Goal: Task Accomplishment & Management: Use online tool/utility

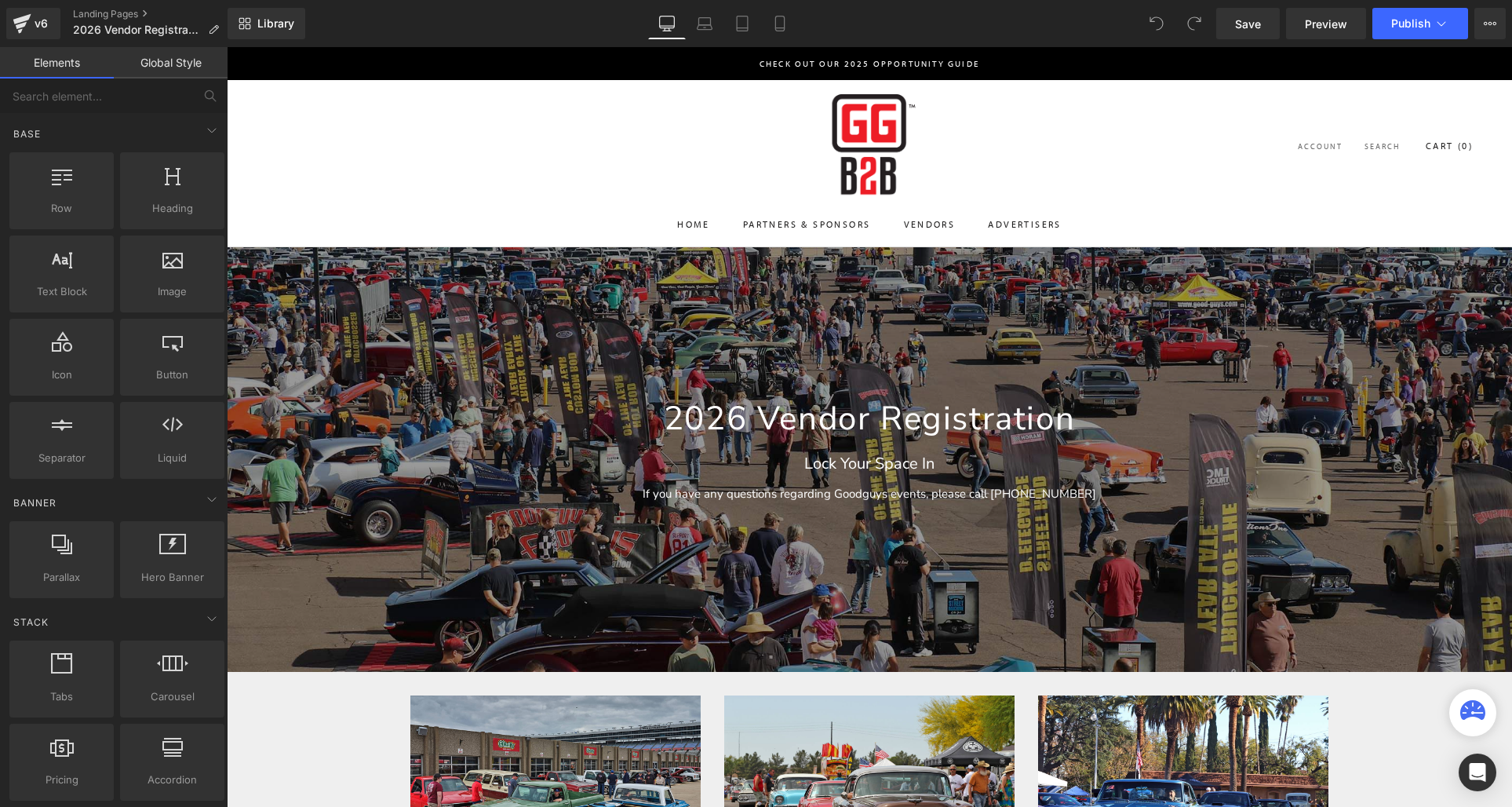
scroll to position [676, 0]
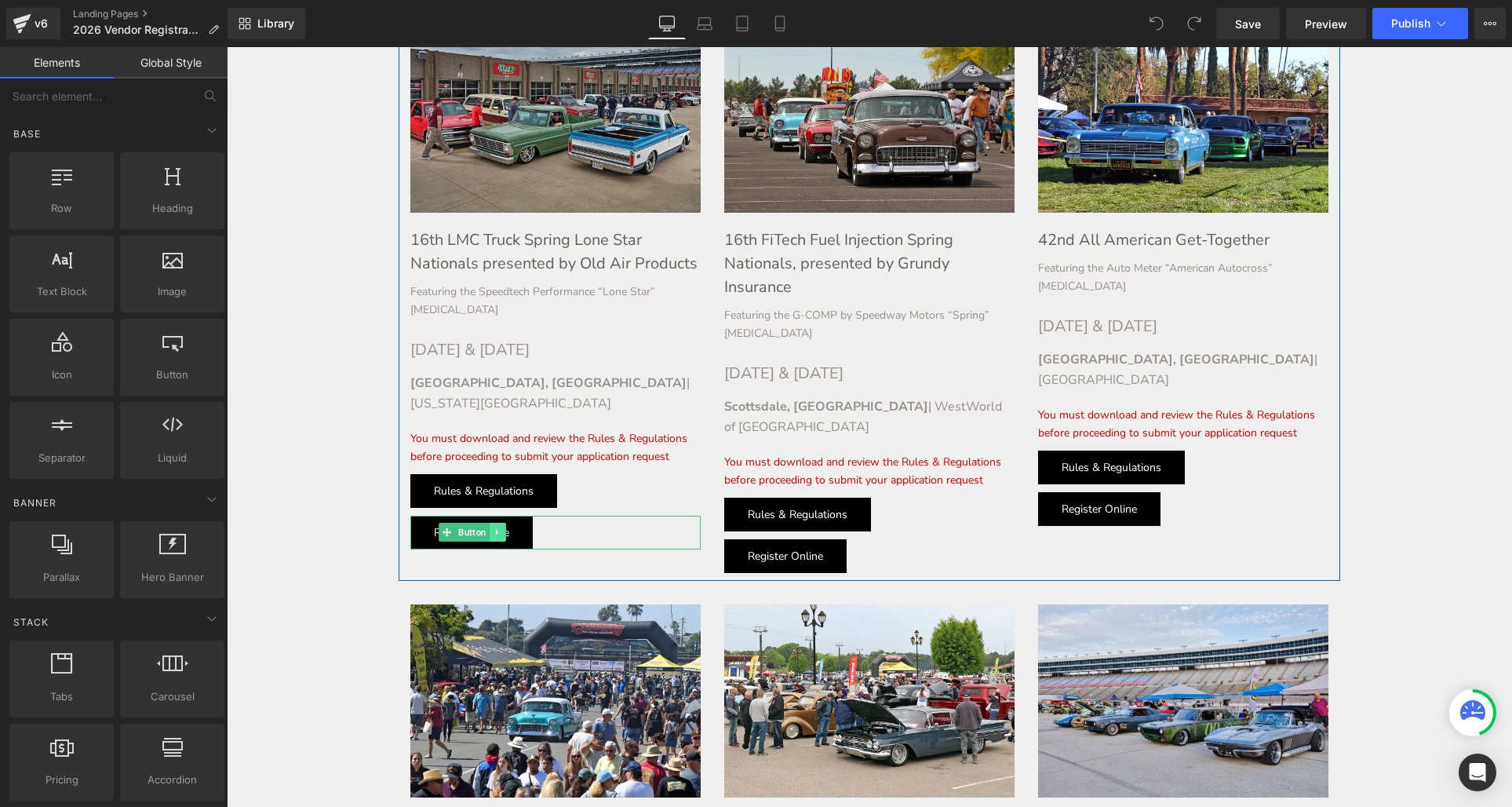
click at [495, 529] on icon at bounding box center [496, 532] width 2 height 6
click at [491, 528] on icon at bounding box center [488, 532] width 9 height 9
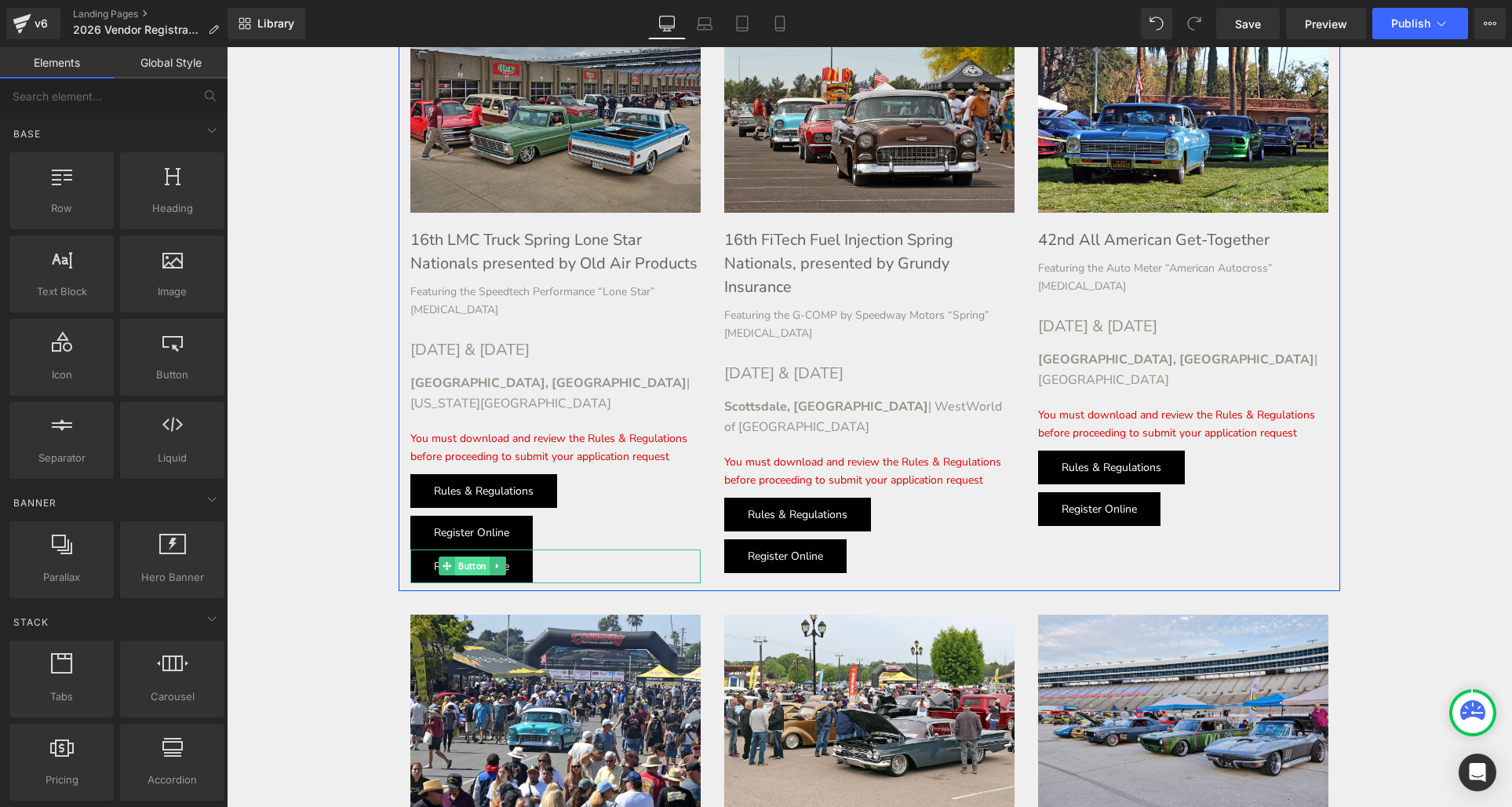
click at [466, 556] on span "Button" at bounding box center [472, 566] width 34 height 19
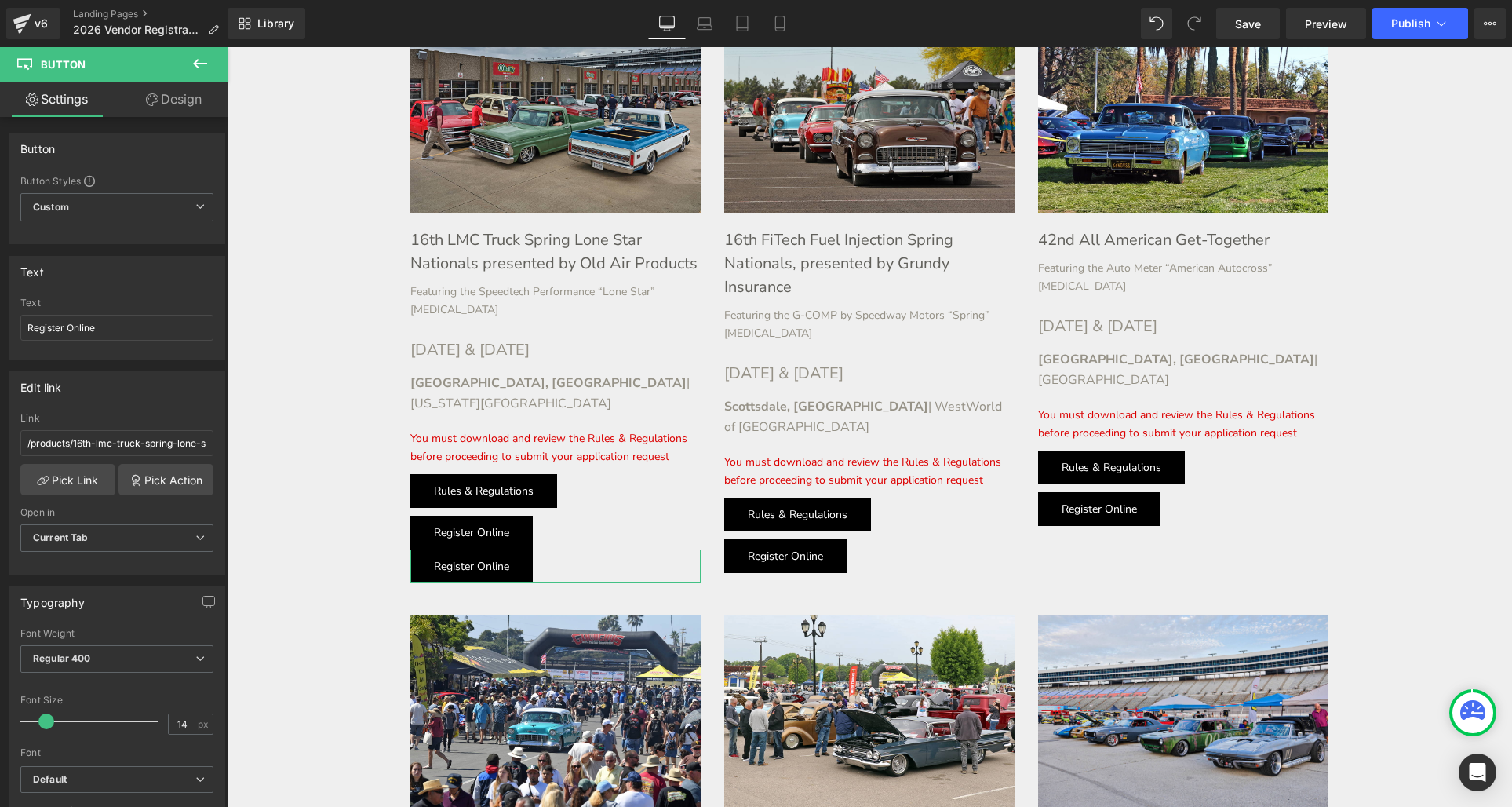
drag, startPoint x: 167, startPoint y: 103, endPoint x: 143, endPoint y: 281, distance: 179.6
click at [167, 103] on link "Design" at bounding box center [174, 99] width 114 height 35
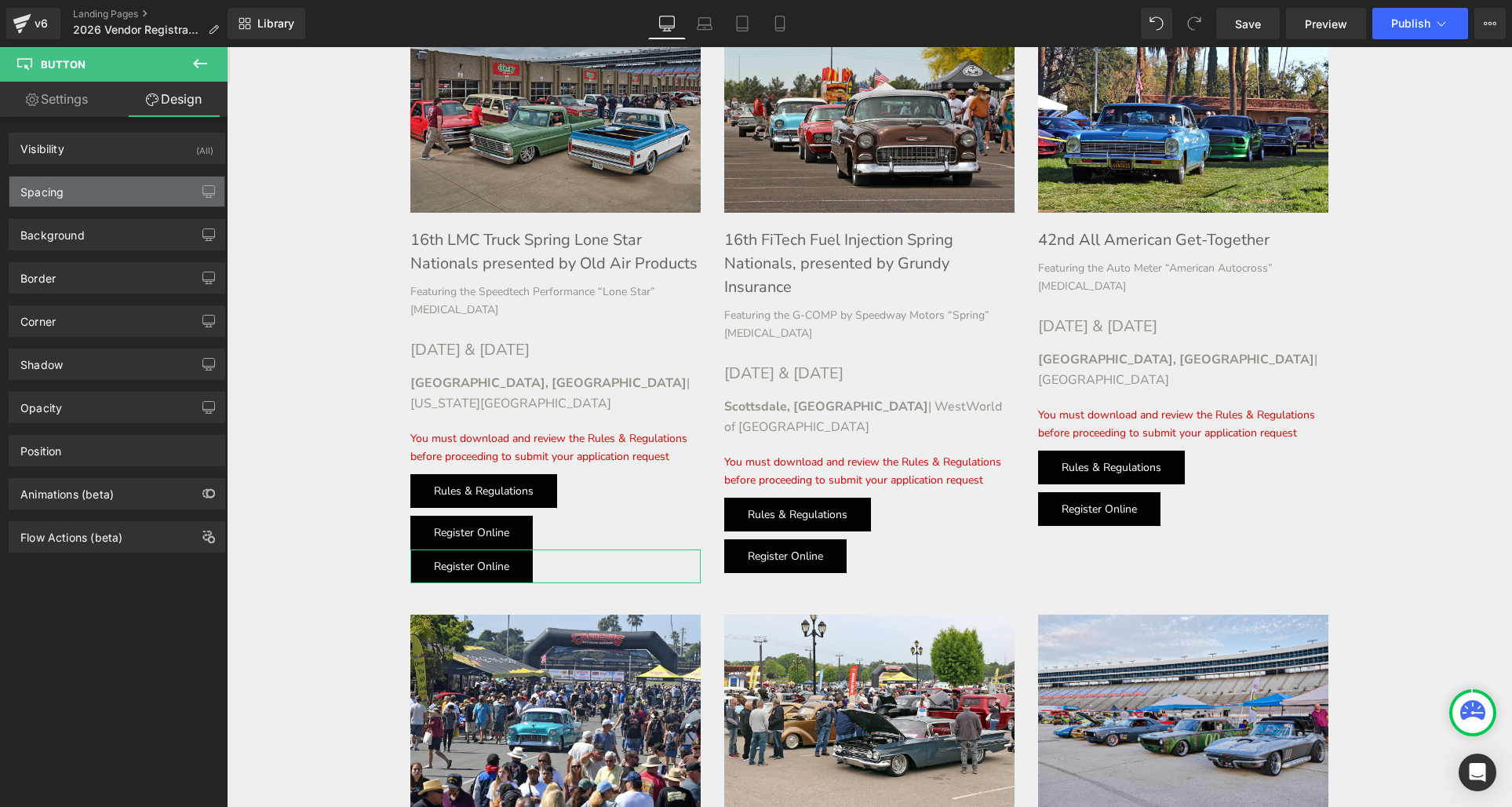
click at [103, 203] on div "Spacing" at bounding box center [117, 191] width 215 height 29
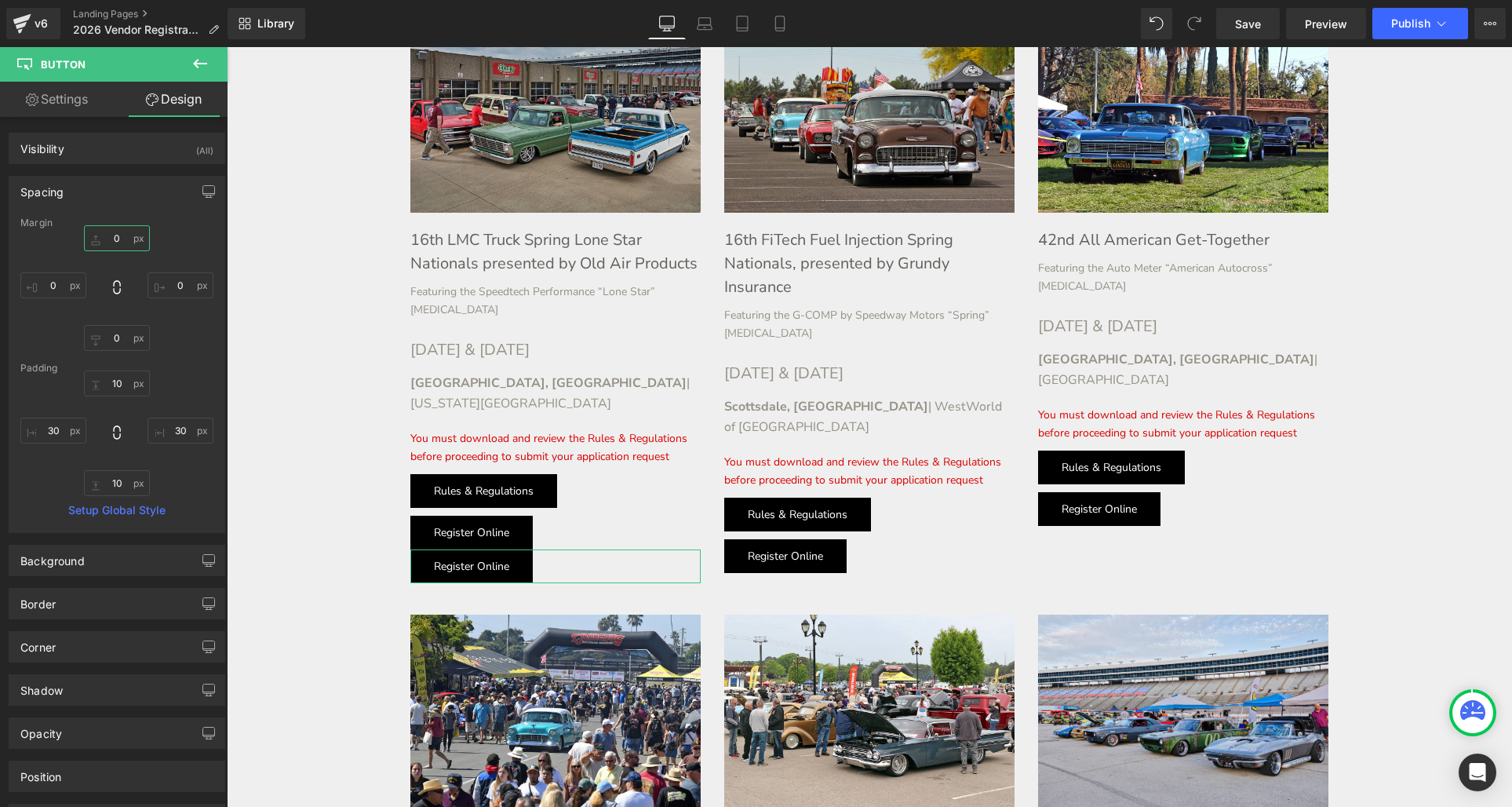
click at [109, 236] on input "0" at bounding box center [116, 238] width 66 height 26
type input "10"
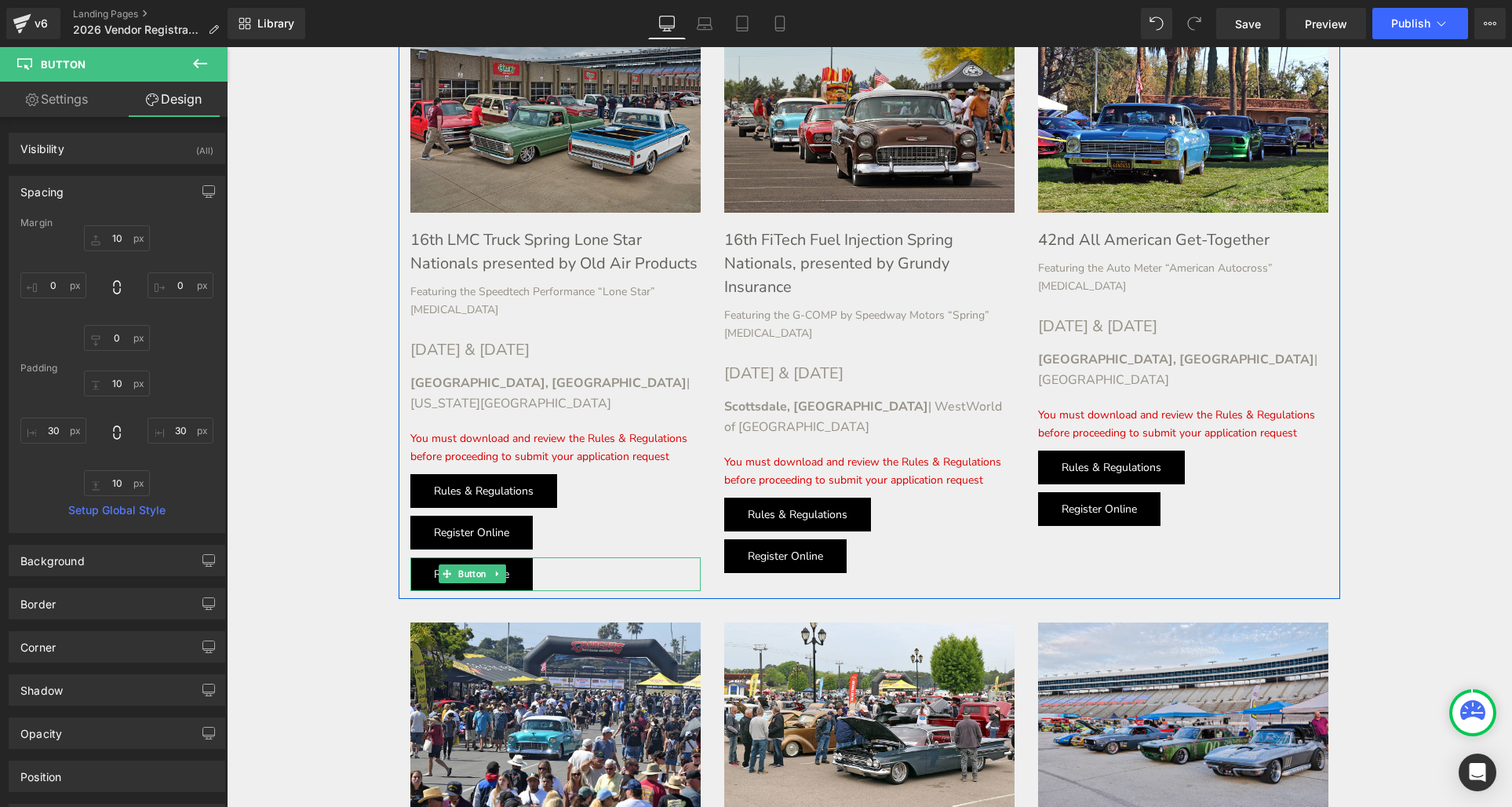
click at [479, 557] on div "Register Online Button" at bounding box center [555, 573] width 290 height 33
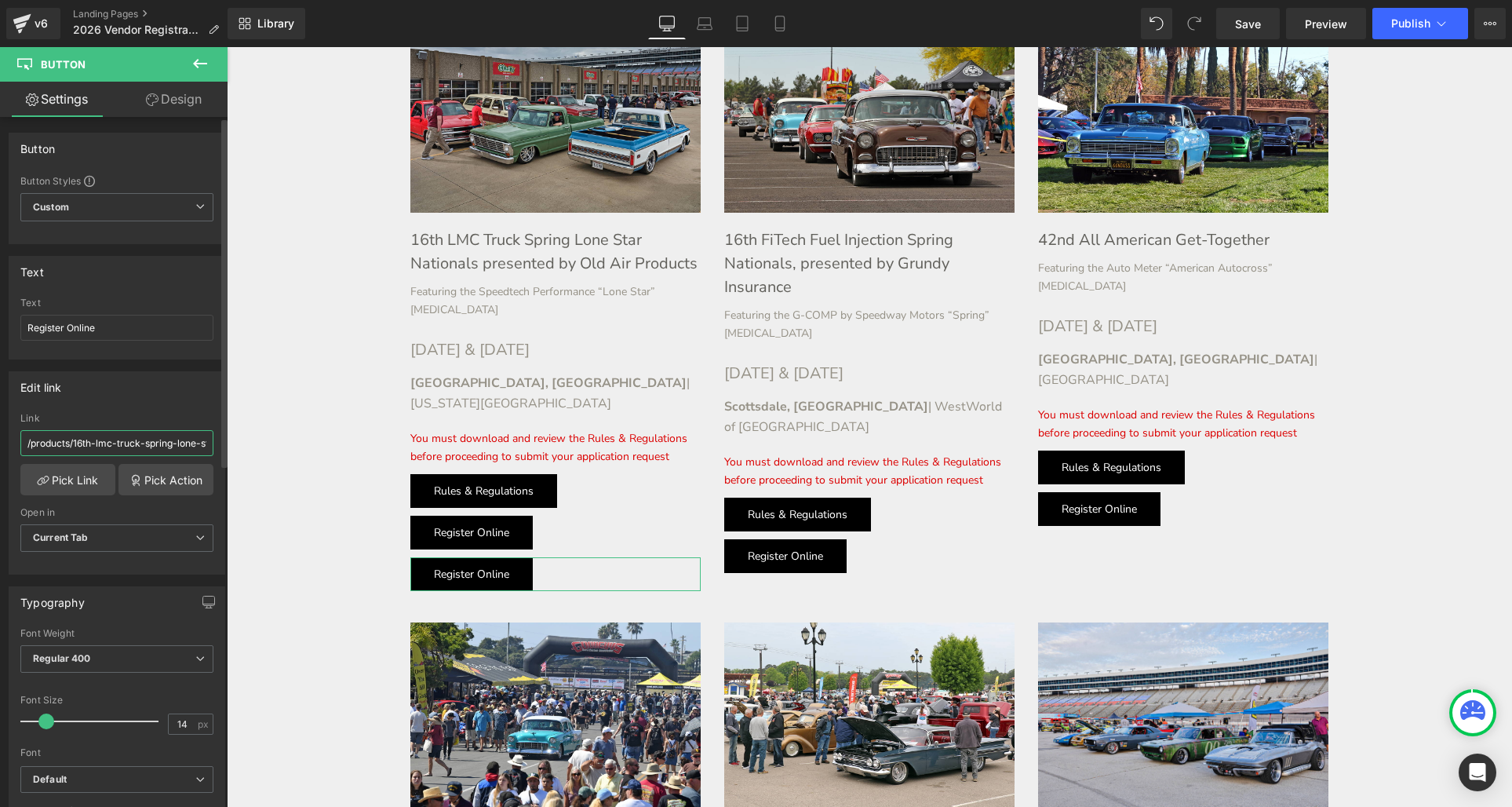
click at [105, 444] on input "/products/16th-lmc-truck-spring-lone-star-nationals-presented-by-old-air-produc…" at bounding box center [116, 442] width 193 height 26
type input "[URL][DOMAIN_NAME]"
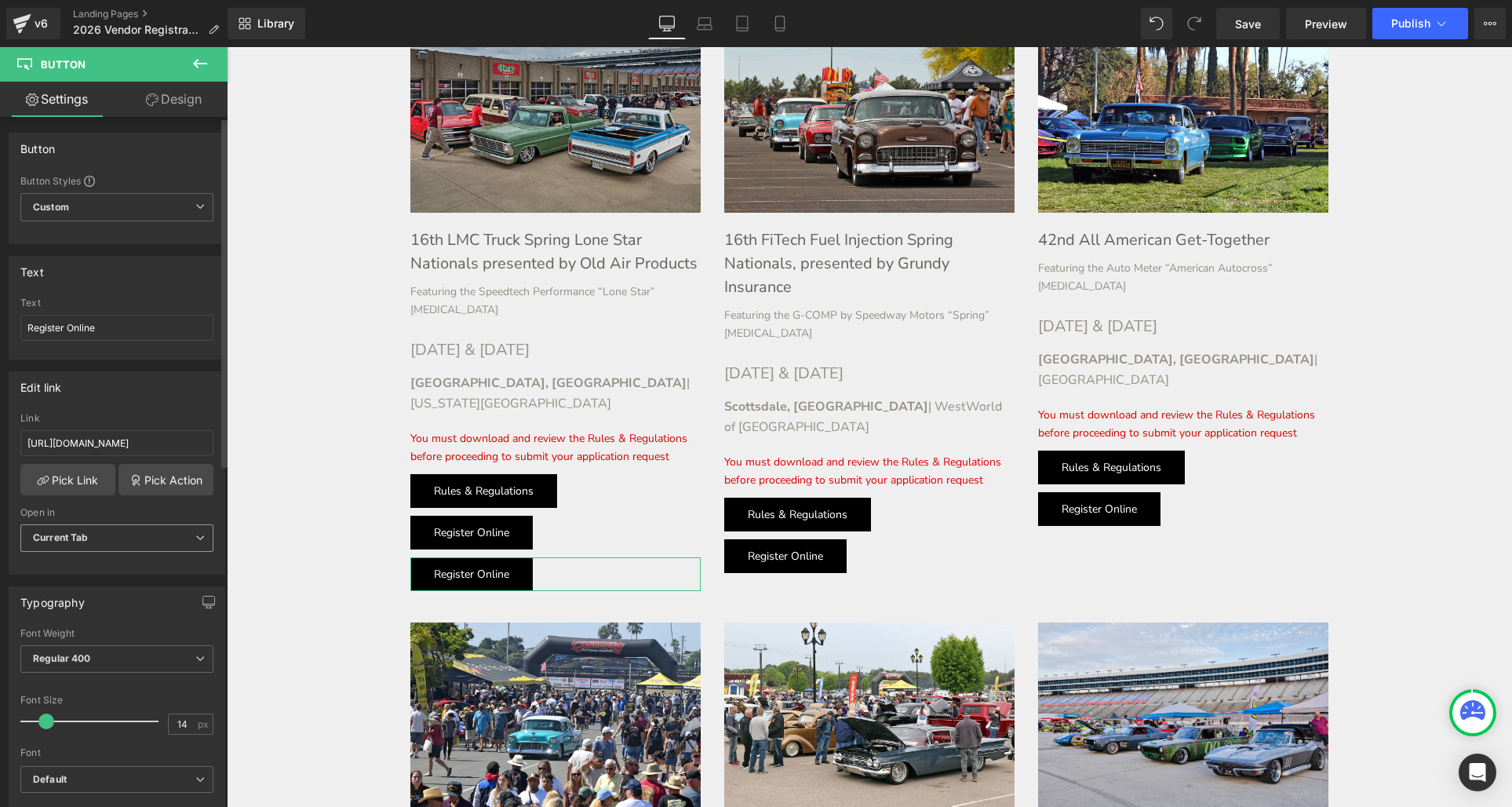
click at [130, 533] on span "Current Tab" at bounding box center [116, 537] width 193 height 28
click at [84, 583] on li "New Tab" at bounding box center [113, 589] width 186 height 24
drag, startPoint x: 96, startPoint y: 329, endPoint x: -16, endPoint y: 313, distance: 113.1
click at [0, 313] on html "Button You are previewing how the will restyle your page. You can not edit Elem…" at bounding box center [756, 403] width 1512 height 807
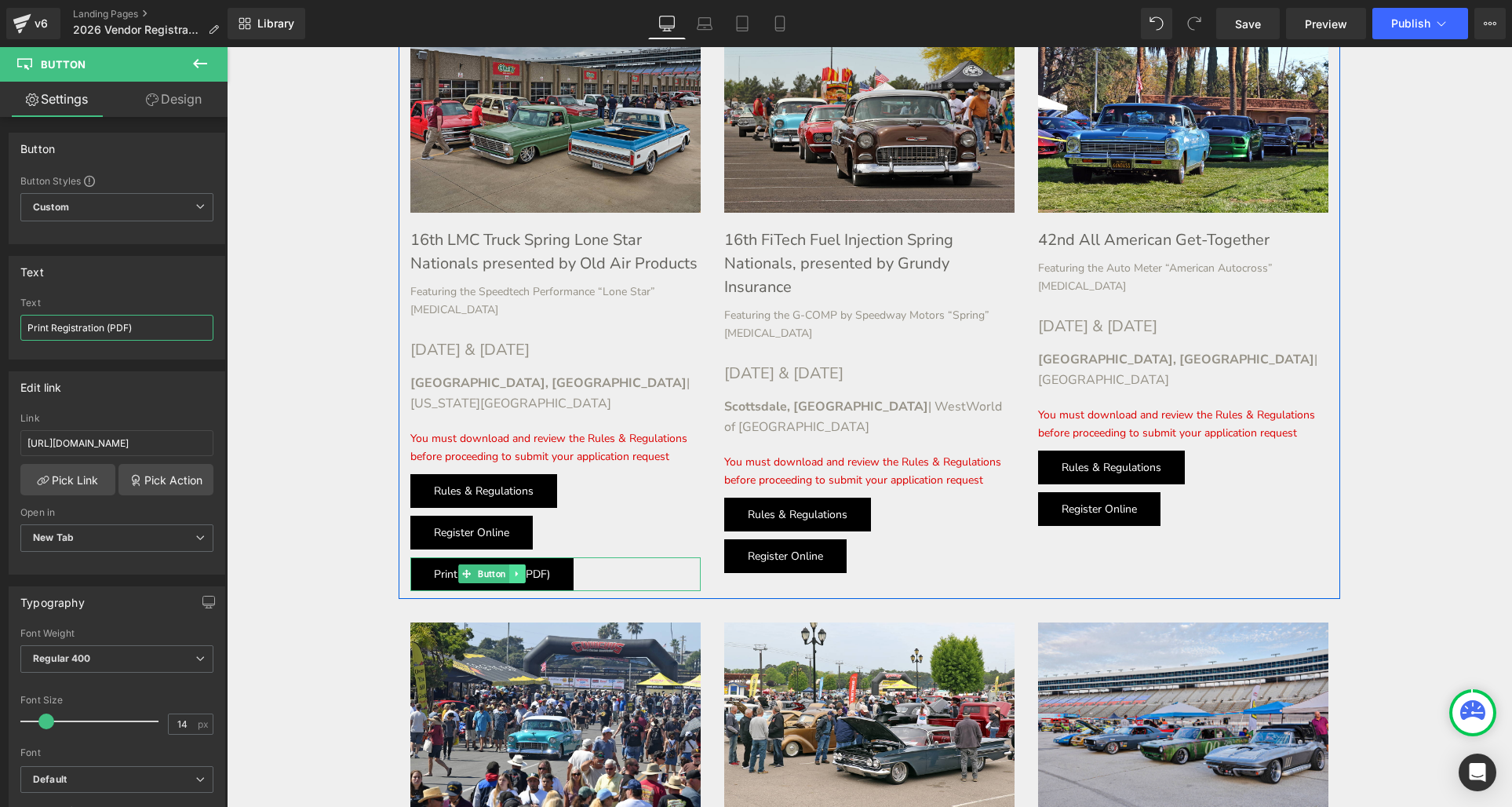
type input "Print Registration (PDF)"
click at [516, 568] on icon at bounding box center [517, 573] width 9 height 10
click at [509, 569] on icon at bounding box center [509, 573] width 9 height 9
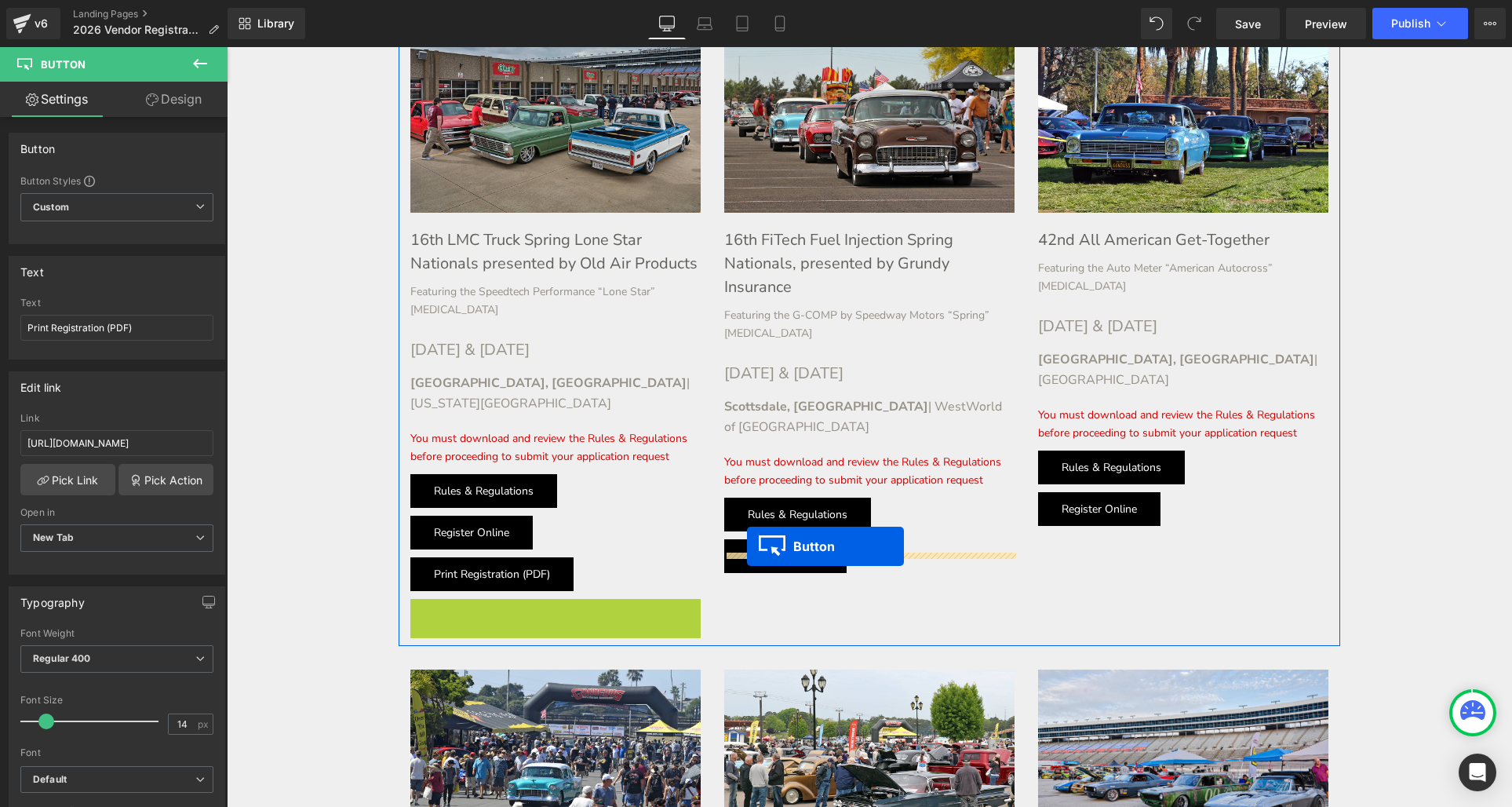
drag, startPoint x: 488, startPoint y: 590, endPoint x: 747, endPoint y: 547, distance: 262.5
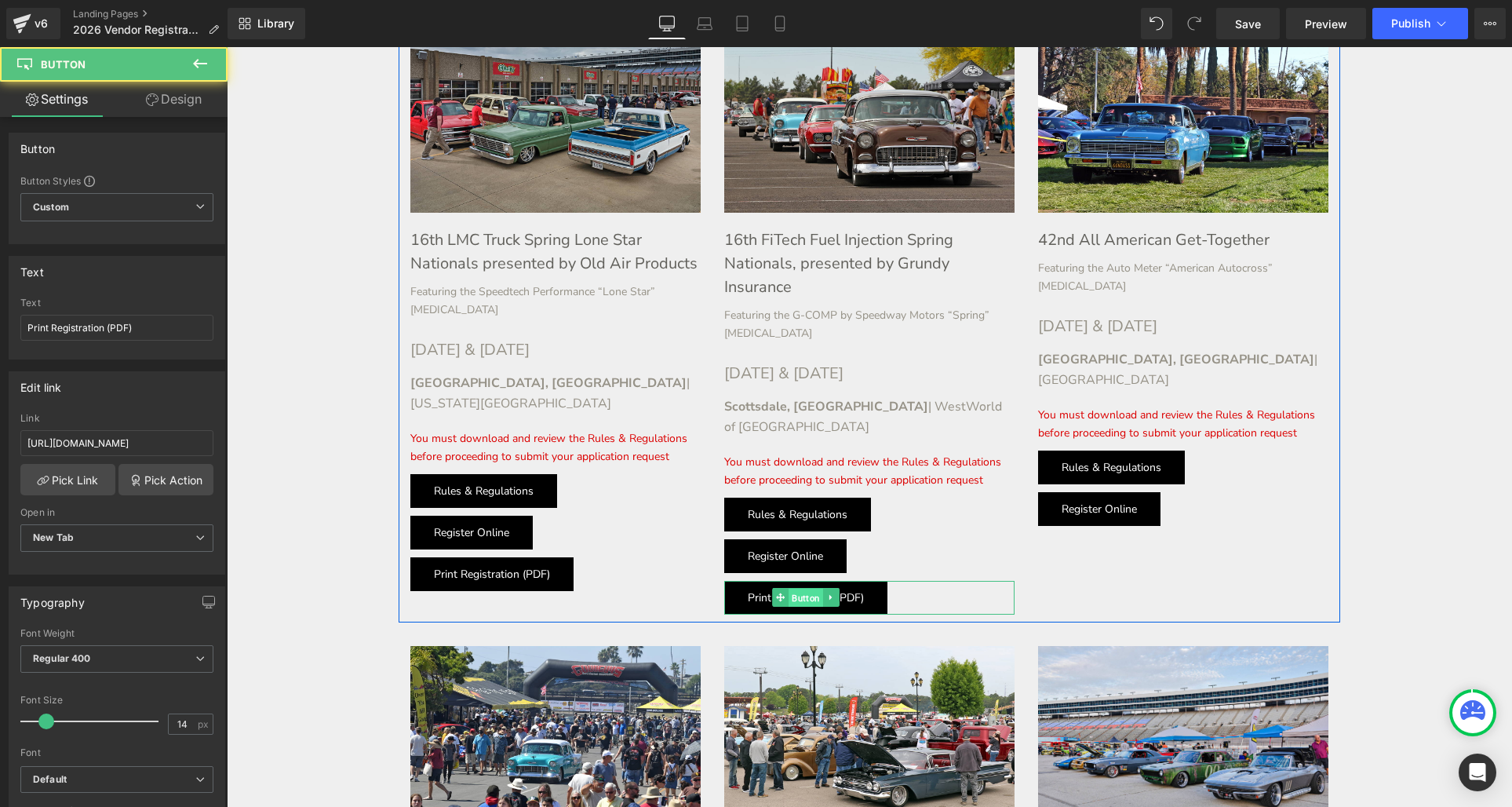
click at [800, 581] on div "Print Registration (PDF) Button" at bounding box center [869, 597] width 290 height 33
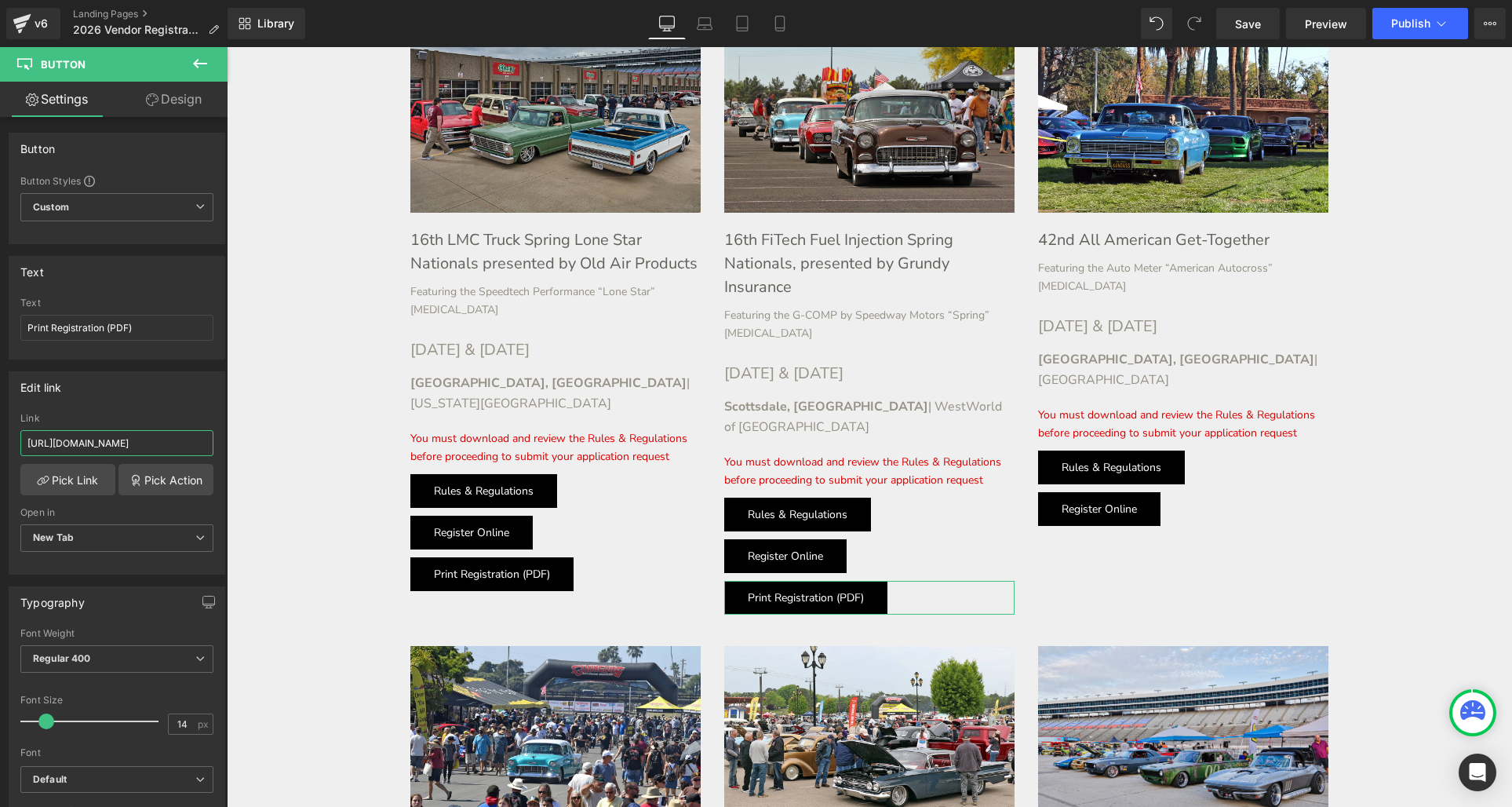
scroll to position [0, 55]
drag, startPoint x: 425, startPoint y: 483, endPoint x: 230, endPoint y: 434, distance: 201.1
click at [178, 443] on input "[URL][DOMAIN_NAME]" at bounding box center [116, 442] width 193 height 26
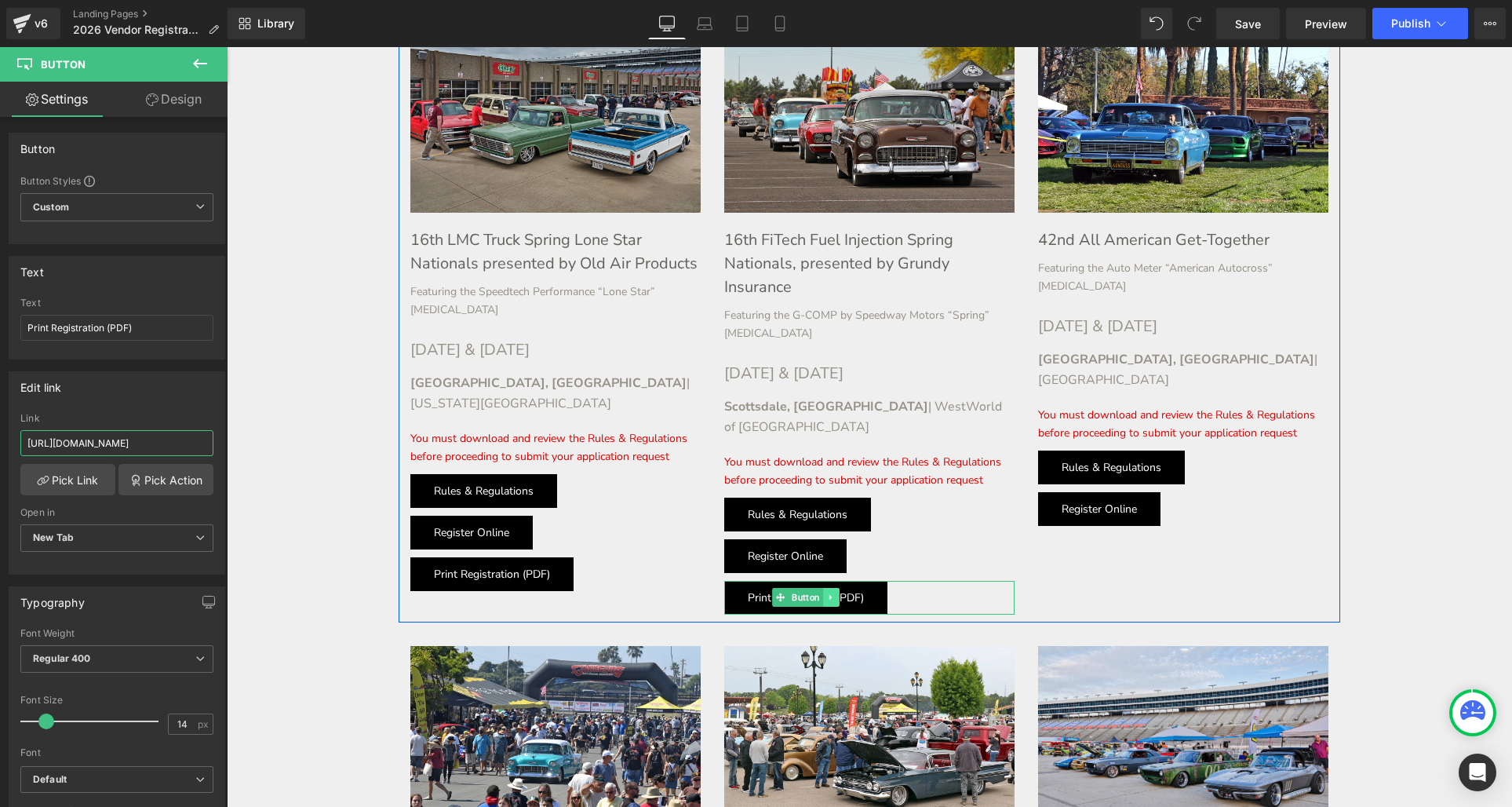
type input "[URL][DOMAIN_NAME]"
click at [834, 592] on icon at bounding box center [831, 597] width 9 height 10
click at [820, 593] on icon at bounding box center [823, 597] width 9 height 9
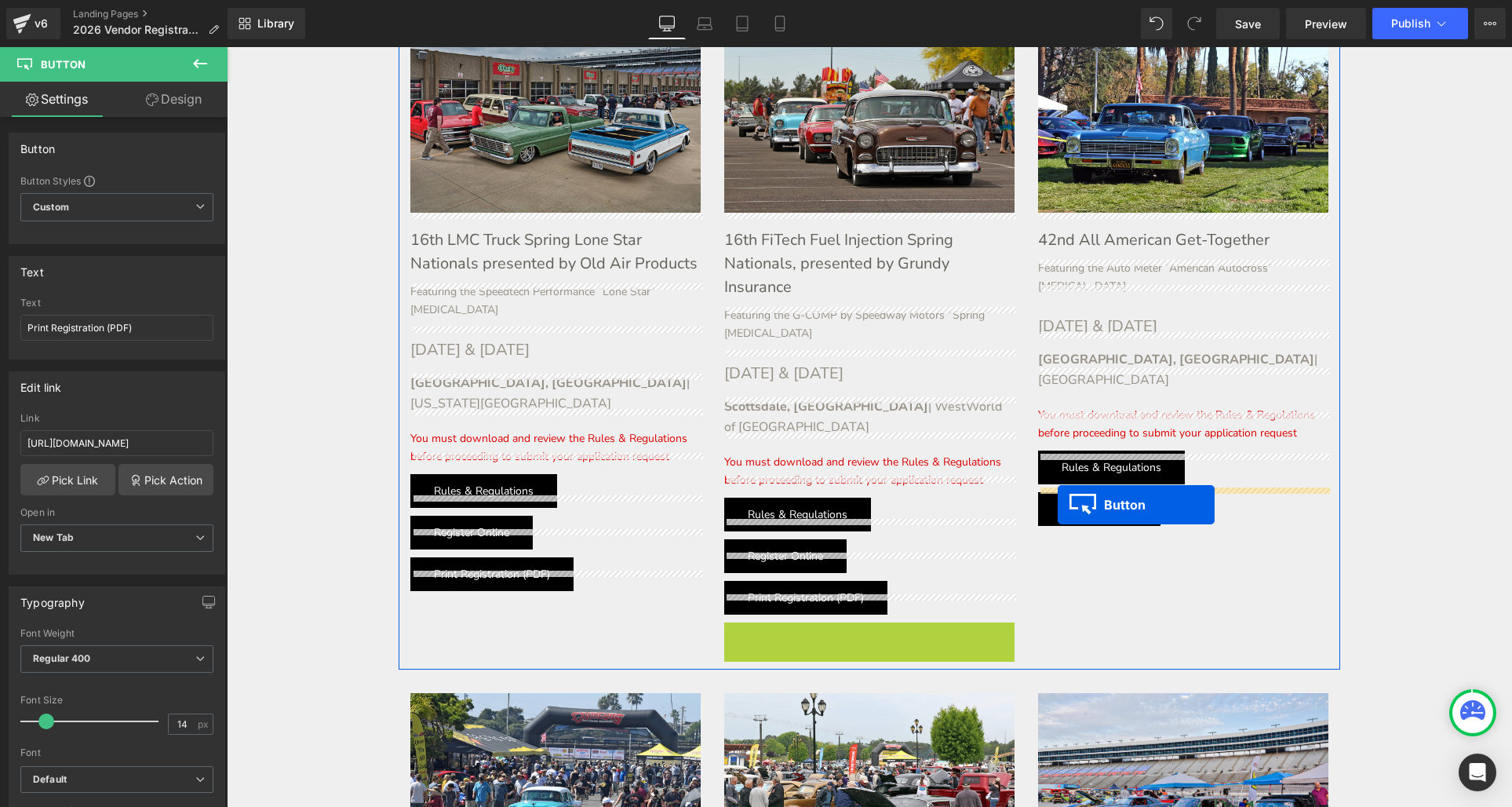
drag, startPoint x: 781, startPoint y: 617, endPoint x: 1058, endPoint y: 505, distance: 298.8
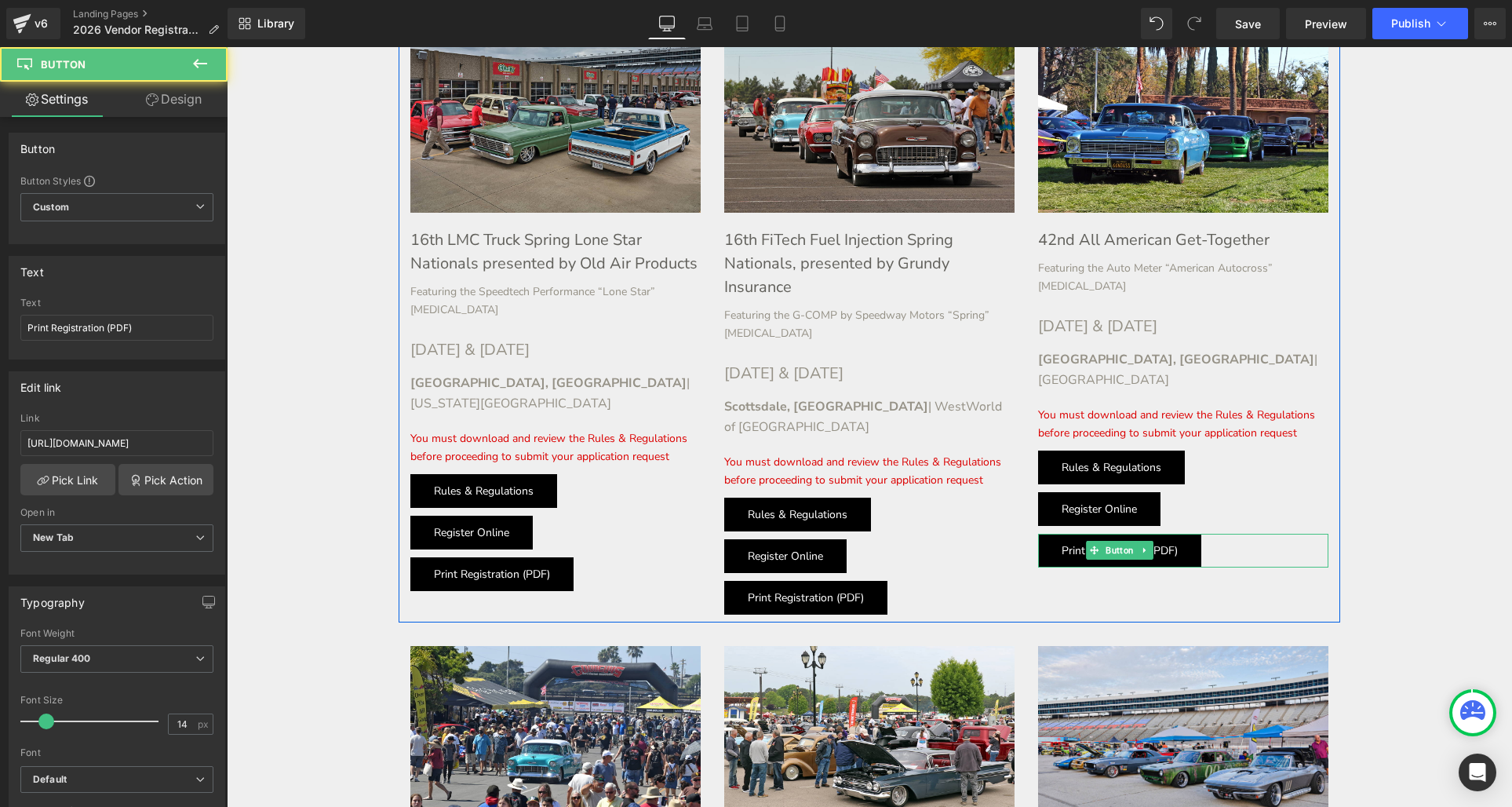
drag, startPoint x: 1120, startPoint y: 517, endPoint x: 1077, endPoint y: 515, distance: 43.0
click at [1120, 533] on div "Print Registration (PDF) Button" at bounding box center [1182, 549] width 290 height 33
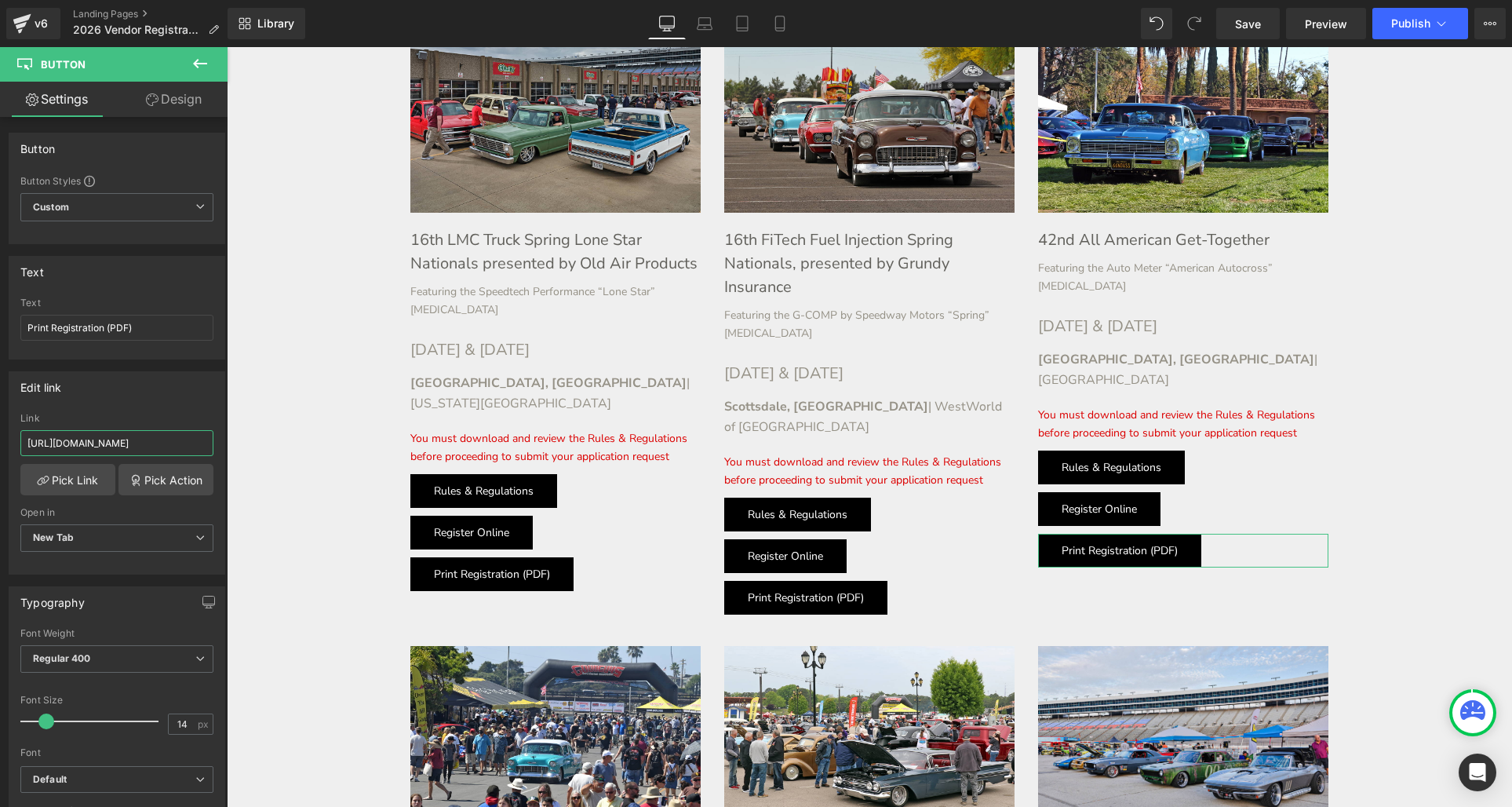
scroll to position [0, 44]
drag, startPoint x: 375, startPoint y: 491, endPoint x: 239, endPoint y: 446, distance: 143.3
click at [182, 439] on input "[URL][DOMAIN_NAME]" at bounding box center [116, 442] width 193 height 26
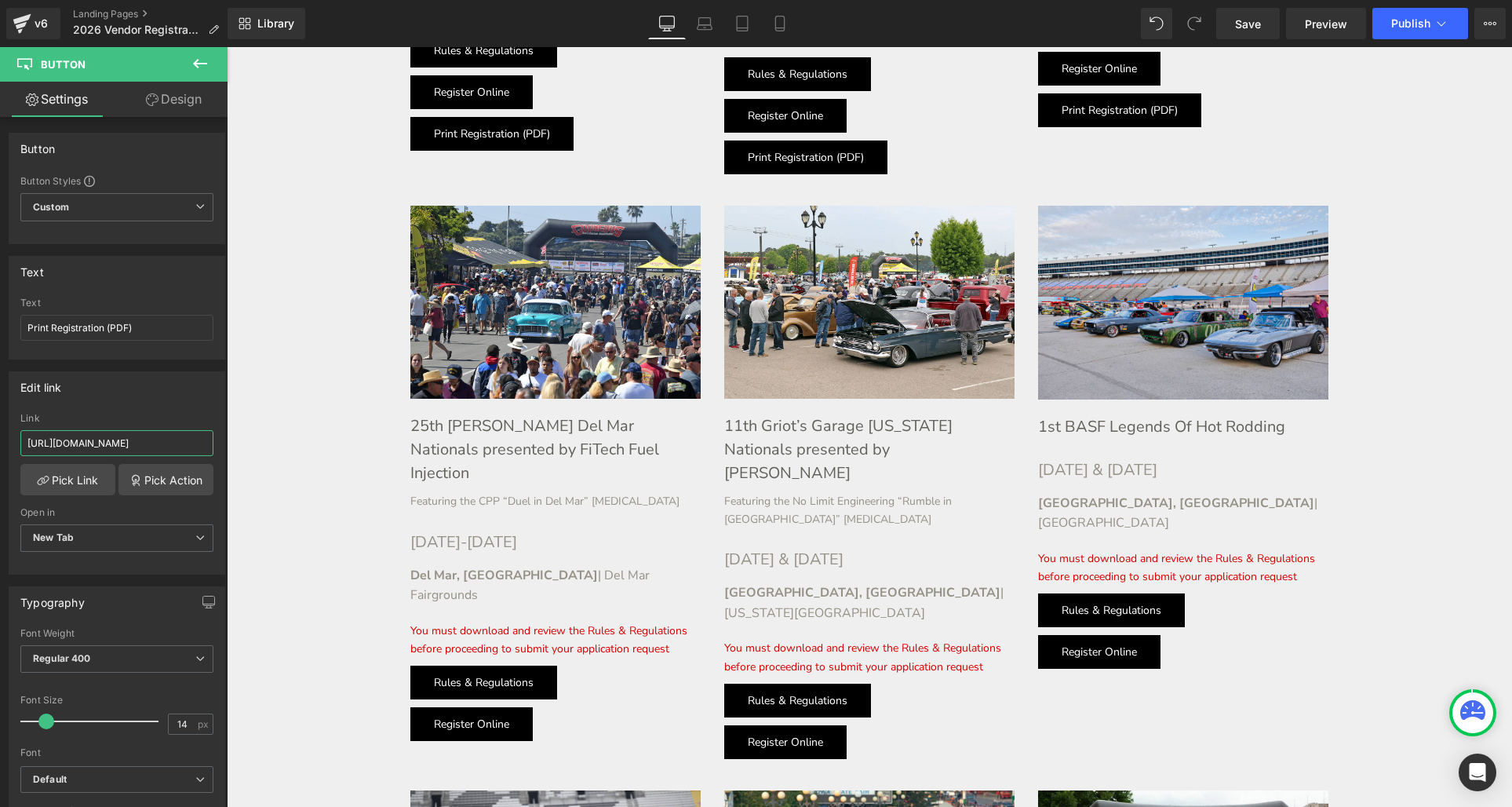
scroll to position [1100, 0]
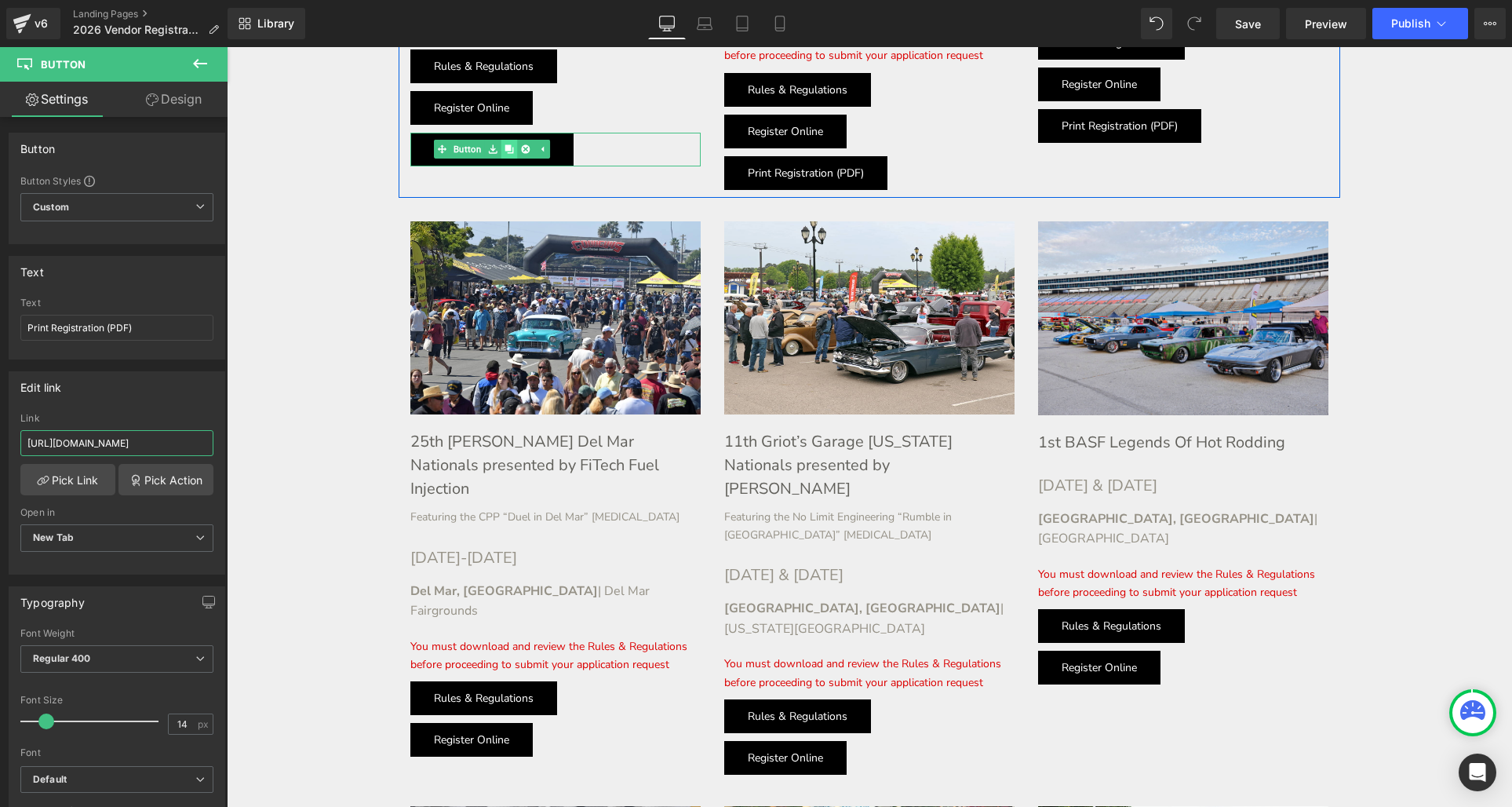
type input "[URL][DOMAIN_NAME]"
click at [506, 144] on icon at bounding box center [509, 149] width 9 height 10
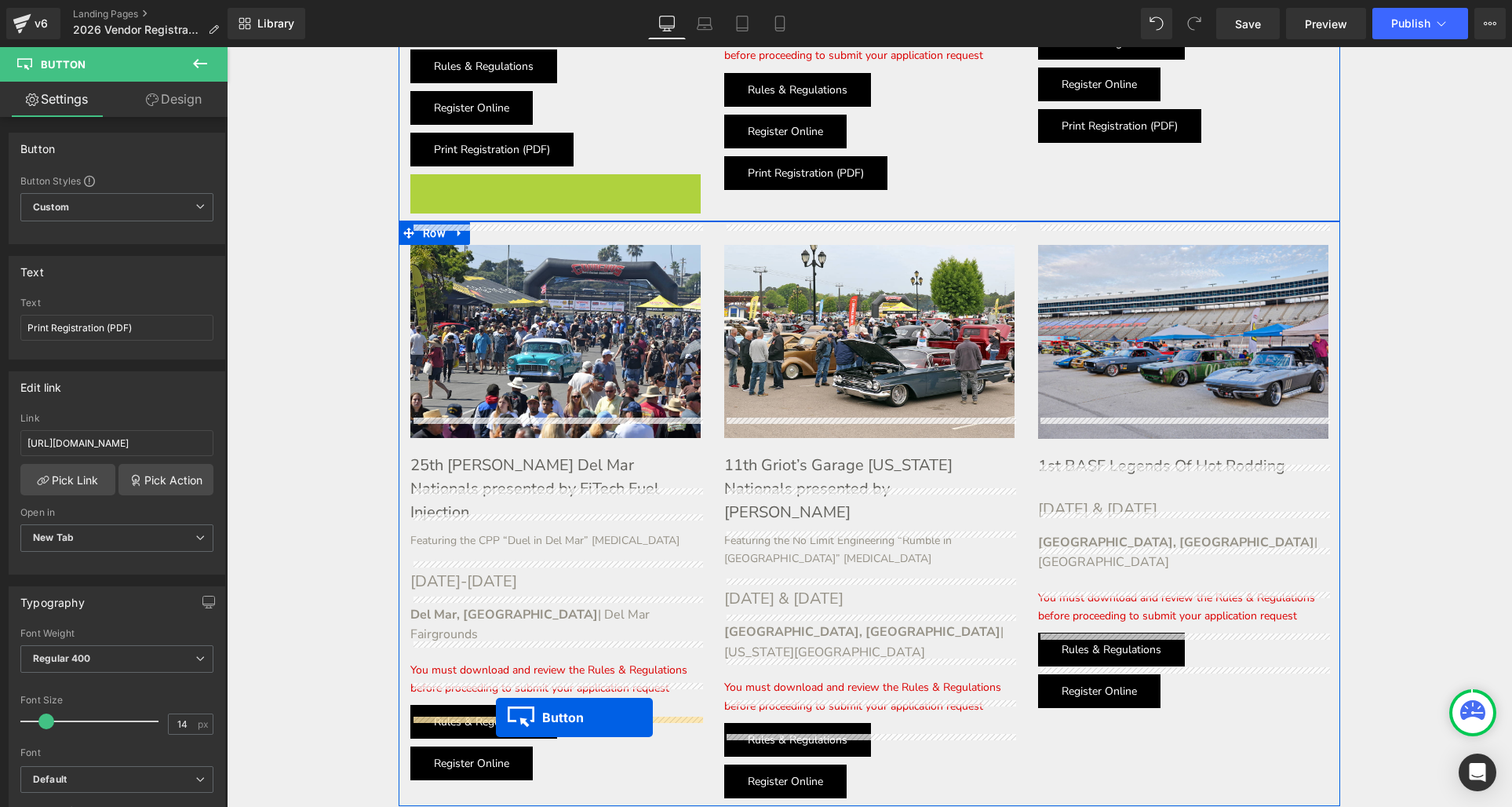
drag, startPoint x: 466, startPoint y: 168, endPoint x: 496, endPoint y: 717, distance: 549.8
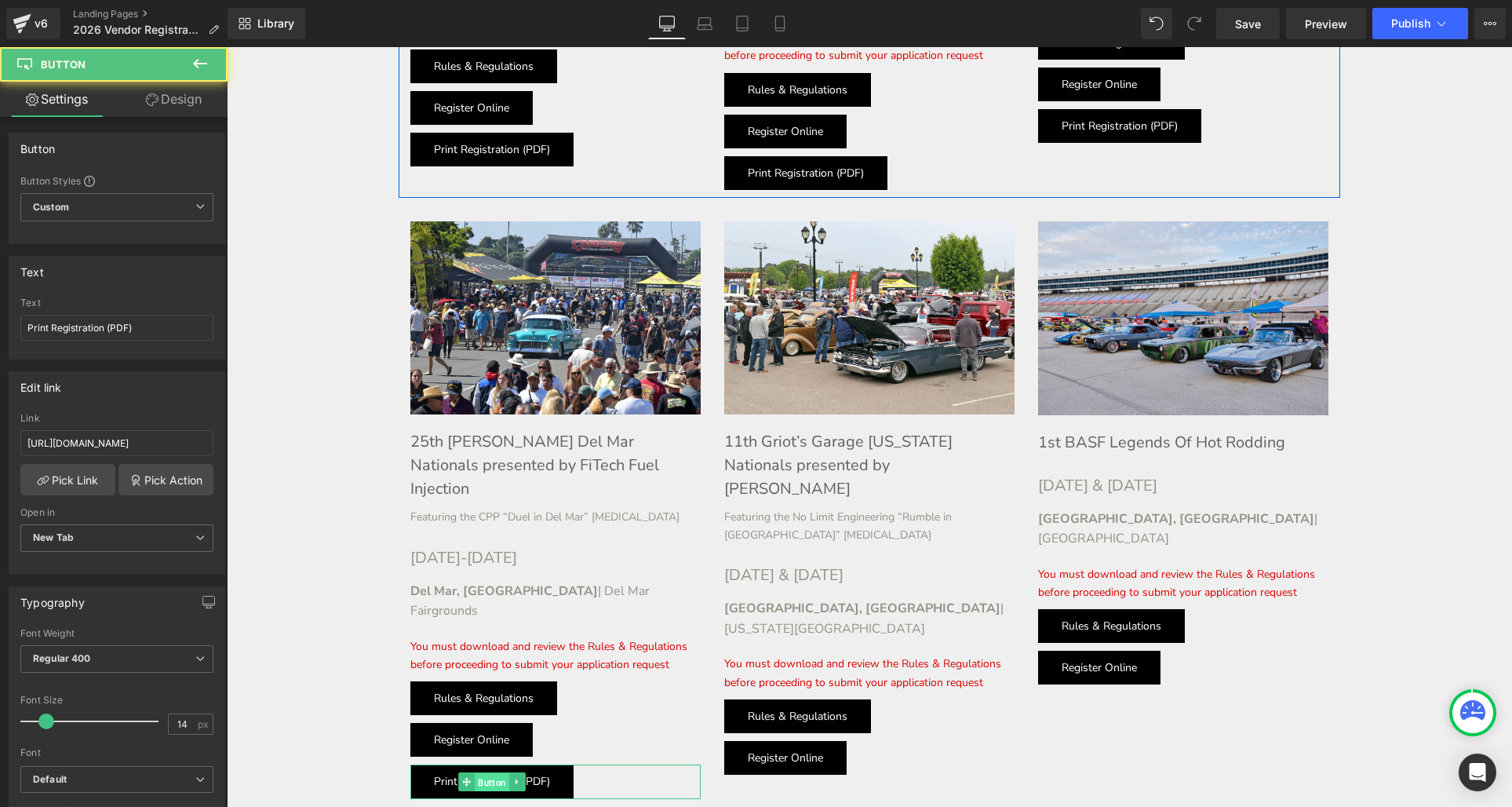
click at [497, 773] on span "Button" at bounding box center [492, 782] width 34 height 19
drag, startPoint x: 383, startPoint y: 493, endPoint x: 237, endPoint y: 448, distance: 152.8
click at [172, 445] on input "[URL][DOMAIN_NAME]" at bounding box center [116, 442] width 193 height 26
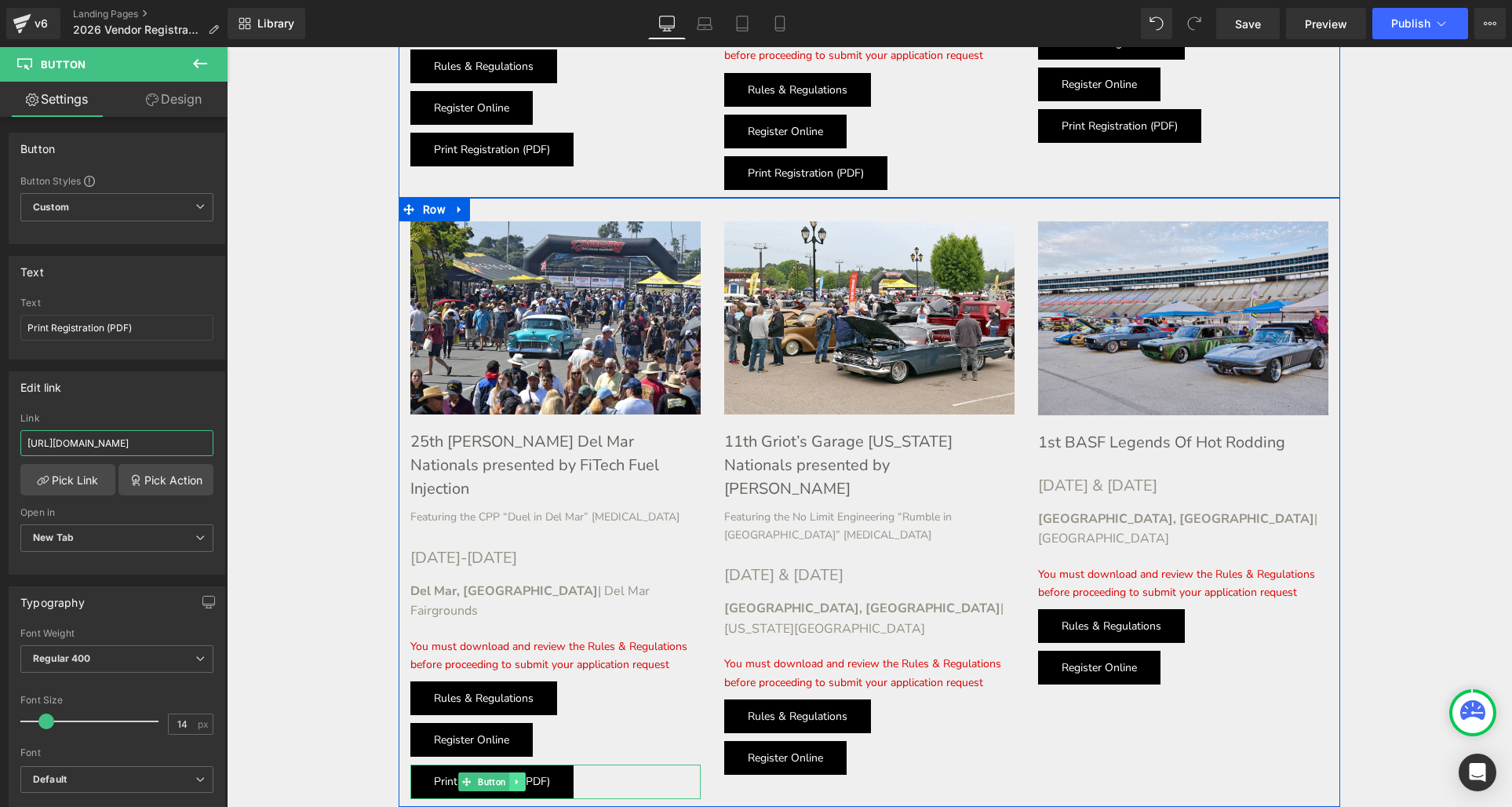
type input "[URL][DOMAIN_NAME]"
click at [519, 777] on icon at bounding box center [517, 781] width 9 height 10
click at [511, 777] on icon at bounding box center [509, 780] width 9 height 9
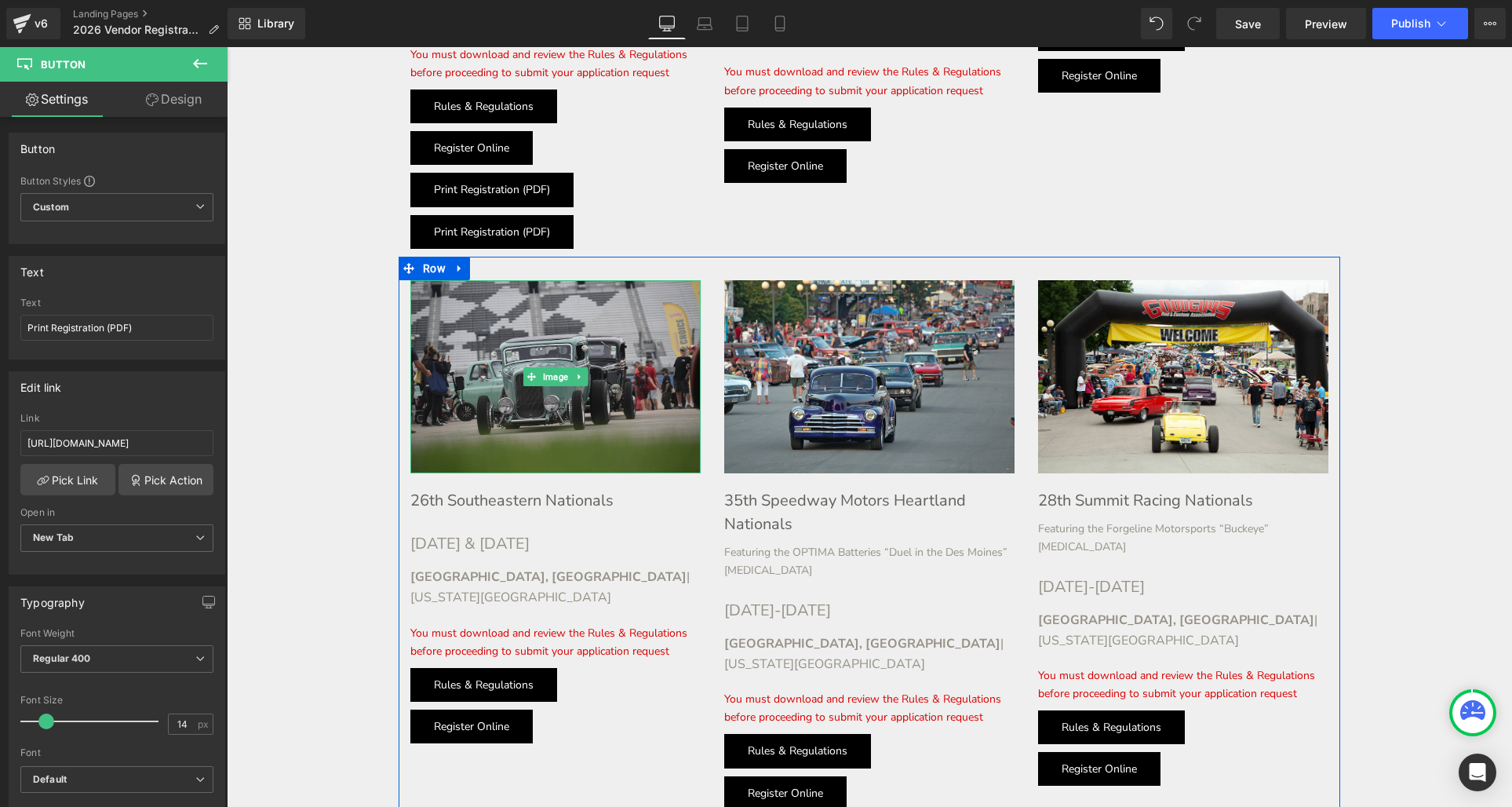
scroll to position [1675, 0]
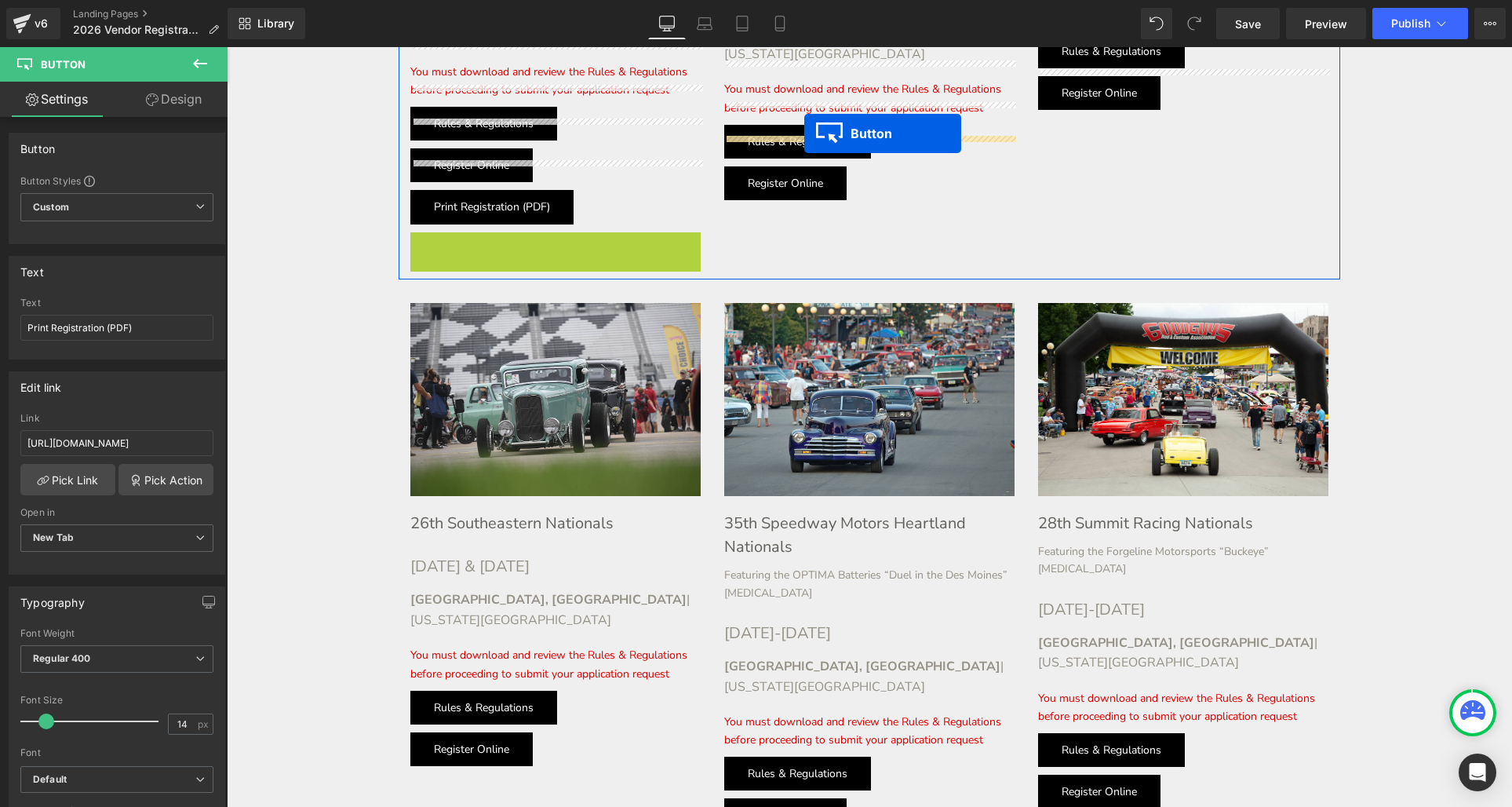
drag, startPoint x: 468, startPoint y: 184, endPoint x: 804, endPoint y: 133, distance: 339.8
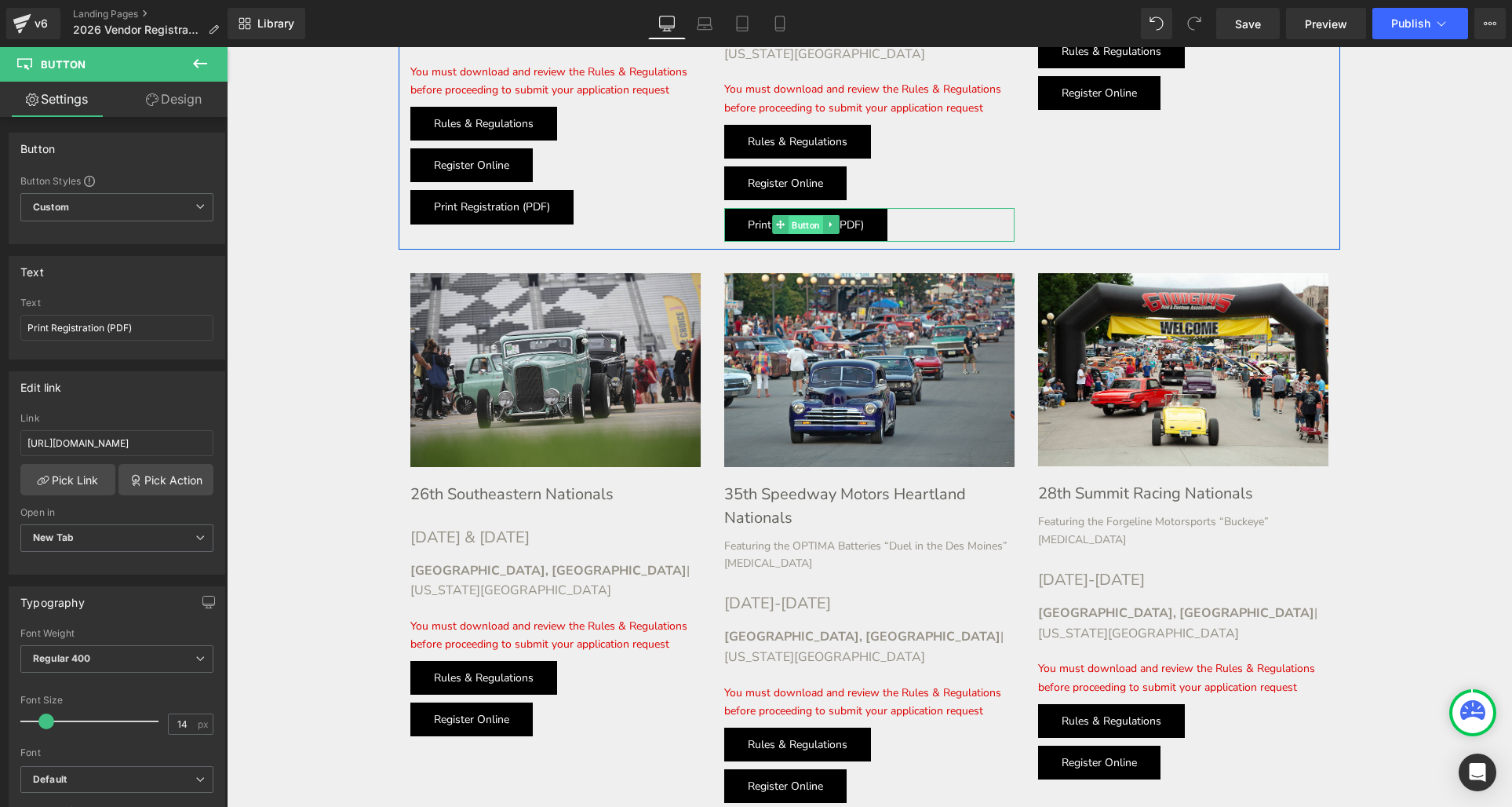
click at [803, 208] on div "Print Registration (PDF) Button" at bounding box center [869, 224] width 290 height 33
drag, startPoint x: 384, startPoint y: 489, endPoint x: 295, endPoint y: 448, distance: 98.0
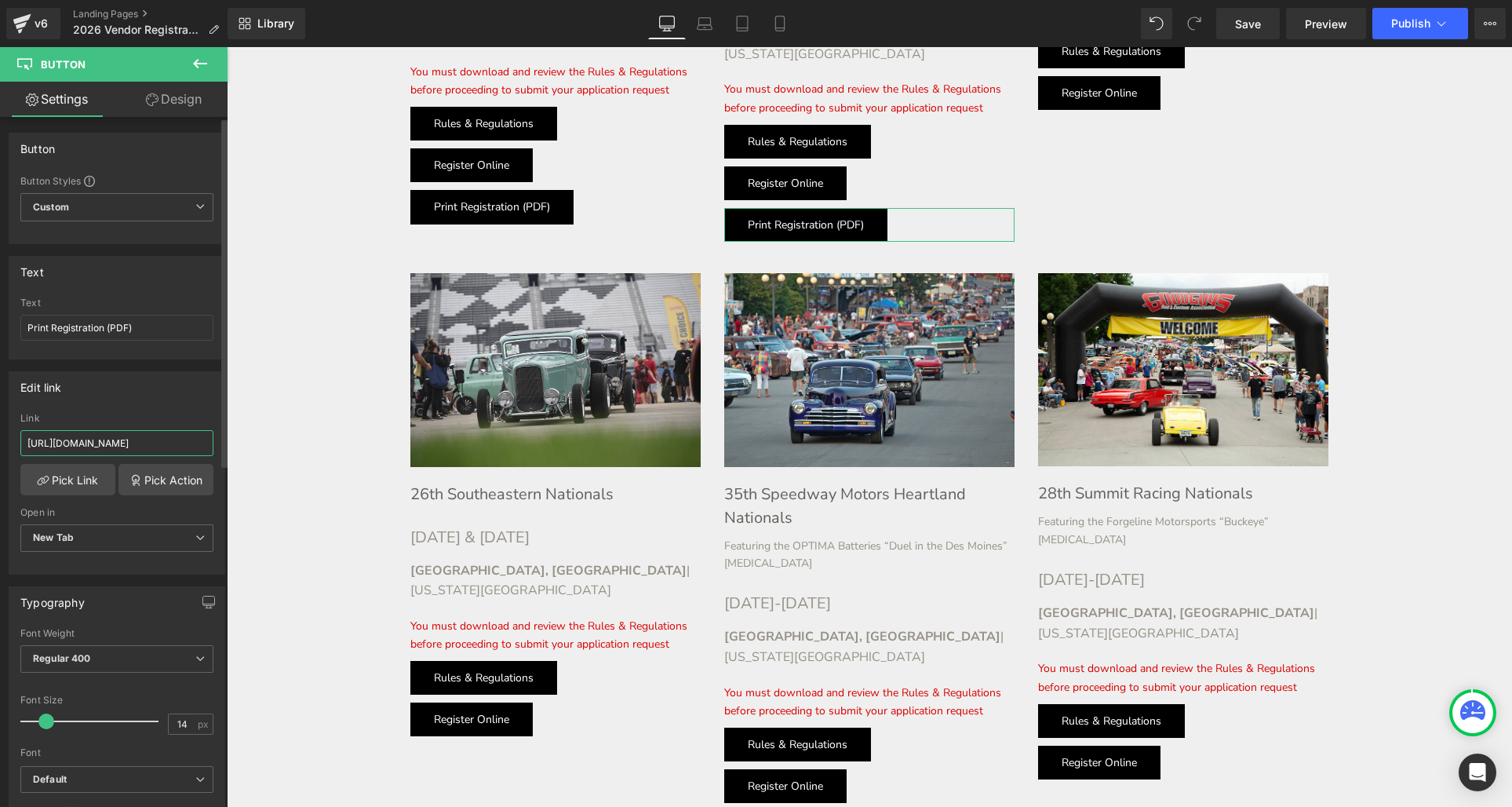
click at [173, 441] on input "[URL][DOMAIN_NAME]" at bounding box center [116, 442] width 193 height 26
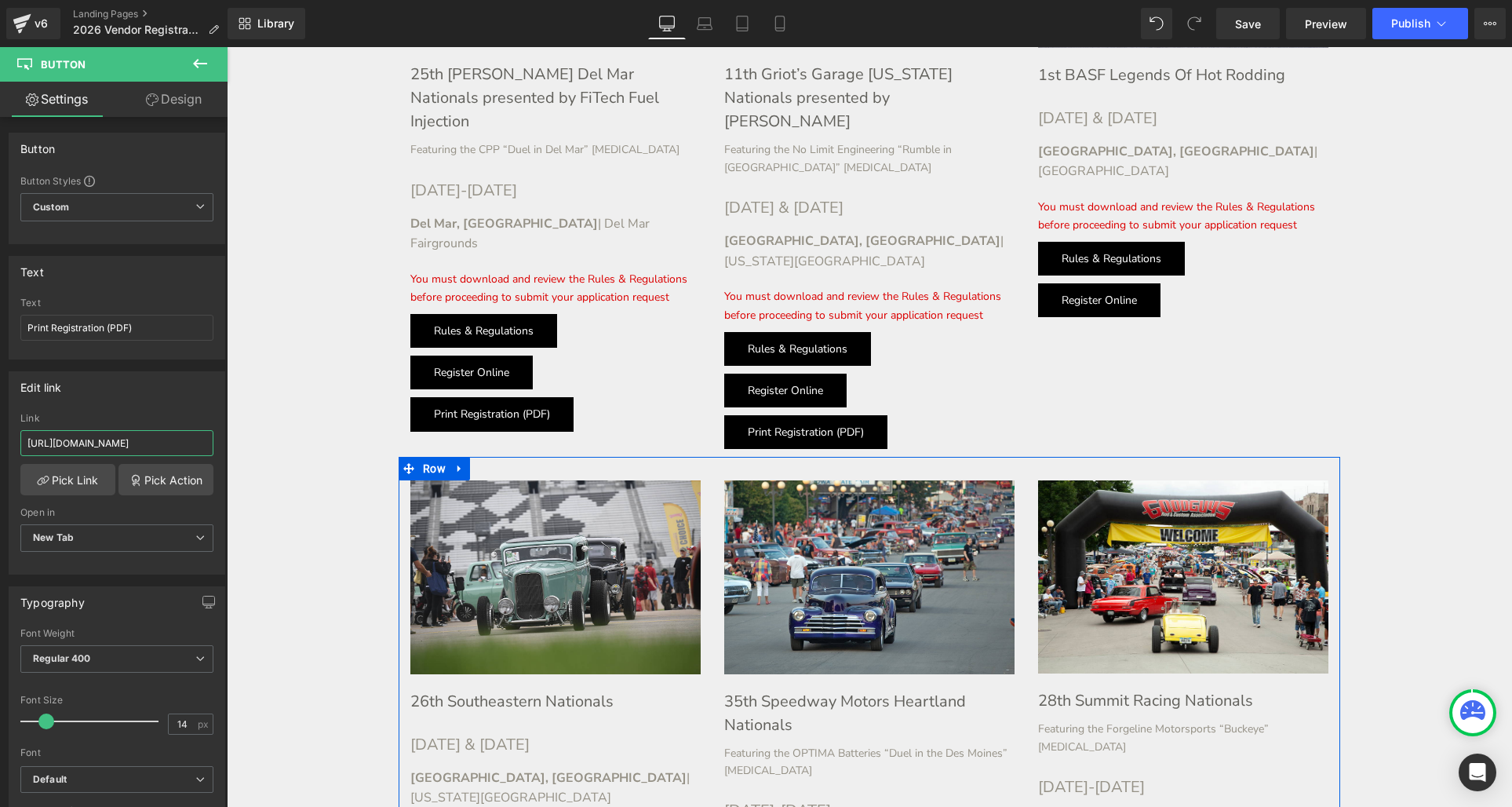
scroll to position [1455, 0]
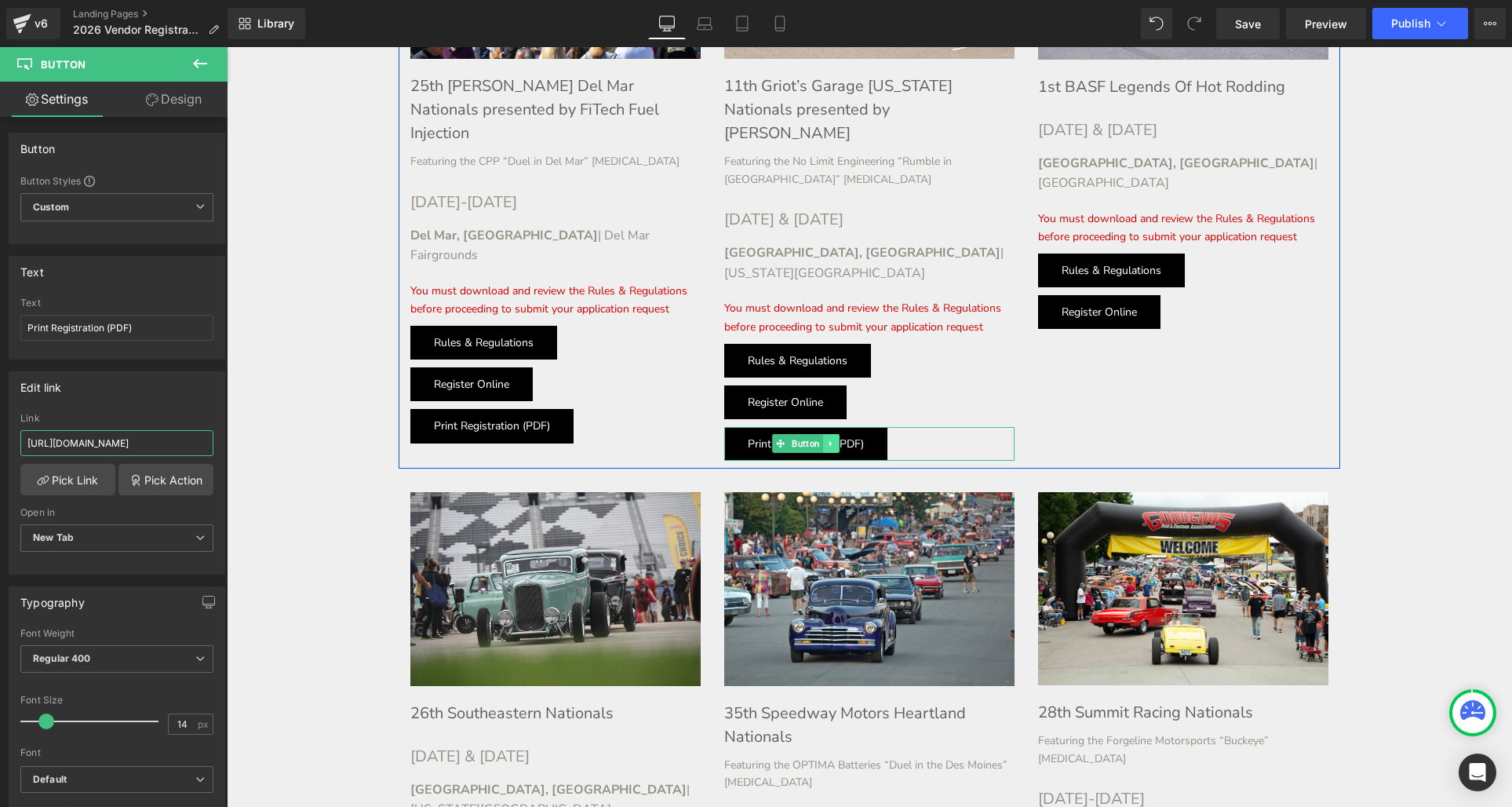
type input "[URL][DOMAIN_NAME]"
click at [830, 441] on icon at bounding box center [831, 444] width 2 height 6
click at [826, 438] on icon at bounding box center [823, 443] width 9 height 10
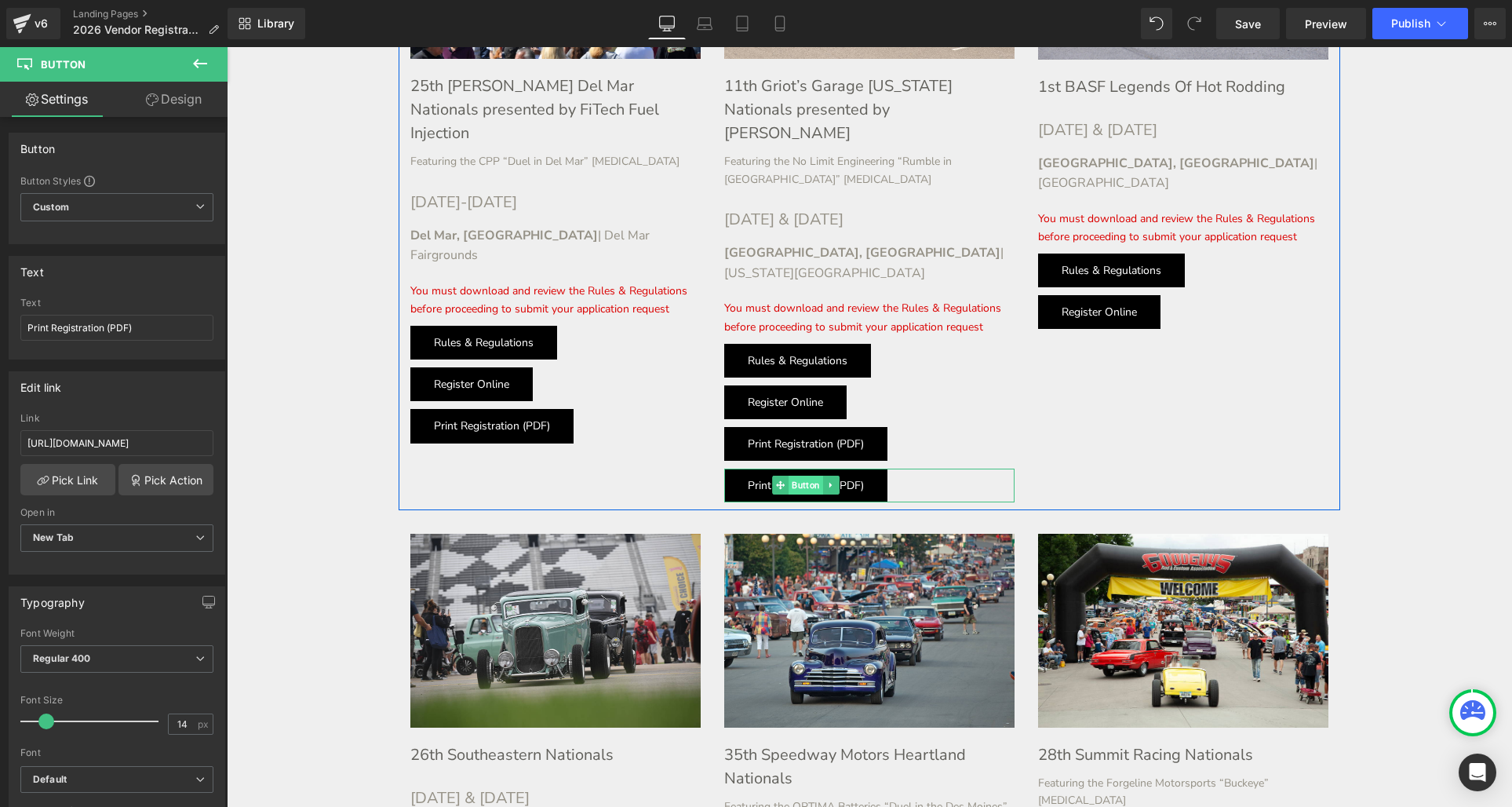
click at [792, 475] on span "Button" at bounding box center [806, 485] width 34 height 19
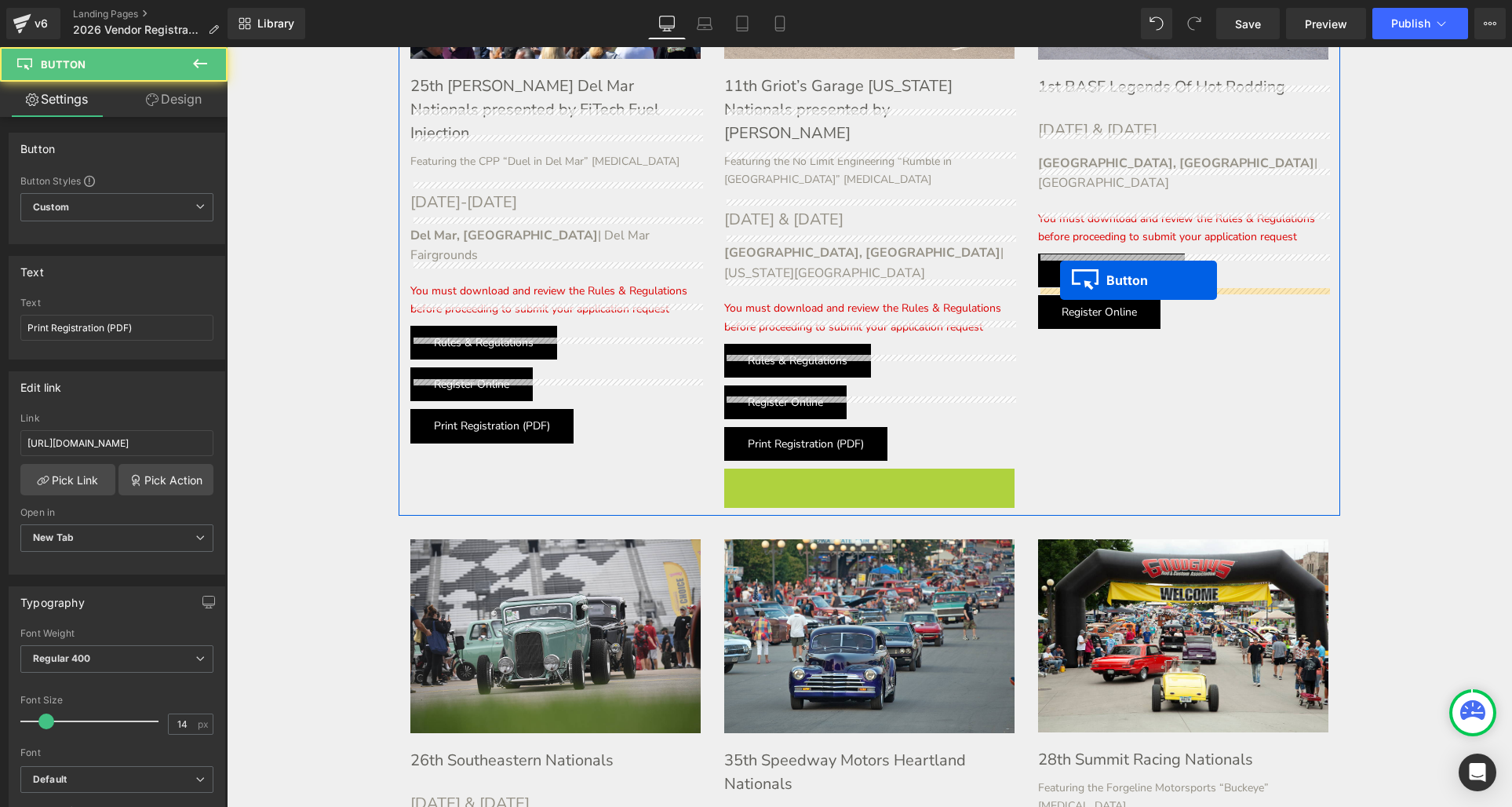
drag, startPoint x: 781, startPoint y: 421, endPoint x: 1052, endPoint y: 285, distance: 303.2
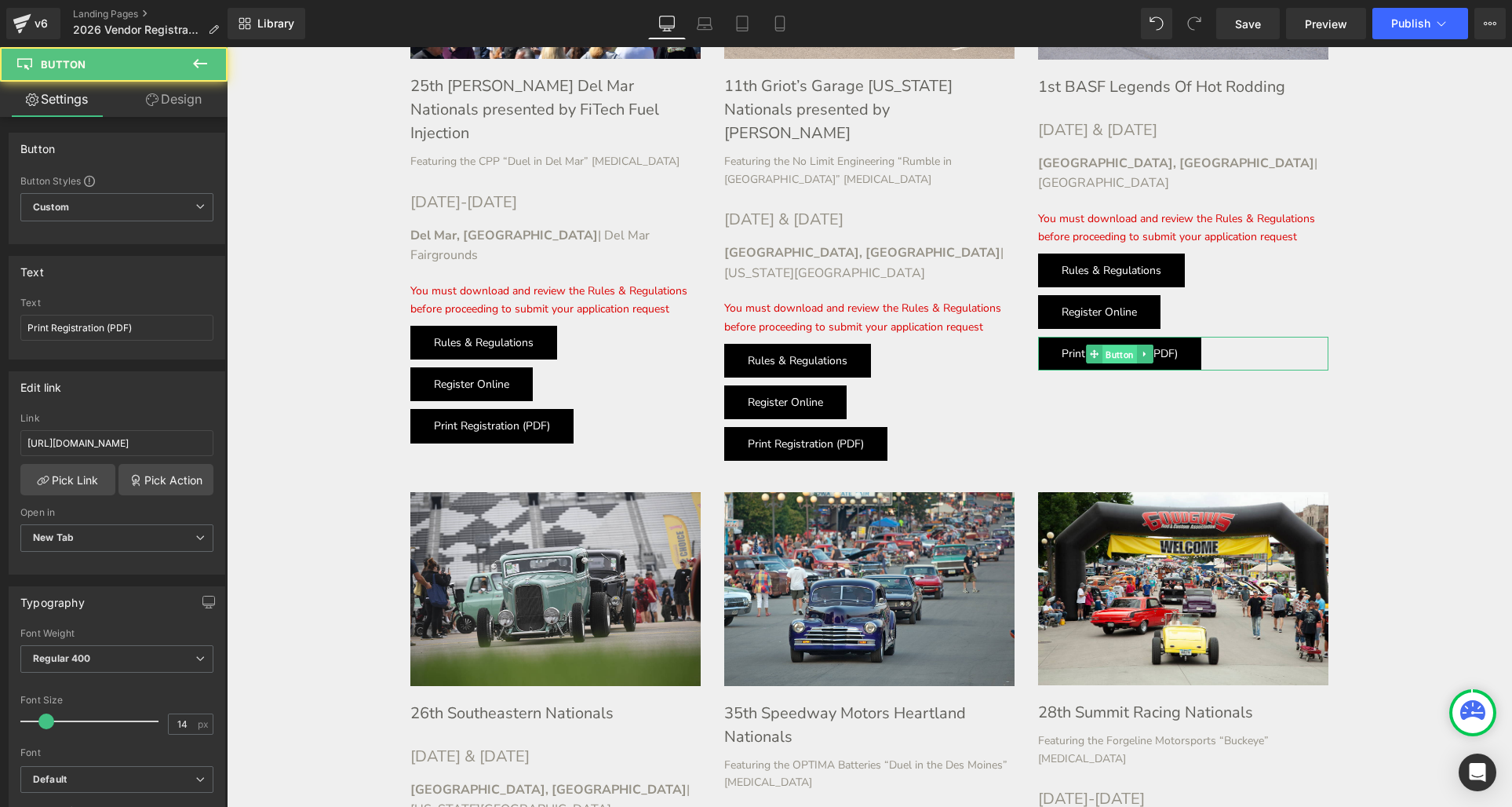
click at [1115, 344] on span "Button" at bounding box center [1120, 354] width 34 height 19
drag, startPoint x: 416, startPoint y: 490, endPoint x: 232, endPoint y: 442, distance: 190.2
click at [178, 438] on input "[URL][DOMAIN_NAME]" at bounding box center [116, 442] width 193 height 26
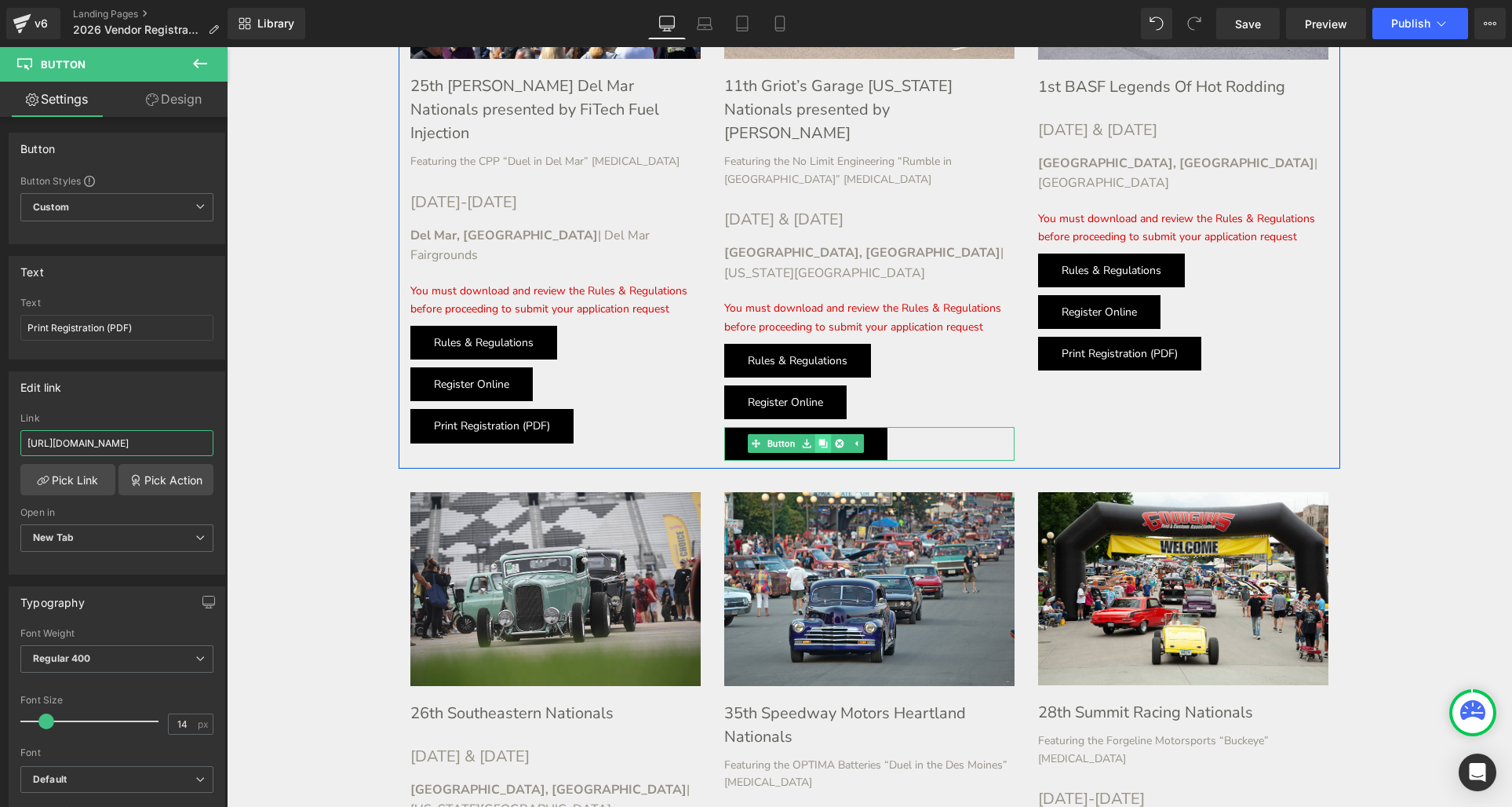
type input "[URL][DOMAIN_NAME]"
click at [819, 433] on link at bounding box center [823, 443] width 16 height 19
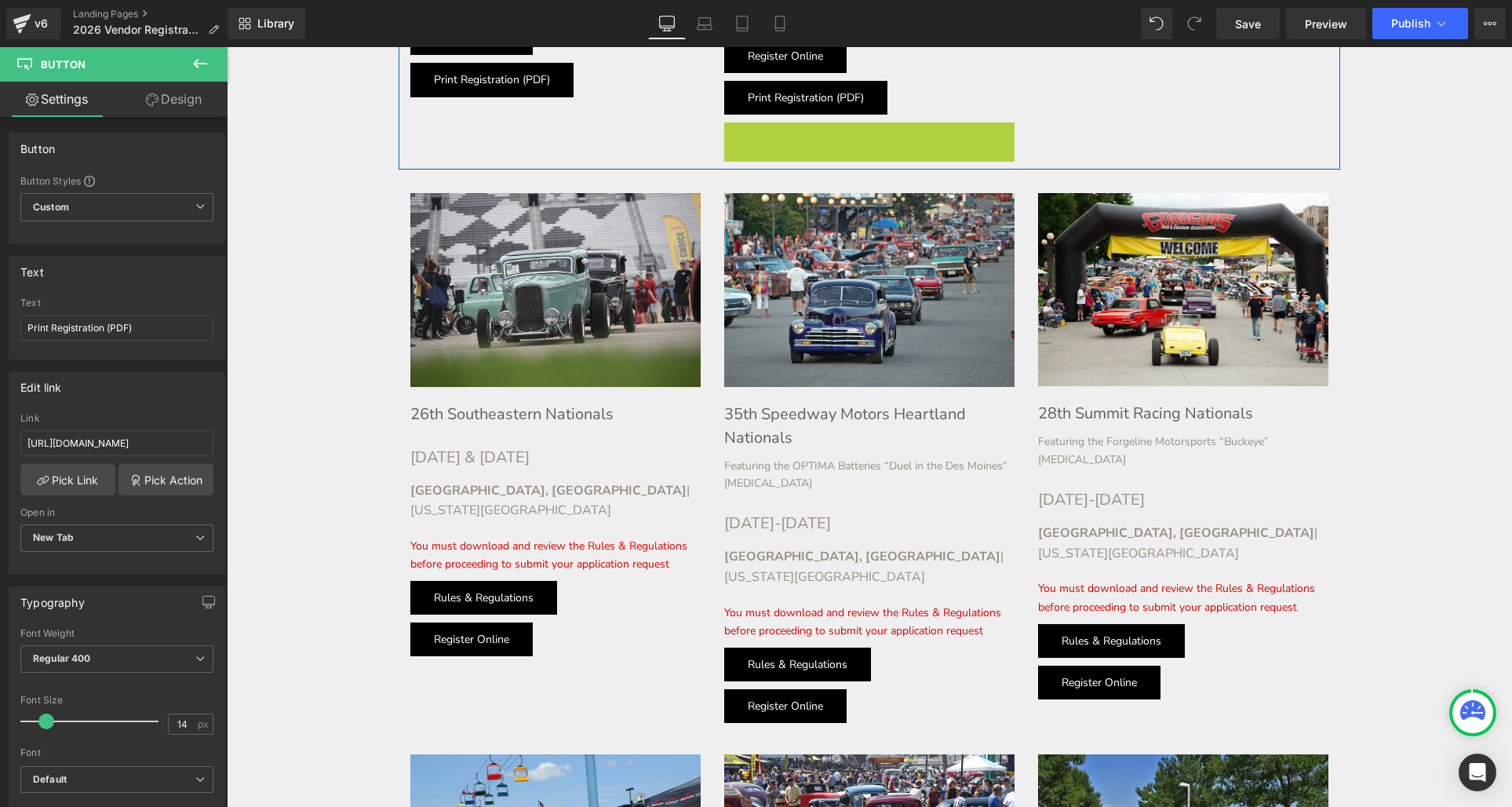
scroll to position [1770, 0]
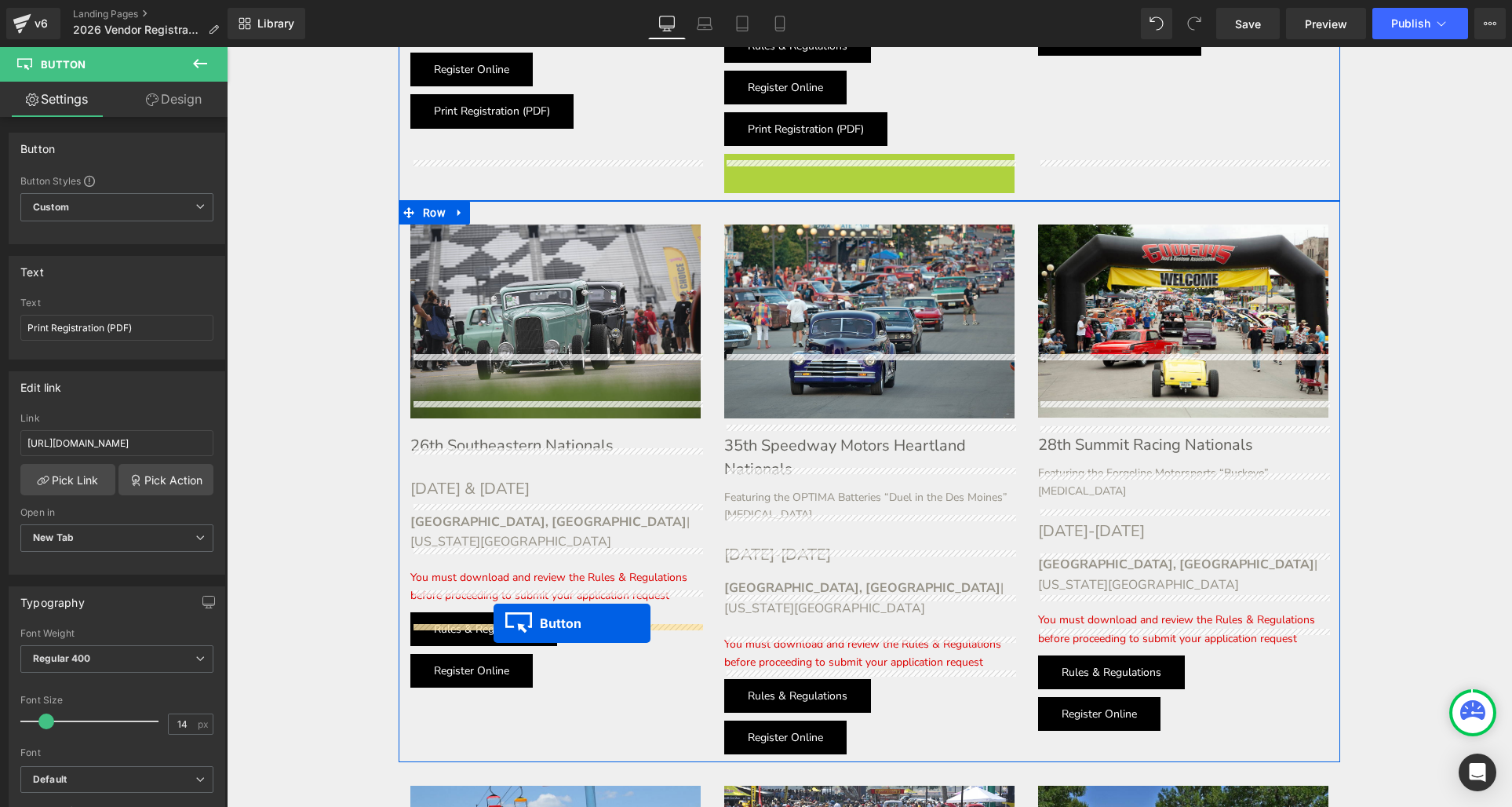
drag, startPoint x: 773, startPoint y: 74, endPoint x: 493, endPoint y: 624, distance: 617.2
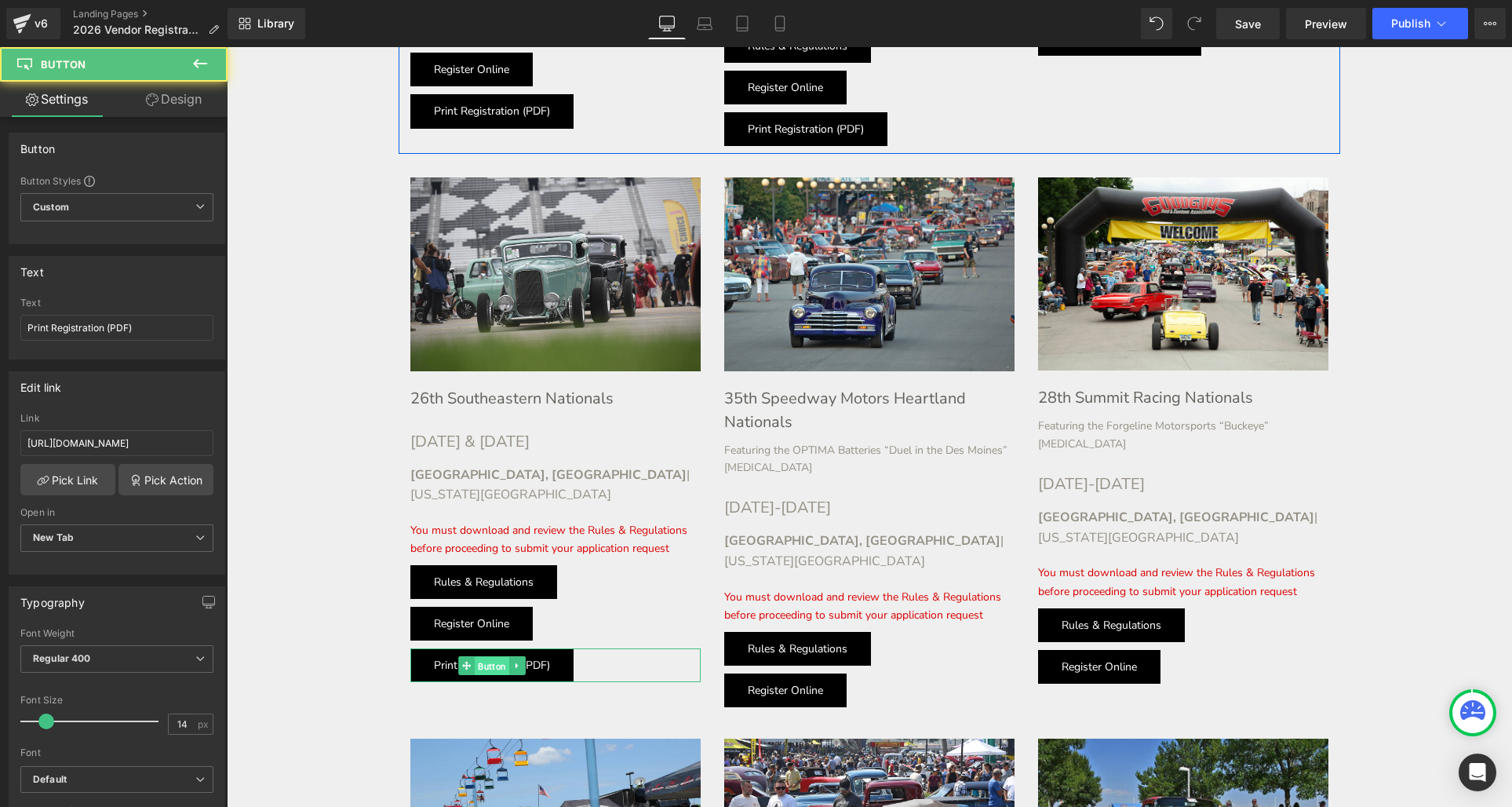
click at [493, 657] on span "Button" at bounding box center [492, 666] width 34 height 19
drag, startPoint x: 393, startPoint y: 489, endPoint x: 277, endPoint y: 439, distance: 126.3
click at [176, 439] on input "[URL][DOMAIN_NAME]" at bounding box center [116, 442] width 193 height 26
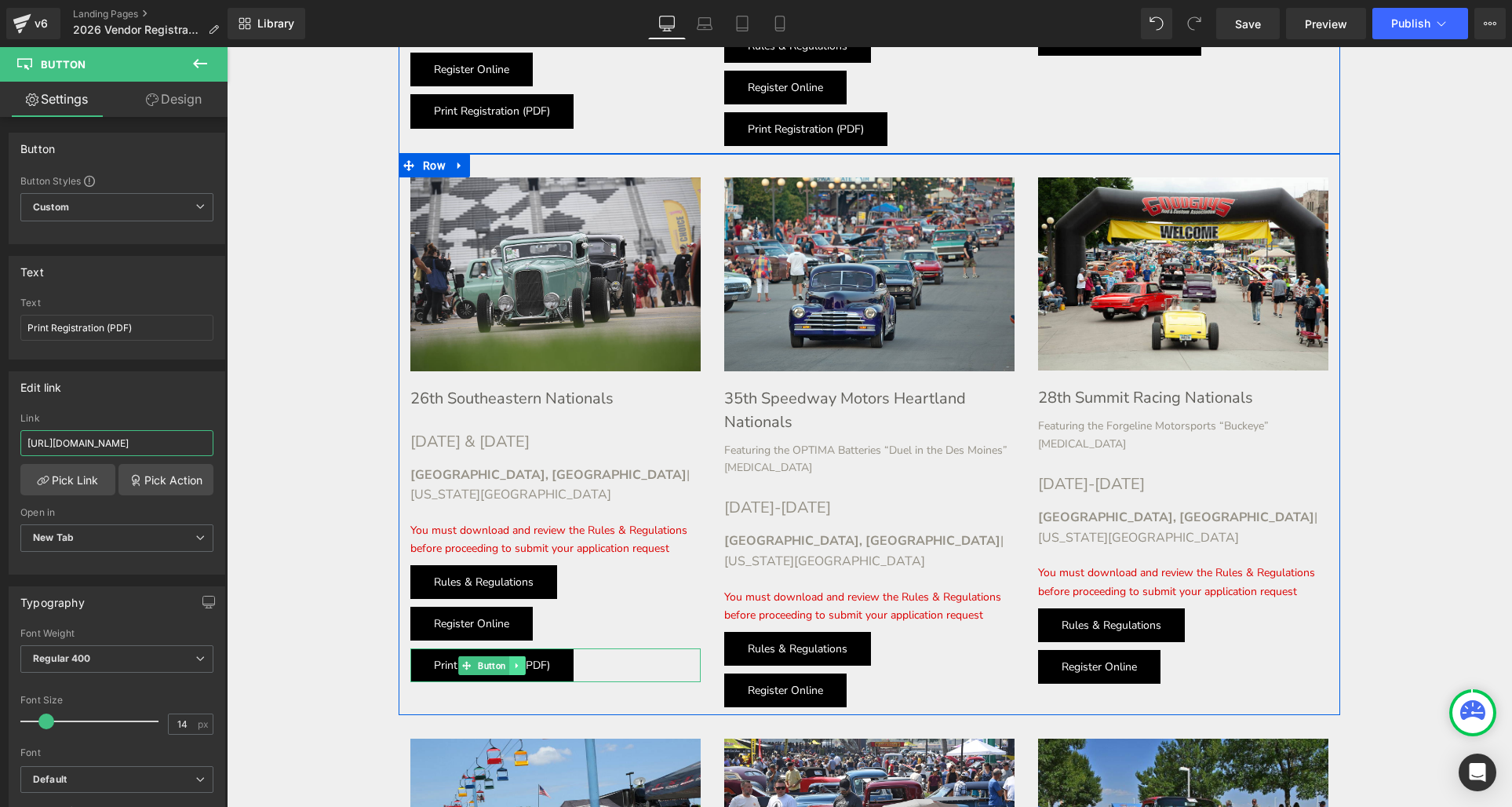
type input "[URL][DOMAIN_NAME]"
click at [513, 661] on icon at bounding box center [517, 665] width 9 height 10
click at [511, 661] on icon at bounding box center [509, 664] width 9 height 9
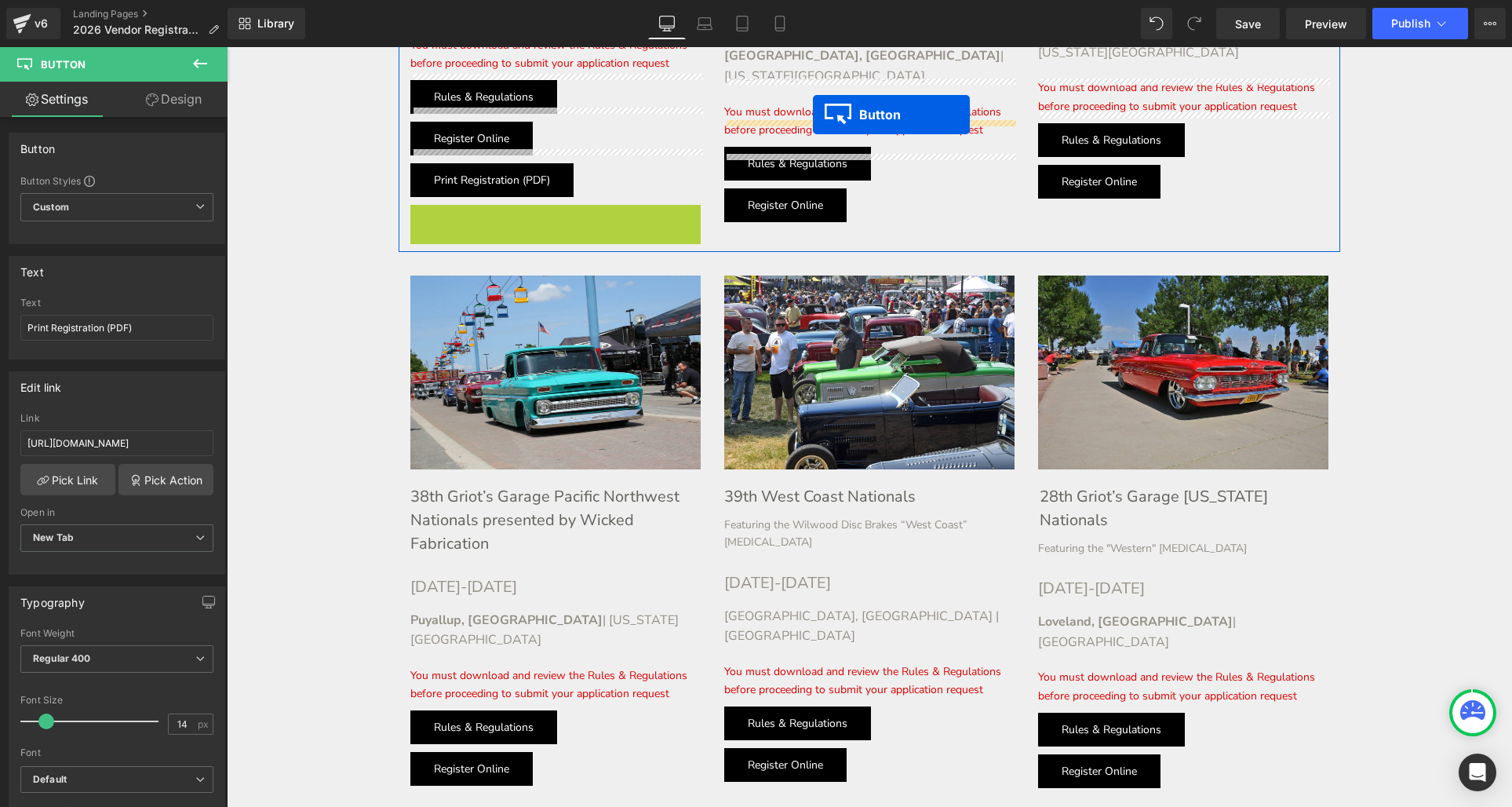
scroll to position [2239, 0]
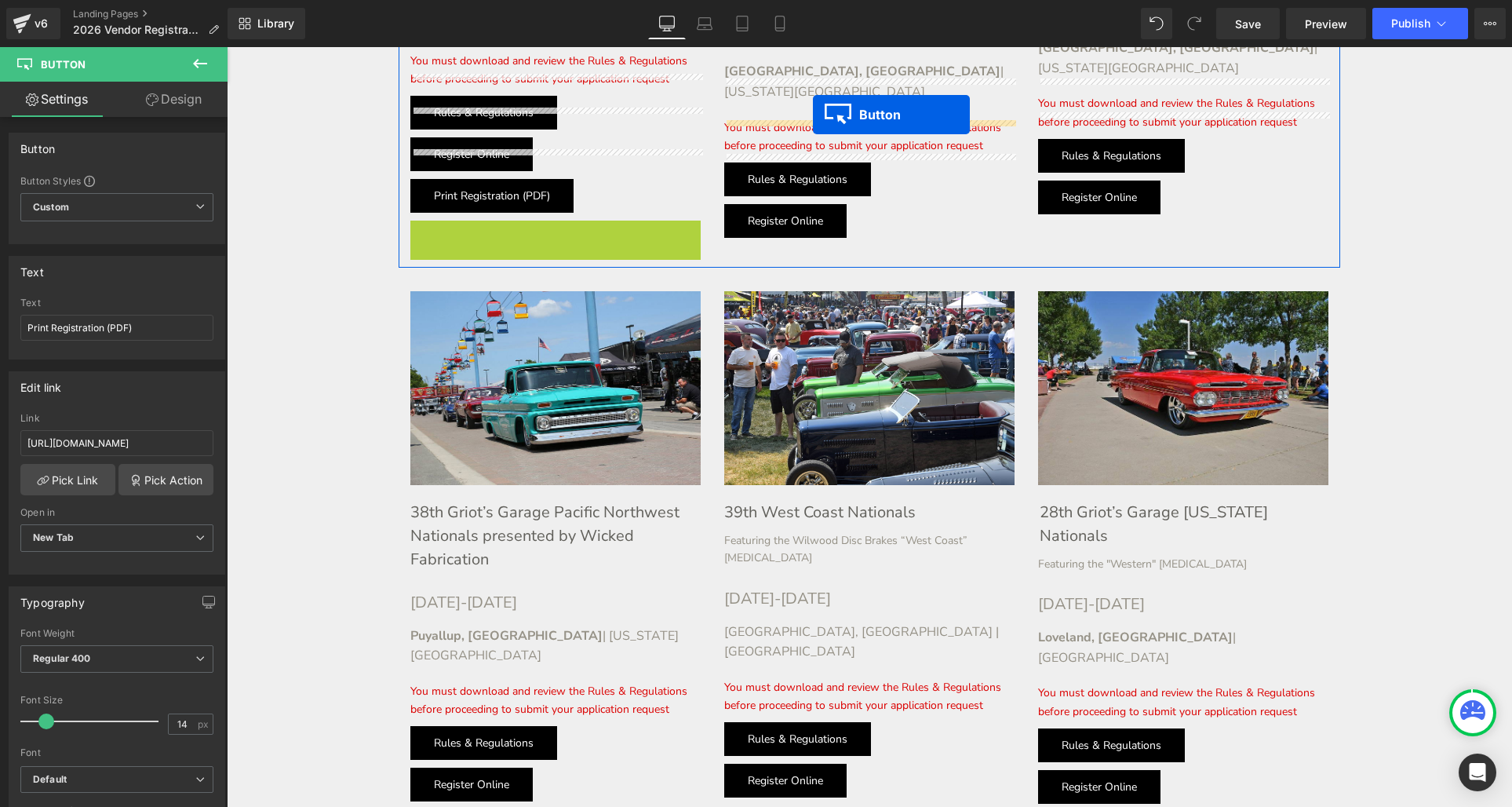
drag, startPoint x: 467, startPoint y: 124, endPoint x: 810, endPoint y: 124, distance: 343.0
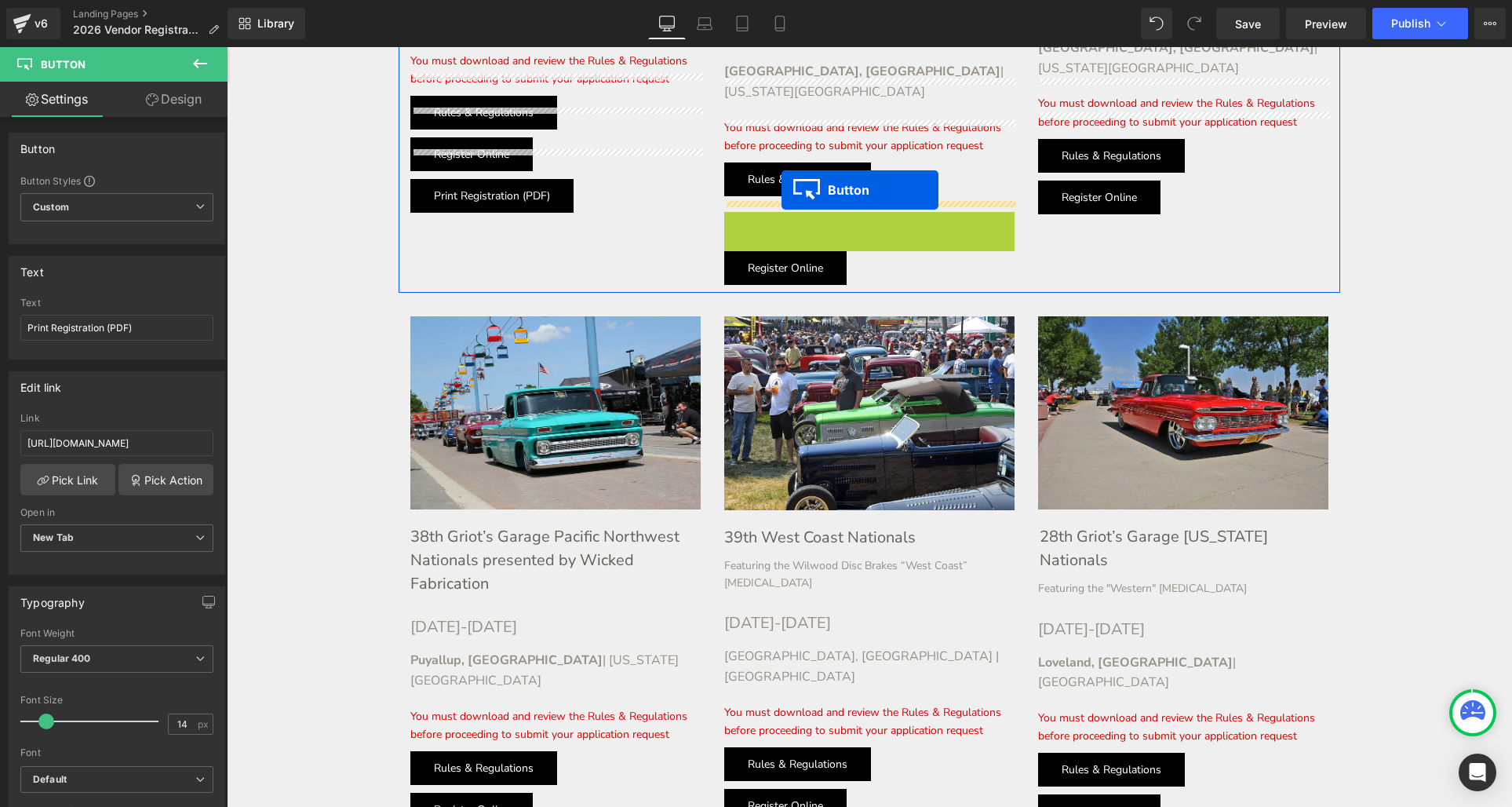
drag, startPoint x: 780, startPoint y: 143, endPoint x: 781, endPoint y: 190, distance: 47.0
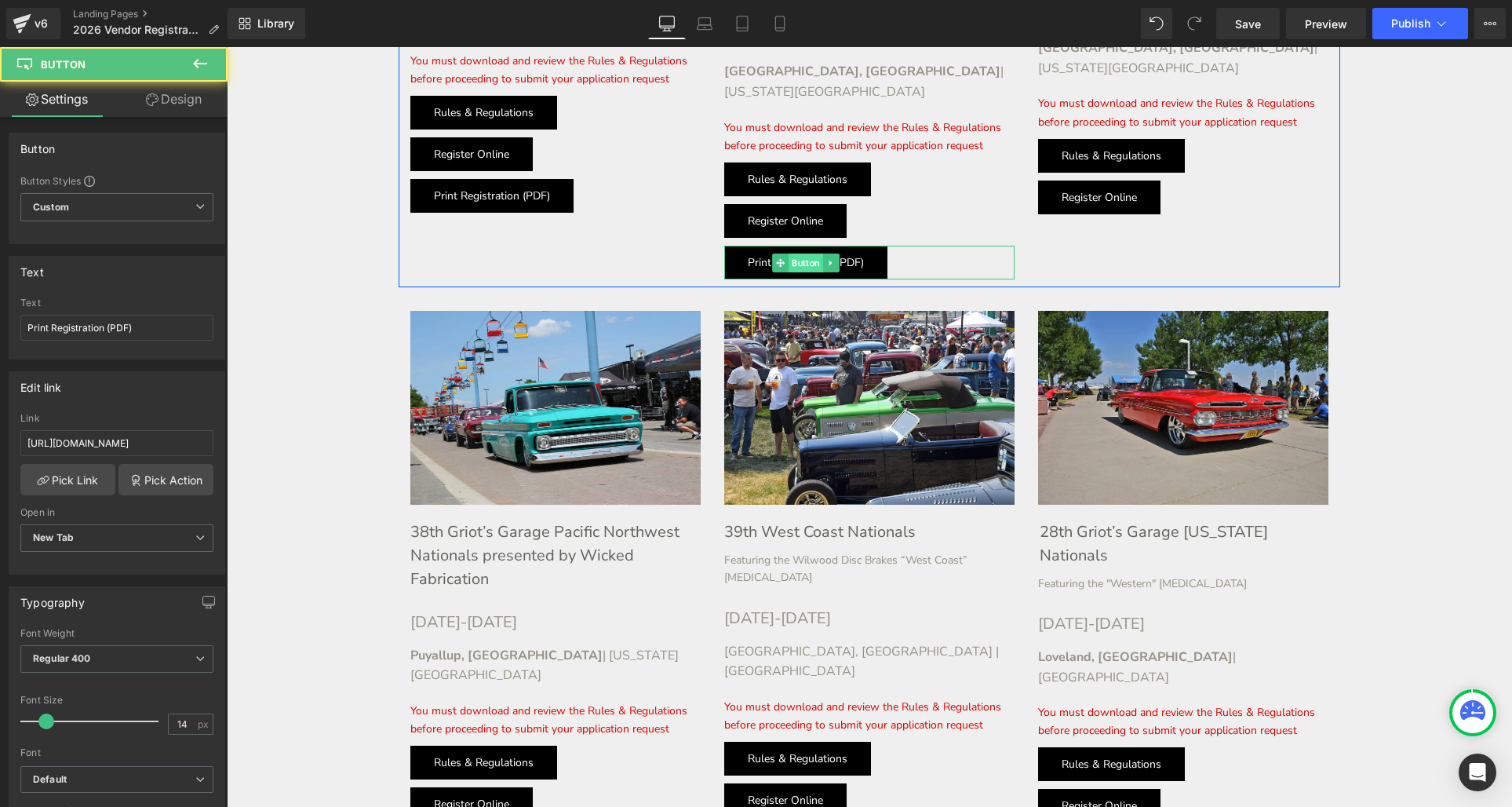
click at [802, 245] on div "Print Registration (PDF) Button" at bounding box center [869, 261] width 290 height 33
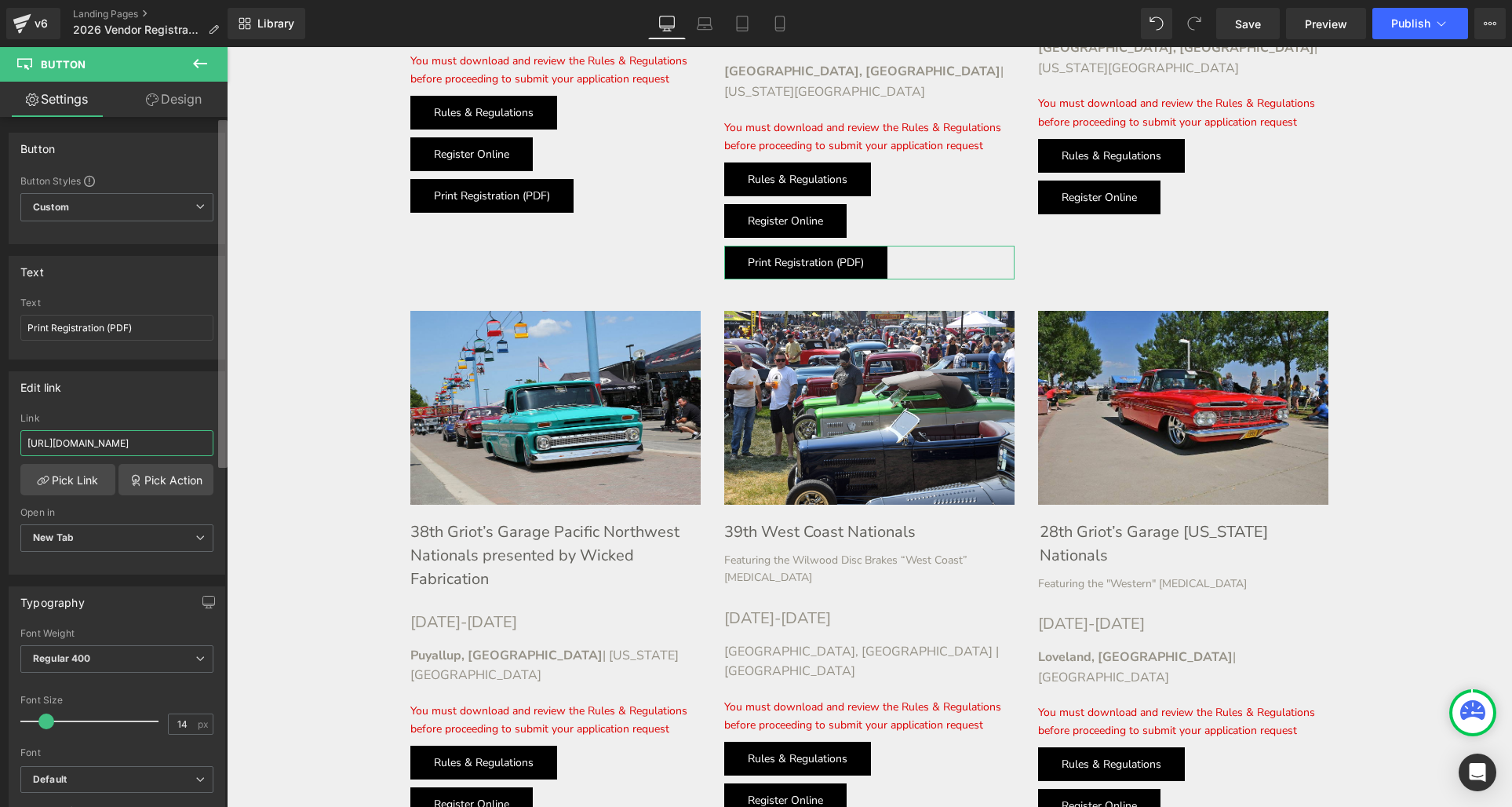
scroll to position [0, 49]
drag, startPoint x: 134, startPoint y: 451, endPoint x: 221, endPoint y: 441, distance: 87.6
click at [221, 441] on div "Button Button Styles Custom Custom Setup Global Style Custom Setup Global Style…" at bounding box center [113, 465] width 227 height 697
click at [163, 444] on input "[URL][DOMAIN_NAME]" at bounding box center [116, 442] width 193 height 26
click at [172, 441] on input "[URL][DOMAIN_NAME]" at bounding box center [116, 442] width 193 height 26
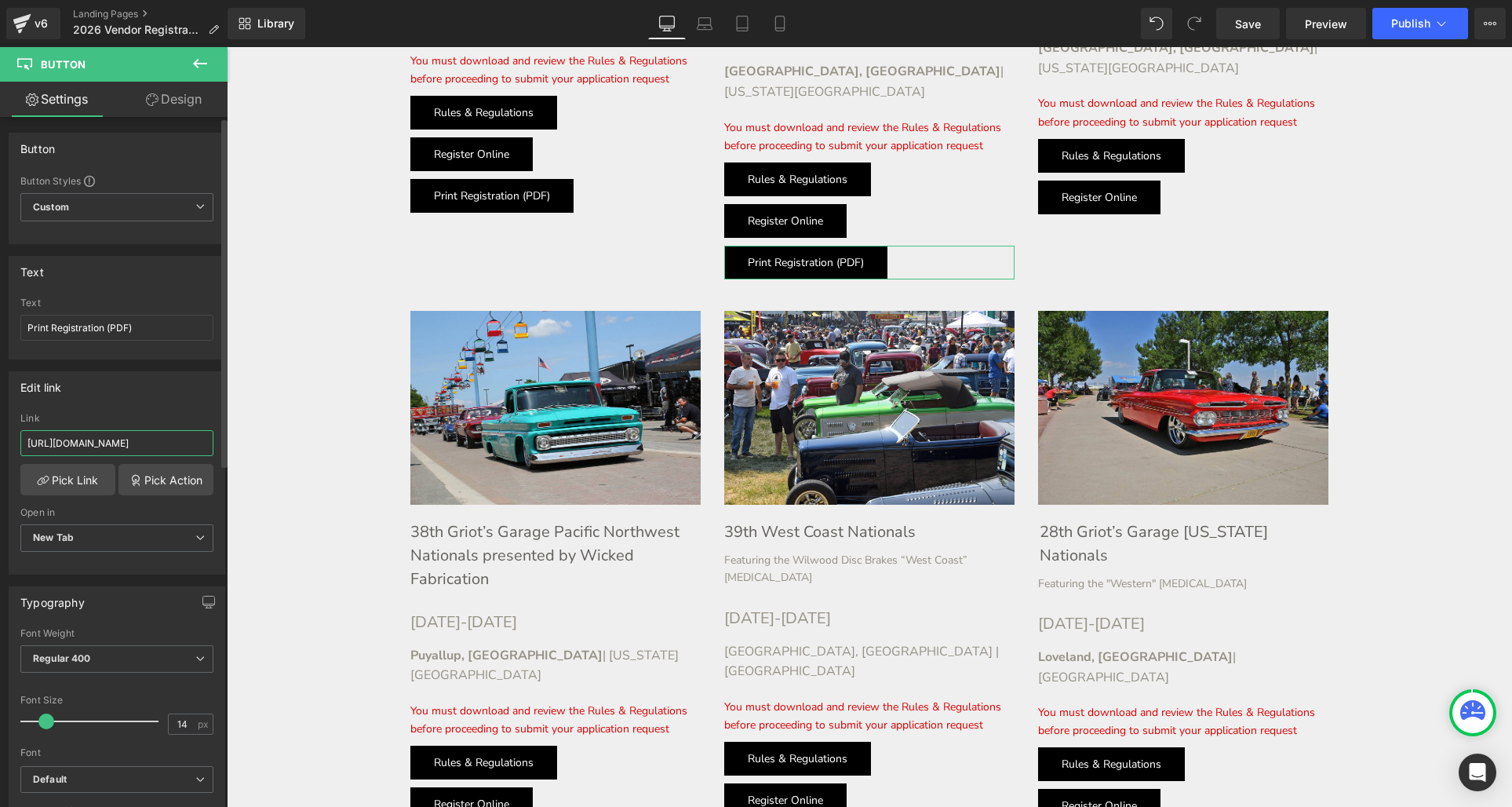
scroll to position [0, 38]
type input "[URL][DOMAIN_NAME]"
click at [836, 254] on link at bounding box center [831, 263] width 16 height 19
click at [815, 254] on link at bounding box center [823, 263] width 16 height 19
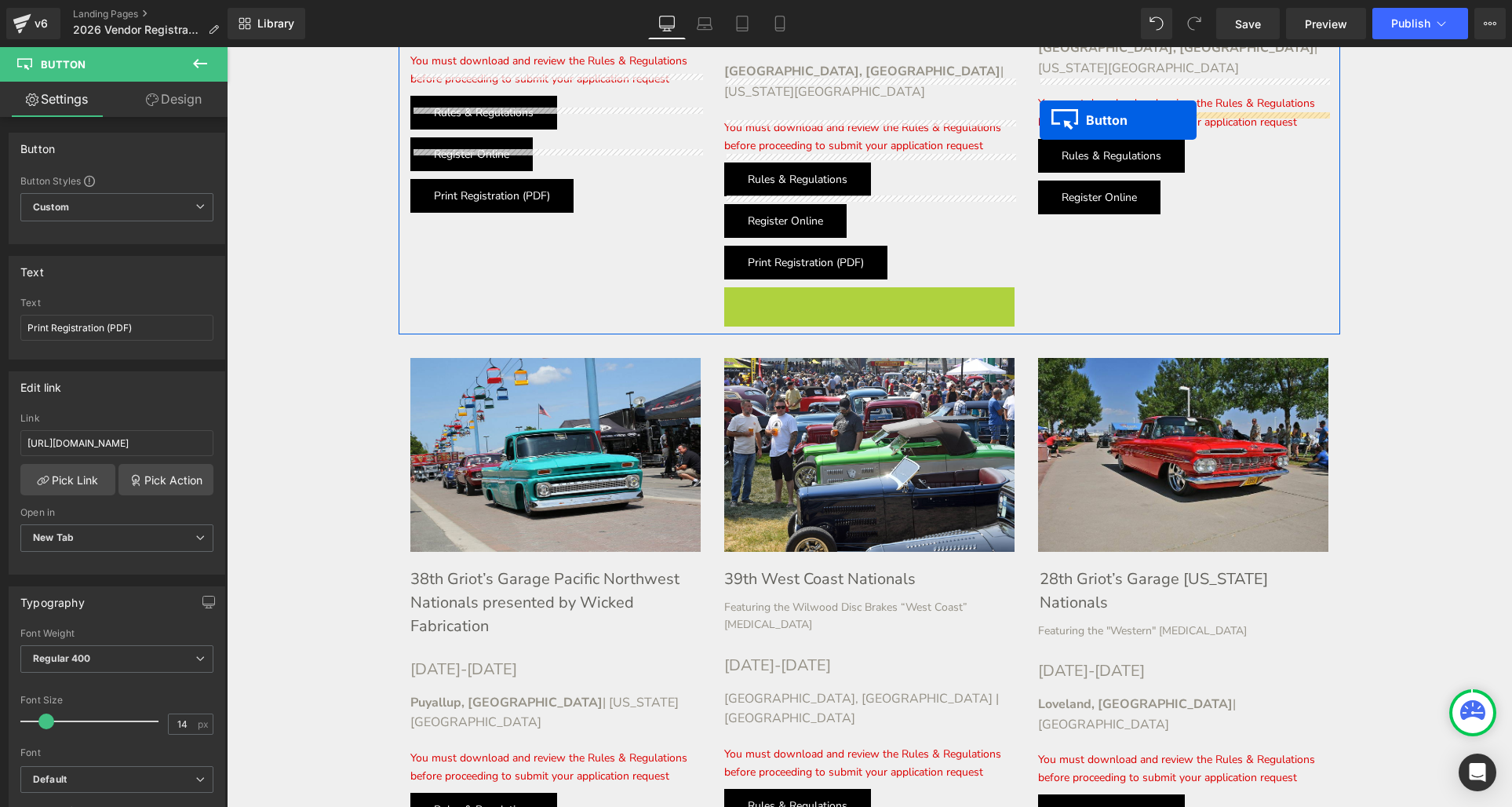
drag, startPoint x: 781, startPoint y: 220, endPoint x: 1040, endPoint y: 122, distance: 276.9
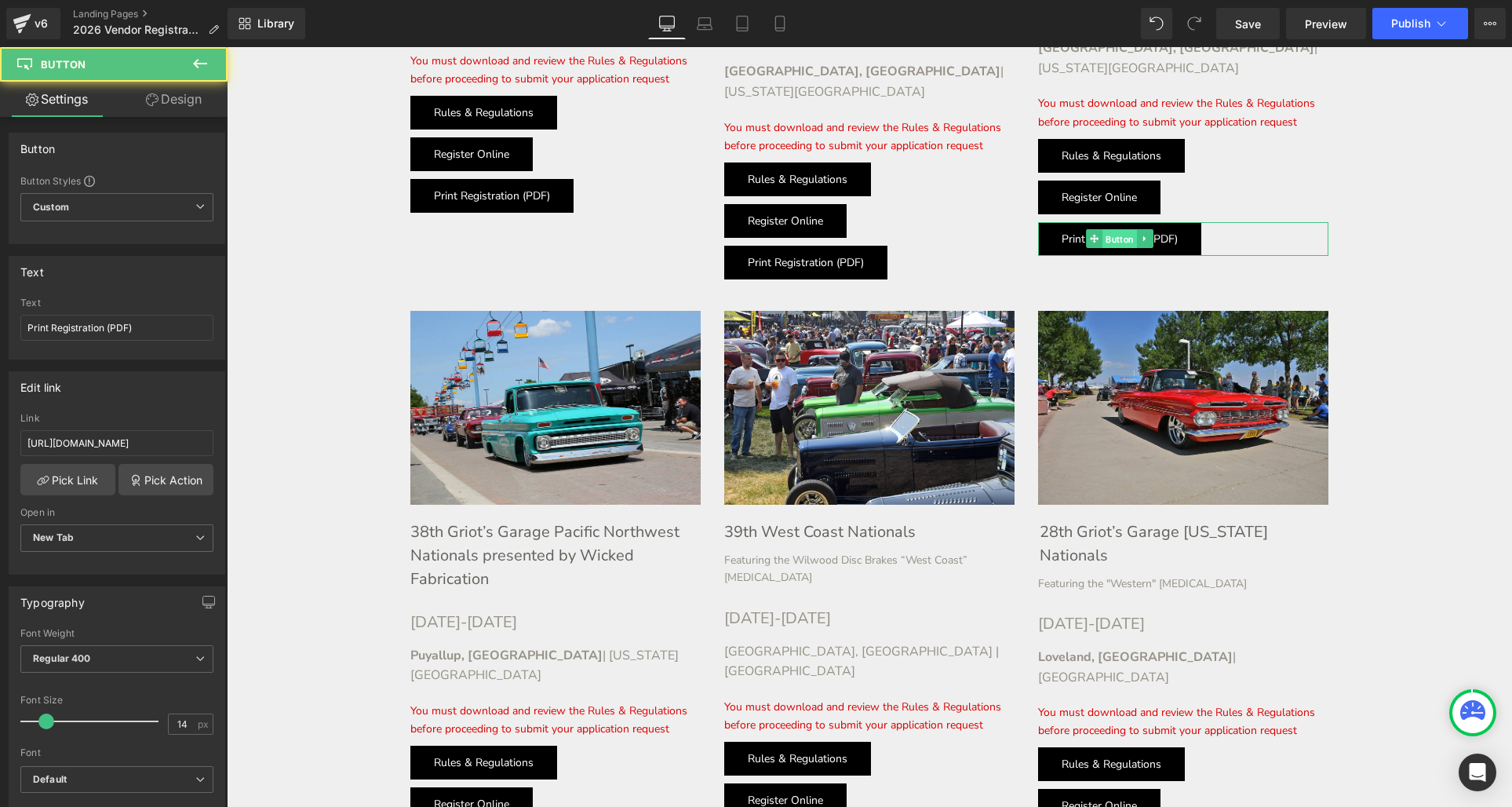
click at [1109, 230] on span "Button" at bounding box center [1120, 240] width 34 height 19
drag, startPoint x: 376, startPoint y: 488, endPoint x: 235, endPoint y: 444, distance: 147.7
drag, startPoint x: 177, startPoint y: 439, endPoint x: 173, endPoint y: 401, distance: 38.2
click at [177, 438] on input "[URL][DOMAIN_NAME]" at bounding box center [116, 442] width 193 height 26
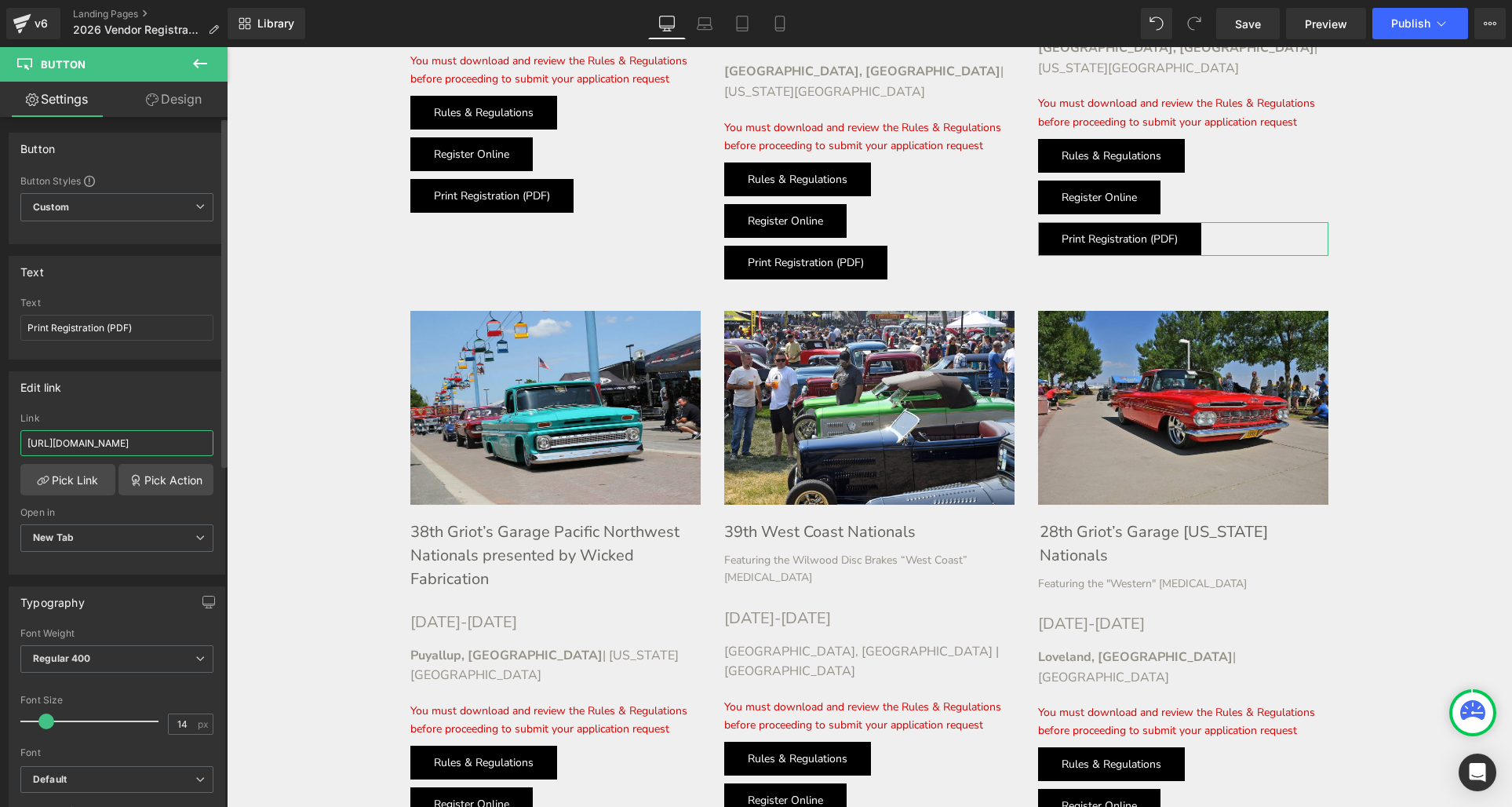
scroll to position [0, 38]
type input "[URL][DOMAIN_NAME]"
click at [1150, 229] on link at bounding box center [1144, 239] width 16 height 19
click at [1139, 234] on icon at bounding box center [1137, 239] width 9 height 10
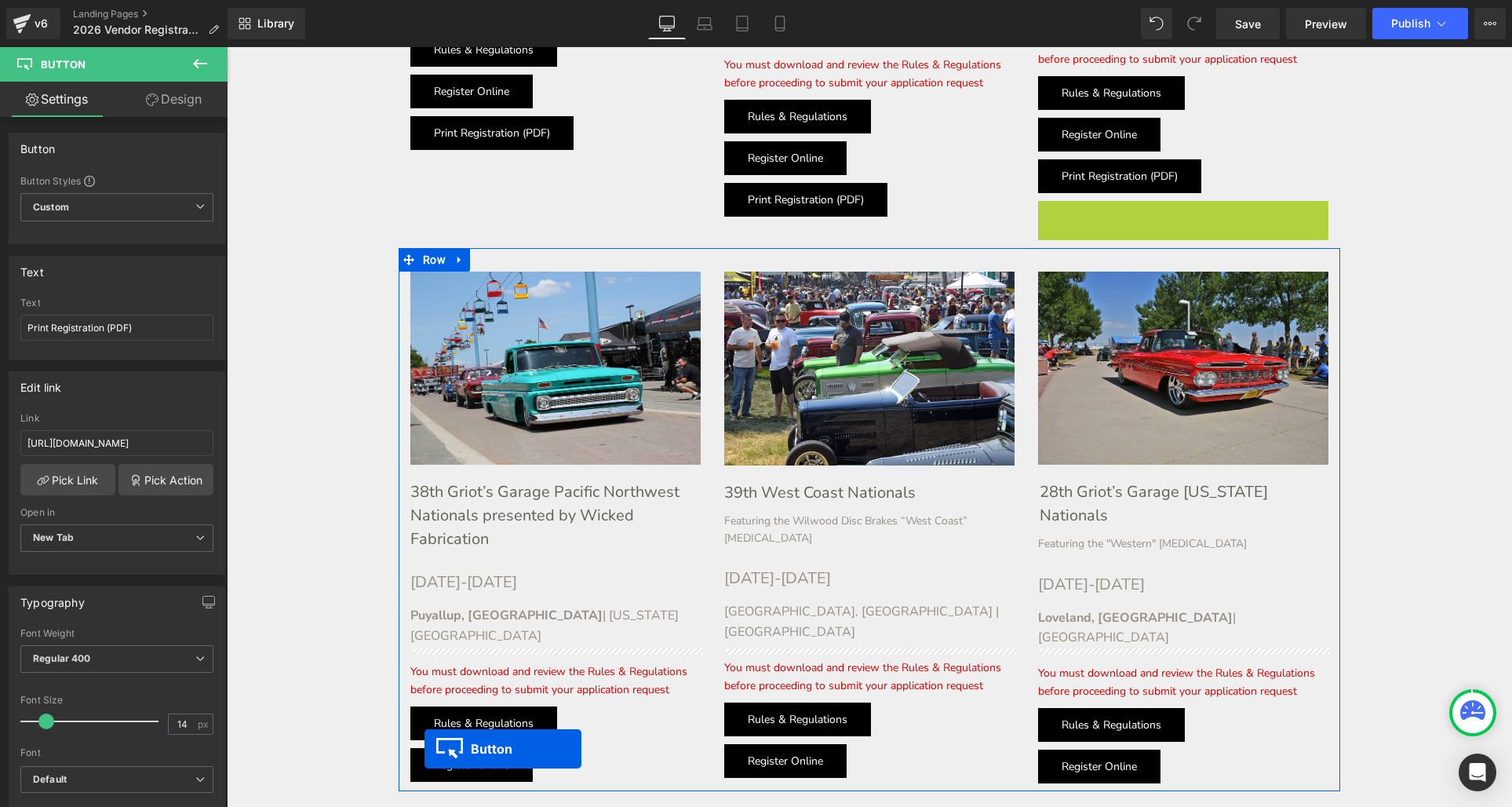
scroll to position [2381, 0]
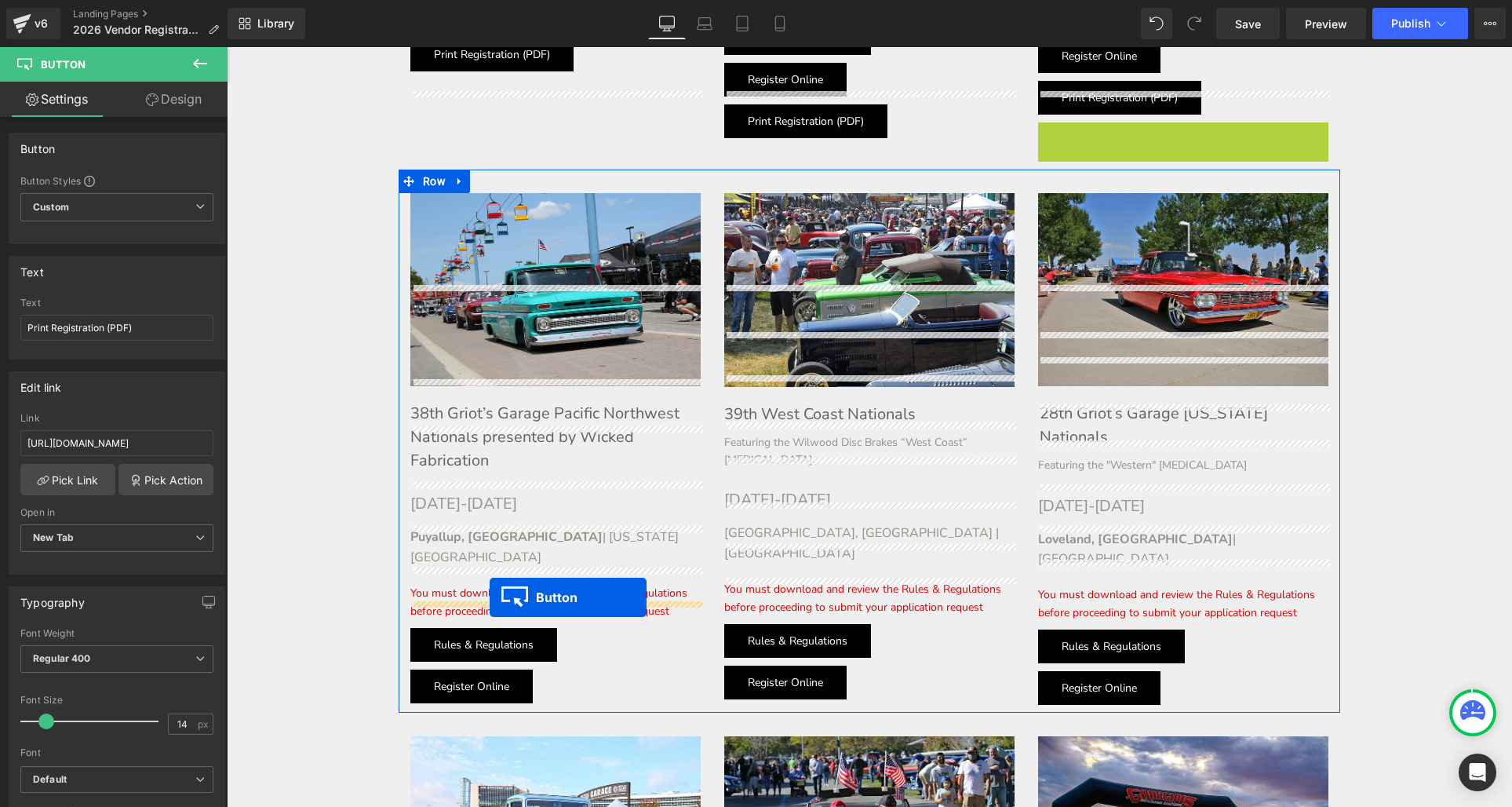
drag, startPoint x: 1089, startPoint y: 178, endPoint x: 489, endPoint y: 597, distance: 731.8
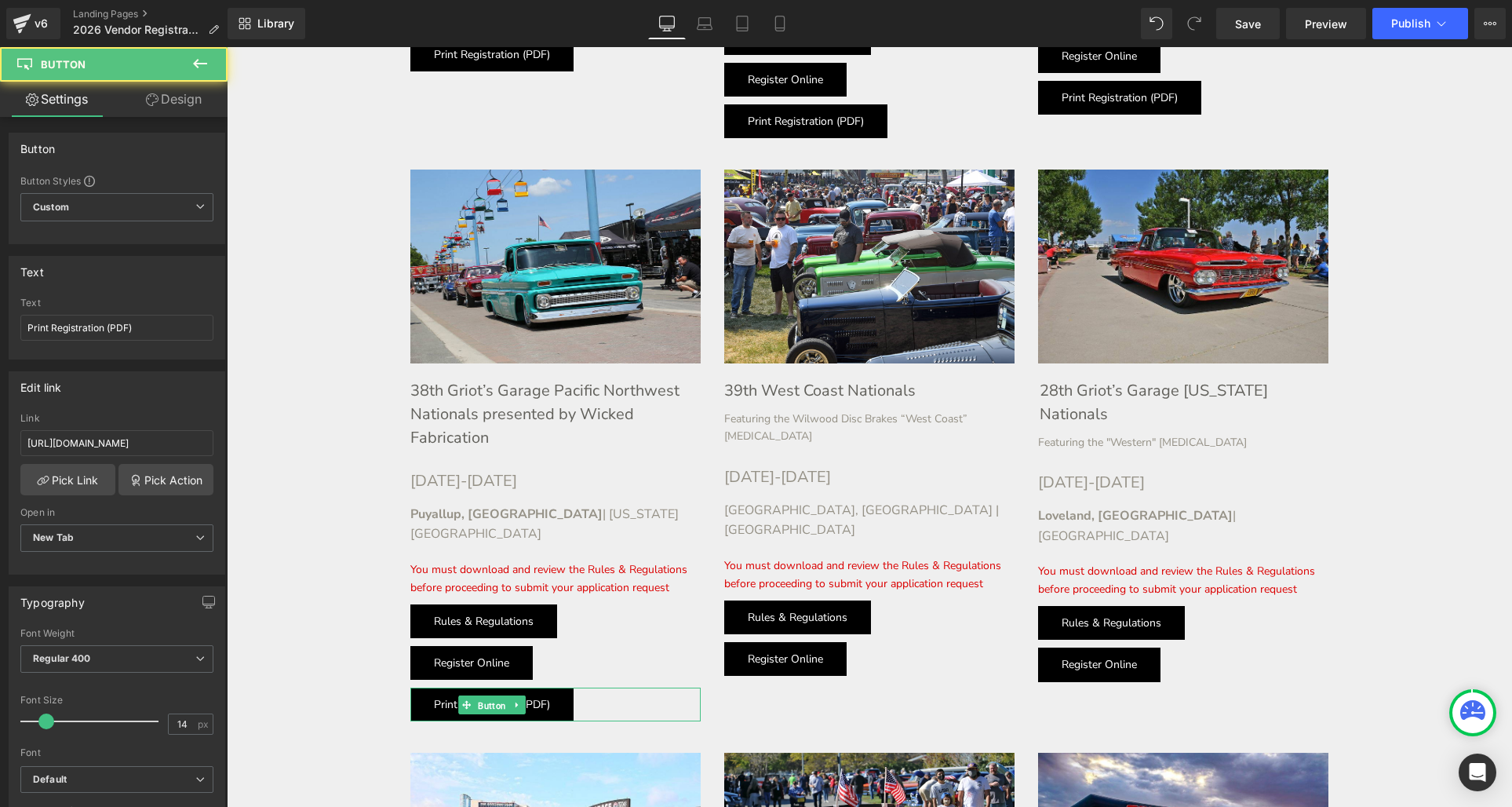
click at [491, 687] on div "Print Registration (PDF) Button" at bounding box center [555, 703] width 290 height 33
drag, startPoint x: 402, startPoint y: 491, endPoint x: 255, endPoint y: 440, distance: 155.6
click at [178, 441] on input "[URL][DOMAIN_NAME]" at bounding box center [116, 442] width 193 height 26
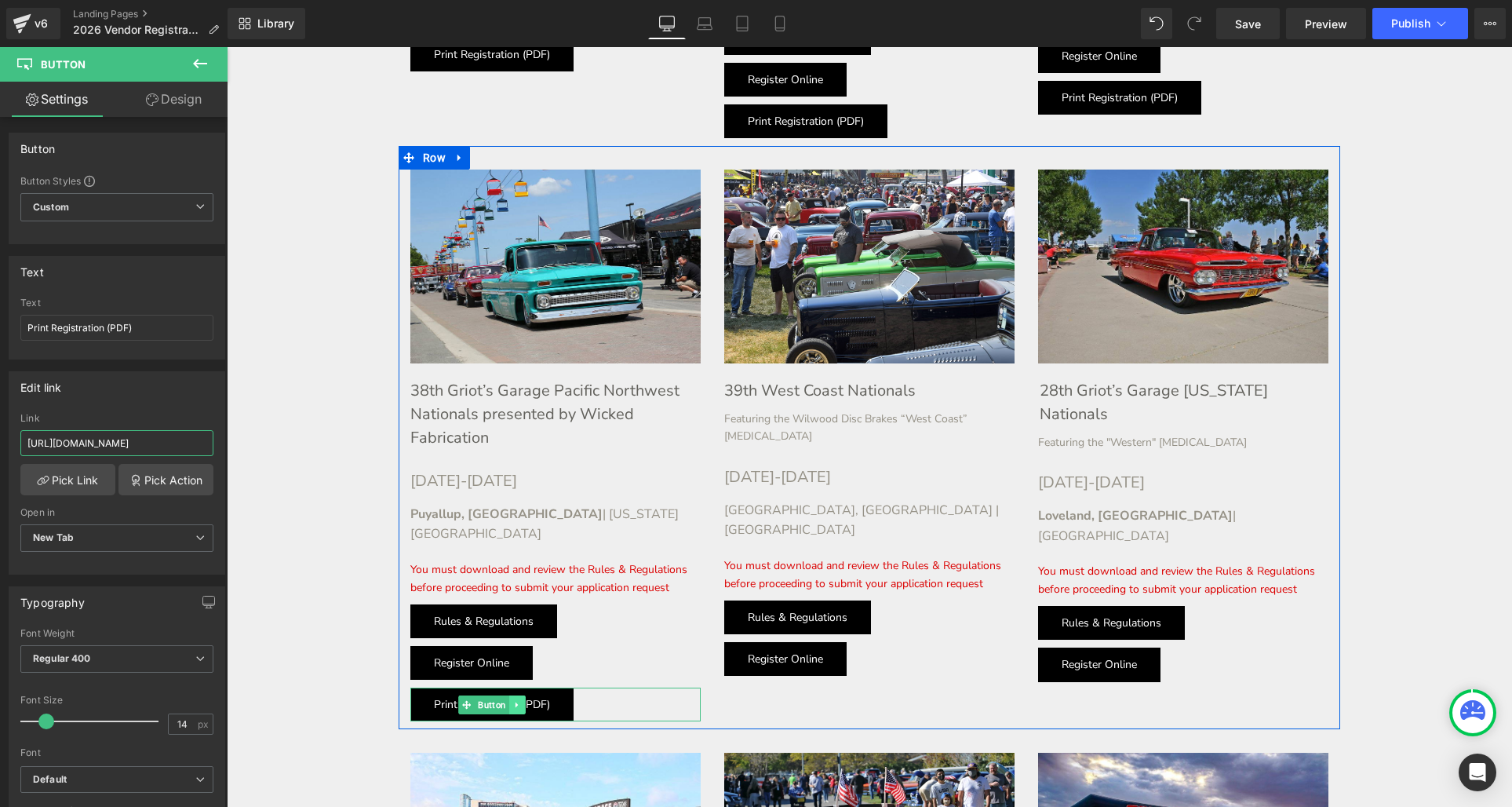
type input "[URL][DOMAIN_NAME]"
click at [523, 695] on link at bounding box center [517, 704] width 16 height 19
click at [512, 700] on icon at bounding box center [509, 704] width 9 height 10
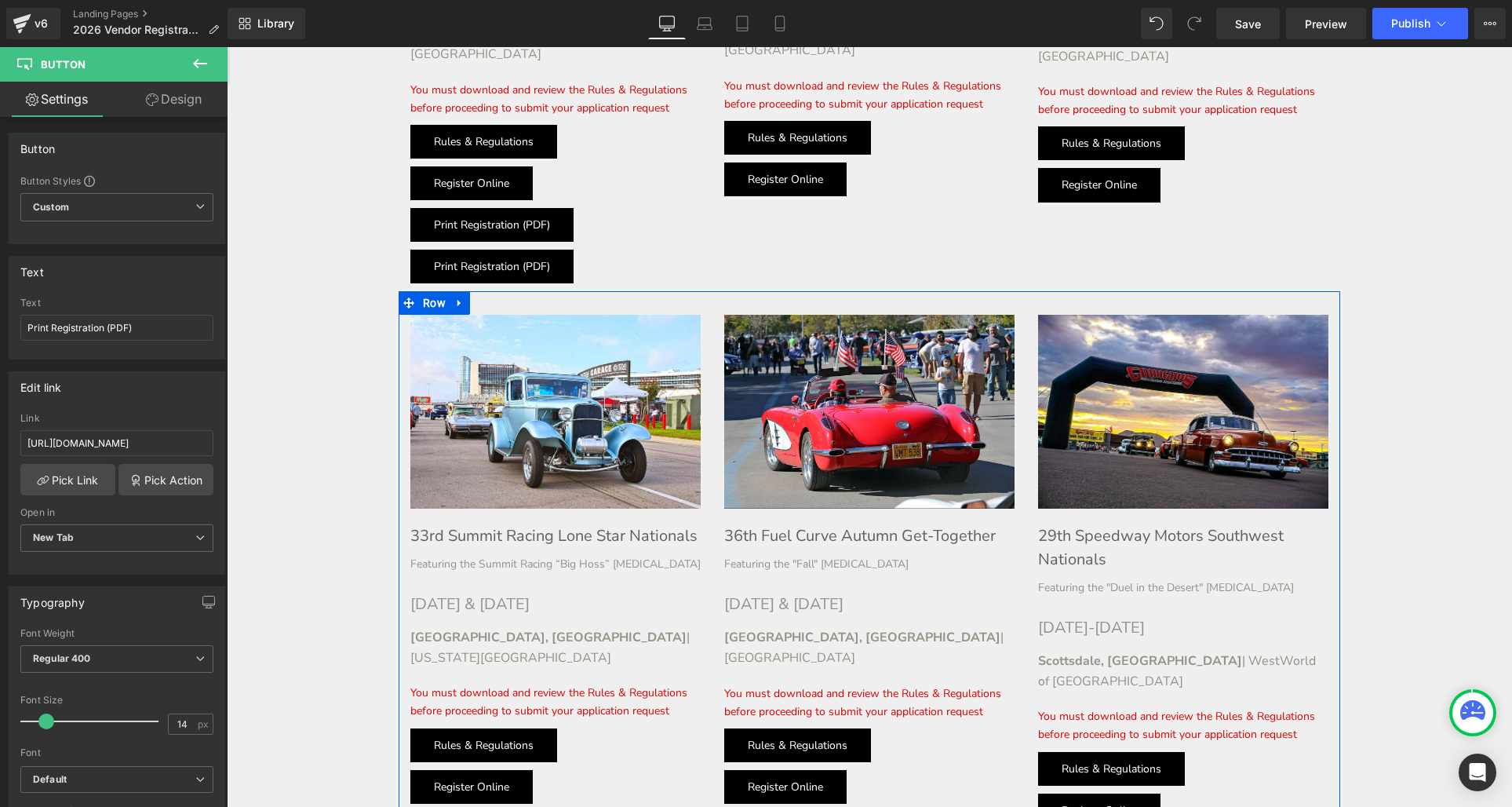
scroll to position [2806, 0]
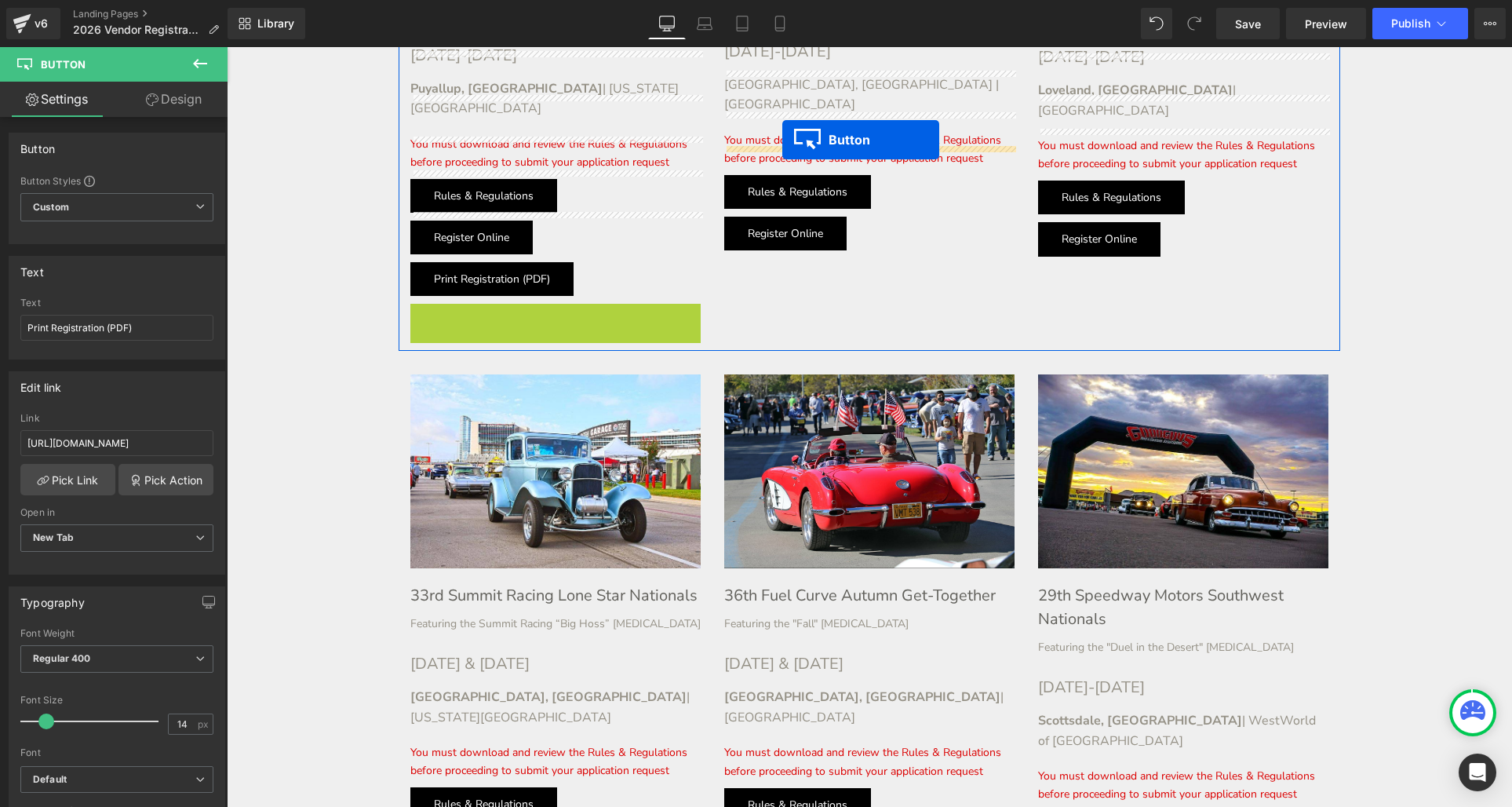
drag, startPoint x: 464, startPoint y: 236, endPoint x: 782, endPoint y: 141, distance: 331.9
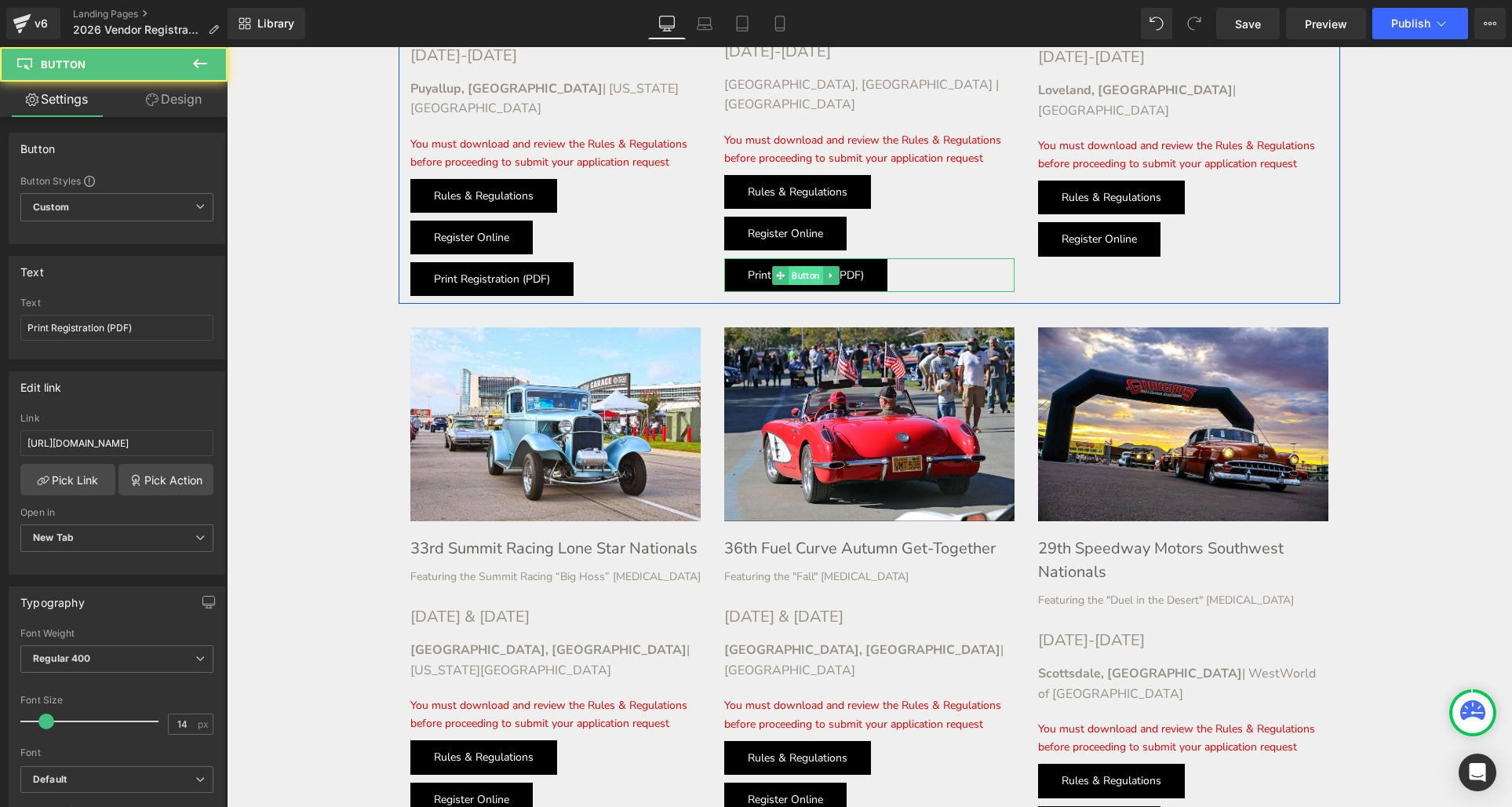
click at [811, 259] on div "Print Registration (PDF) Button" at bounding box center [869, 275] width 290 height 33
drag, startPoint x: 439, startPoint y: 486, endPoint x: 253, endPoint y: 439, distance: 191.8
click at [176, 439] on input "[URL][DOMAIN_NAME]" at bounding box center [116, 442] width 193 height 26
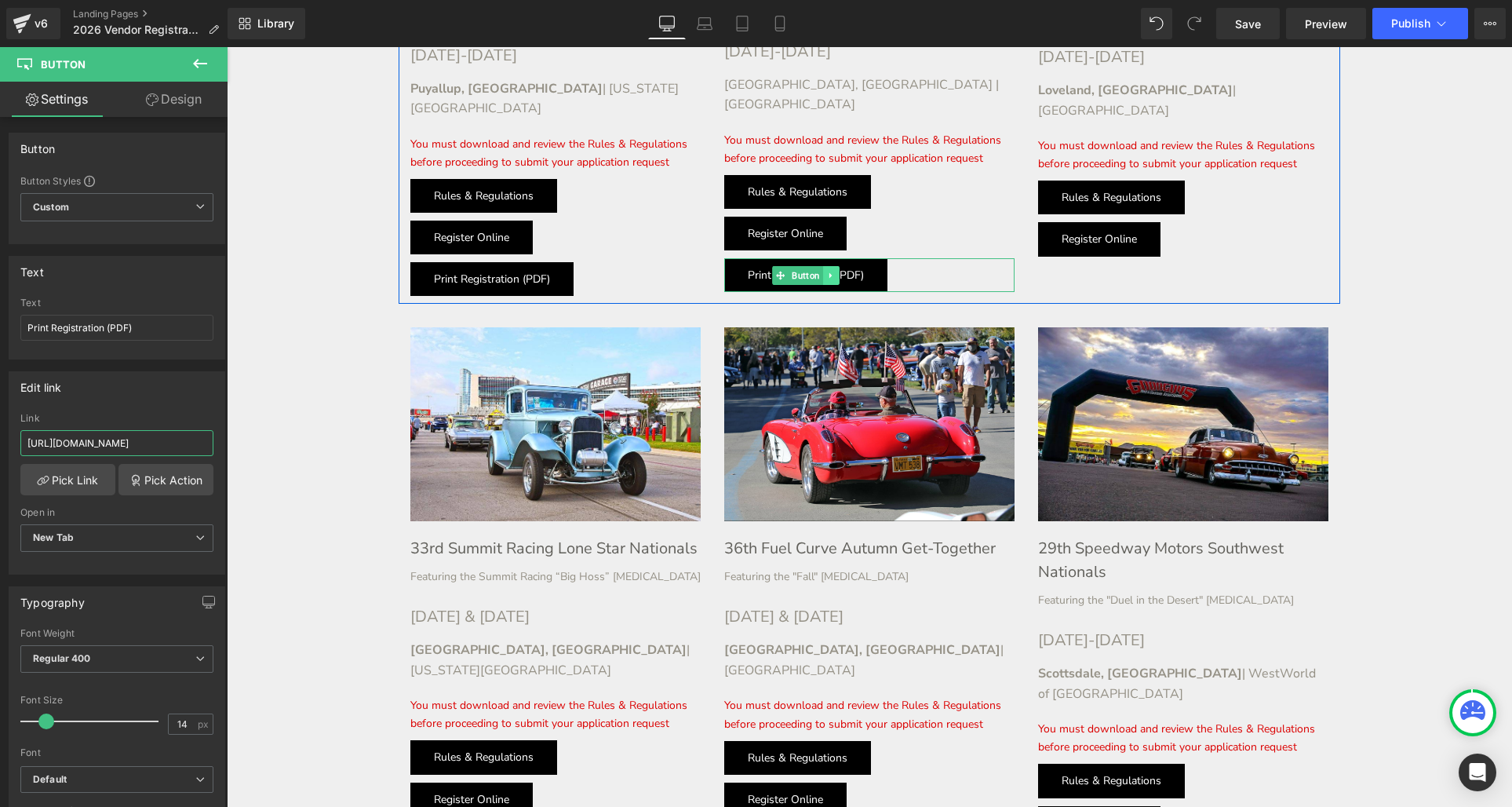
type input "[URL][DOMAIN_NAME]"
click at [835, 271] on icon at bounding box center [831, 276] width 9 height 10
click at [822, 271] on icon at bounding box center [823, 275] width 9 height 9
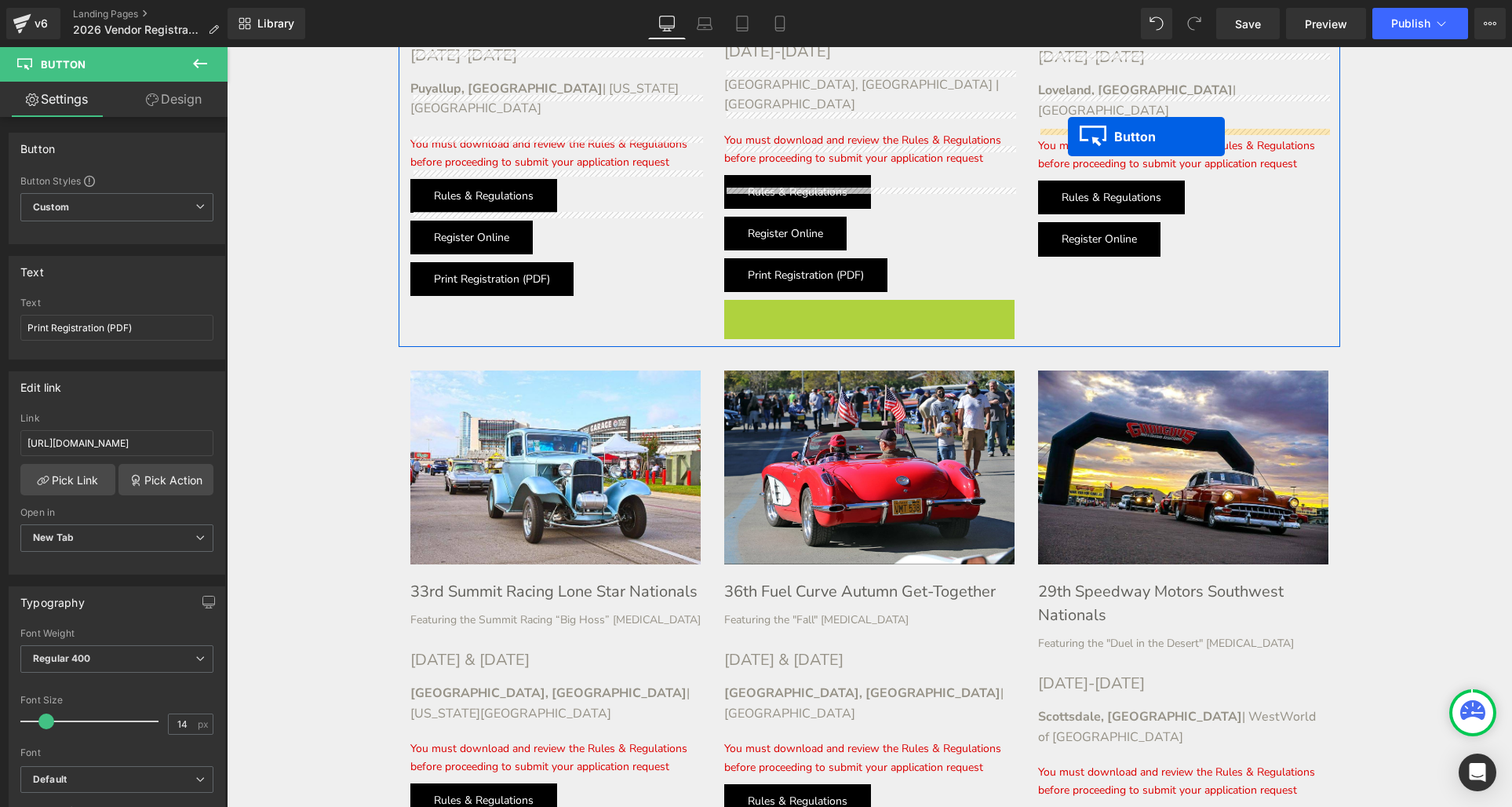
drag, startPoint x: 780, startPoint y: 210, endPoint x: 1068, endPoint y: 136, distance: 297.4
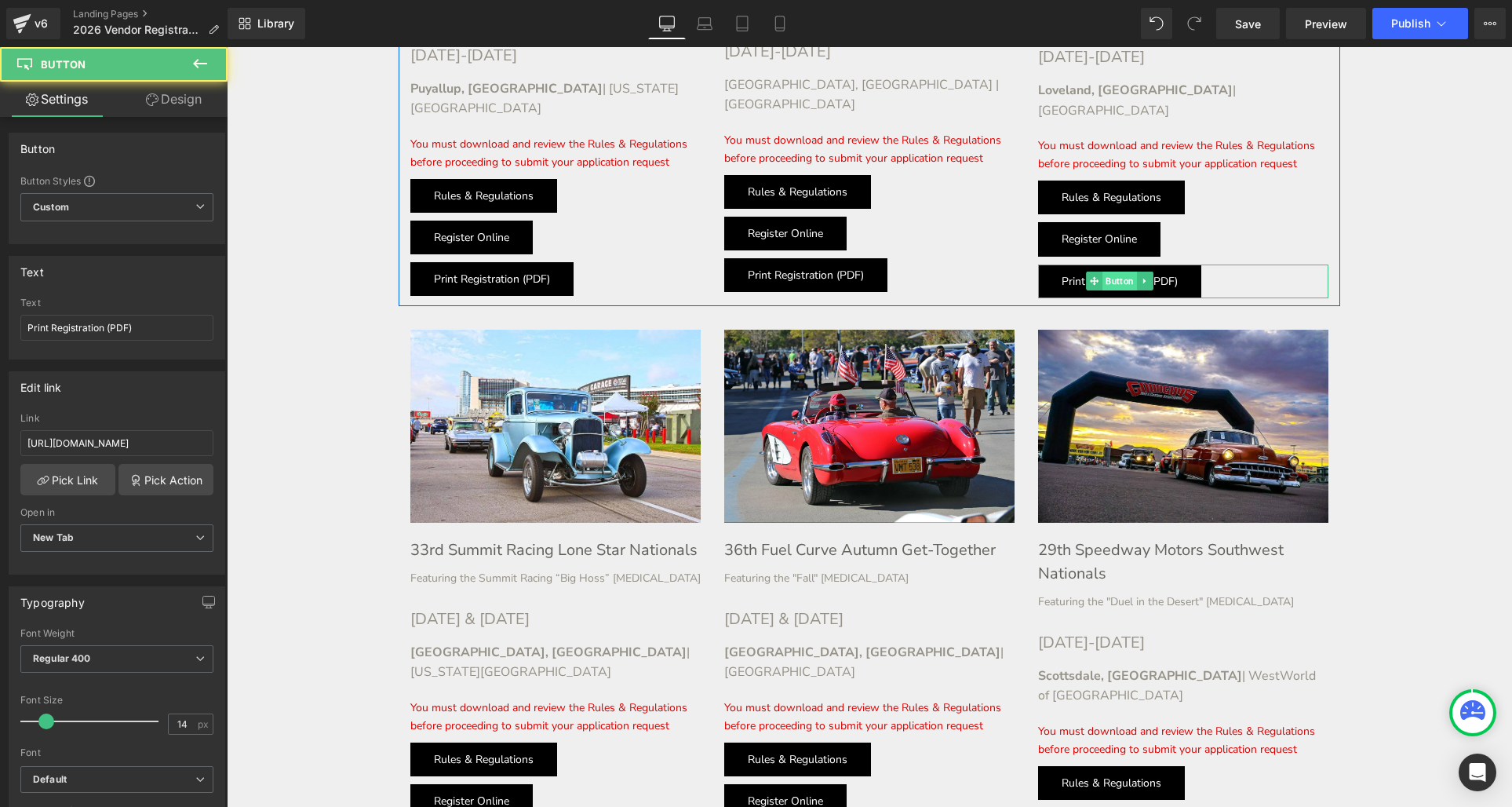
click at [1114, 264] on div "Print Registration (PDF) Button" at bounding box center [1182, 280] width 290 height 33
drag, startPoint x: 398, startPoint y: 486, endPoint x: 283, endPoint y: 438, distance: 124.6
click at [167, 435] on input "[URL][DOMAIN_NAME]" at bounding box center [116, 442] width 193 height 26
click at [168, 440] on input "[URL][DOMAIN_NAME]" at bounding box center [116, 442] width 193 height 26
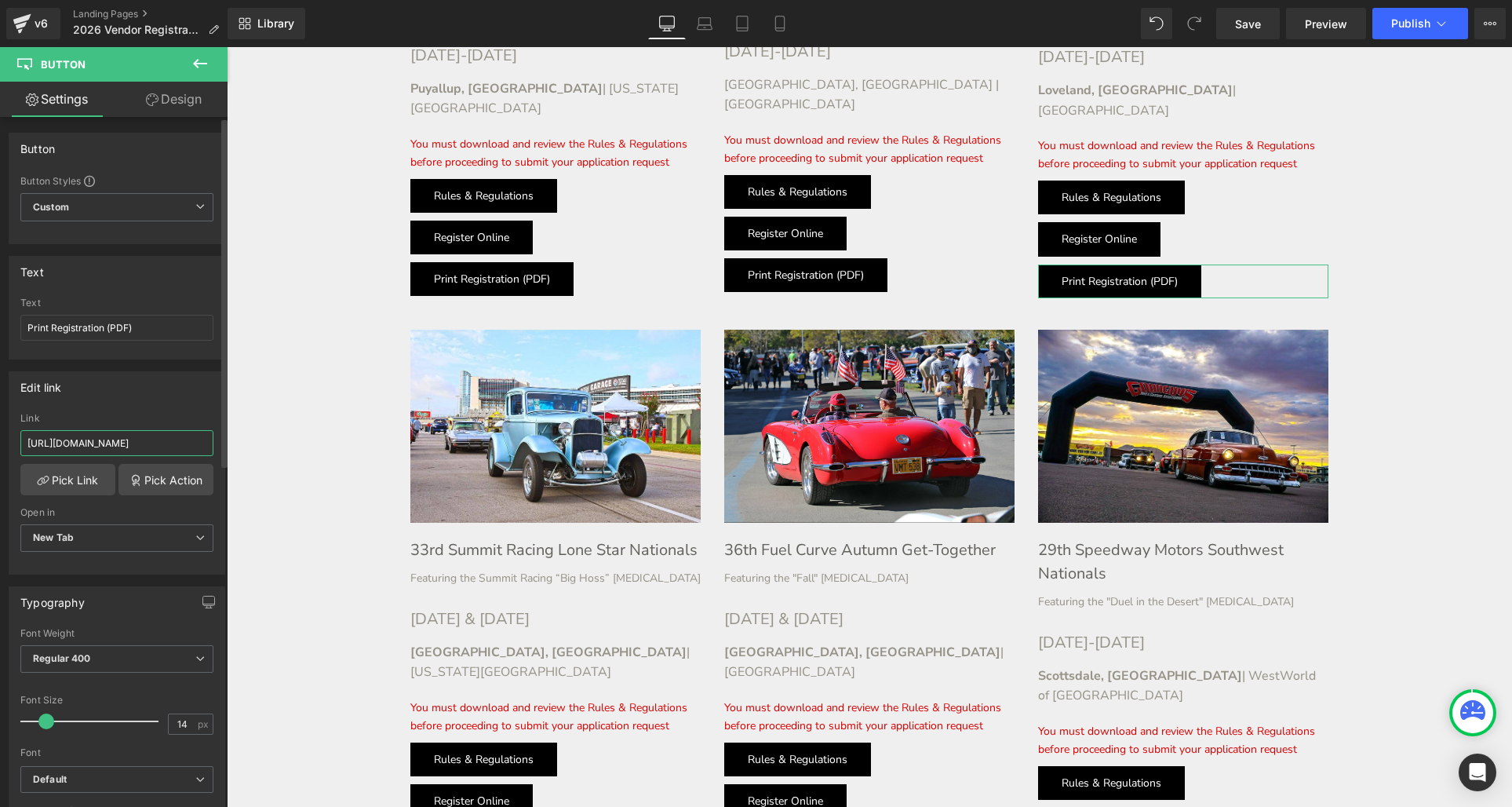
scroll to position [0, 45]
type input "[URL][DOMAIN_NAME]"
click at [1151, 272] on link at bounding box center [1144, 281] width 16 height 19
click at [1136, 277] on icon at bounding box center [1137, 280] width 9 height 9
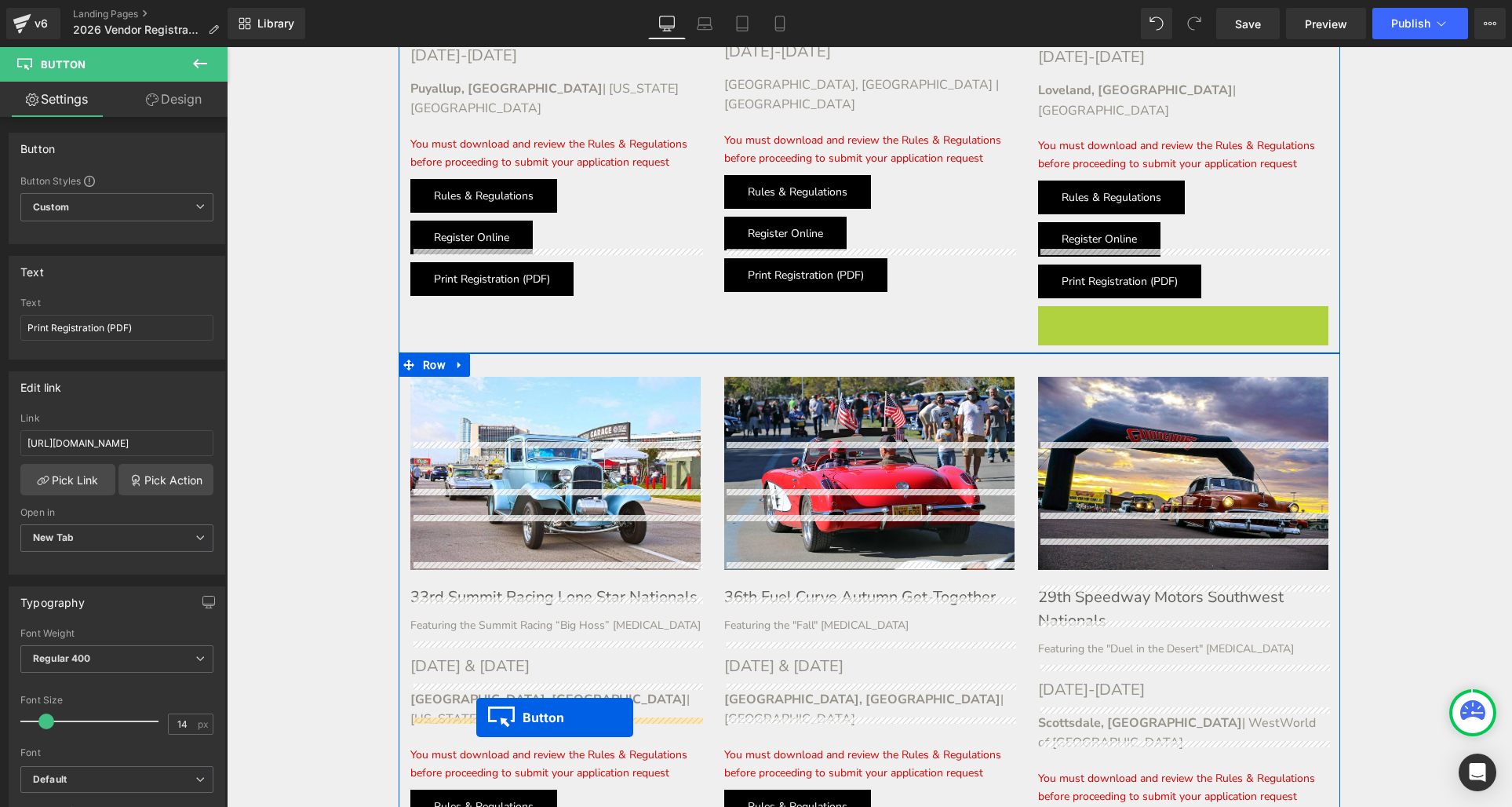
drag, startPoint x: 1095, startPoint y: 192, endPoint x: 476, endPoint y: 717, distance: 811.7
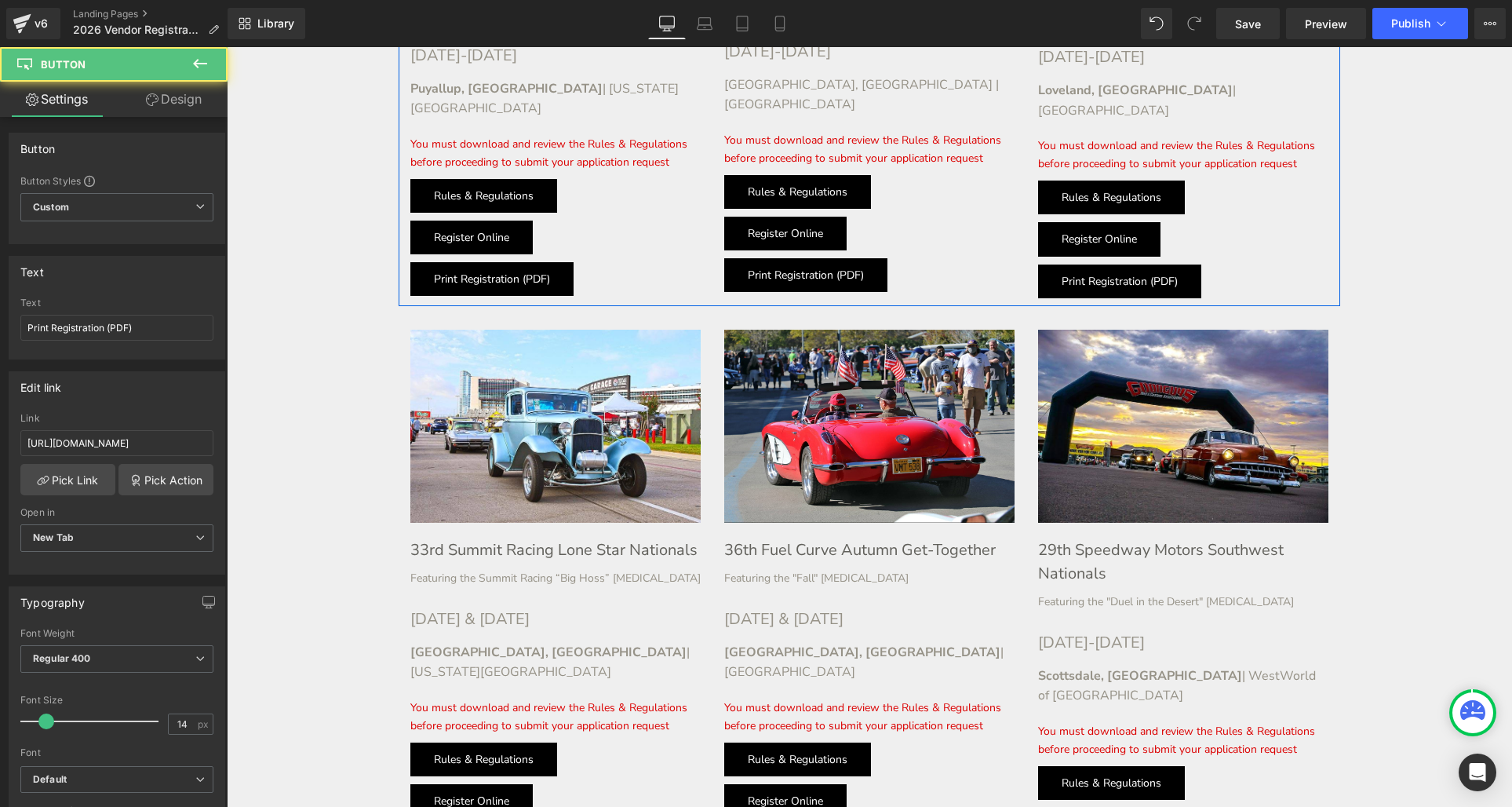
drag, startPoint x: 373, startPoint y: 491, endPoint x: 237, endPoint y: 438, distance: 146.0
click at [178, 439] on input "[URL][DOMAIN_NAME]" at bounding box center [116, 442] width 193 height 26
click at [176, 437] on input "[URL][DOMAIN_NAME]" at bounding box center [116, 442] width 193 height 26
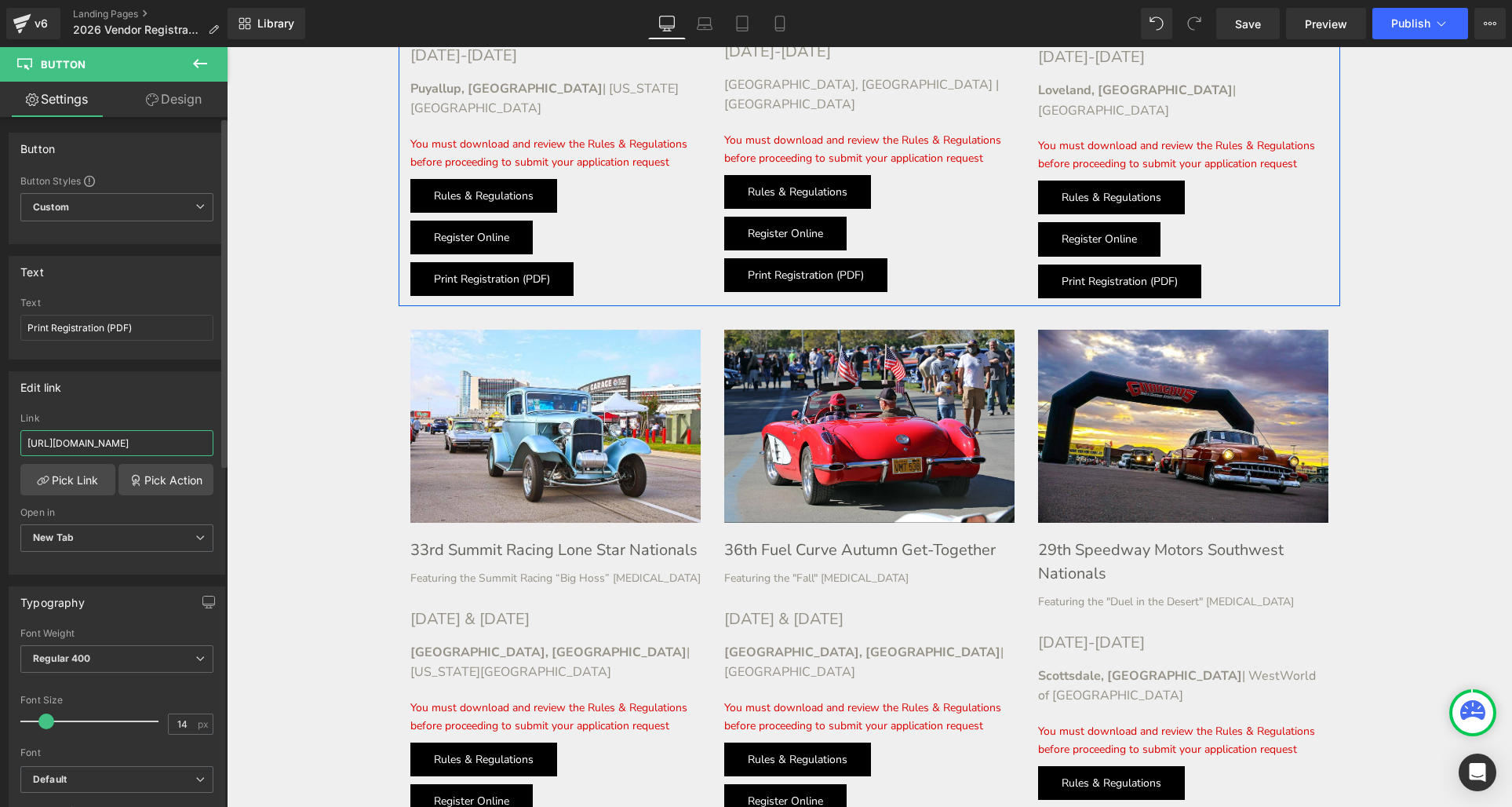
scroll to position [0, 38]
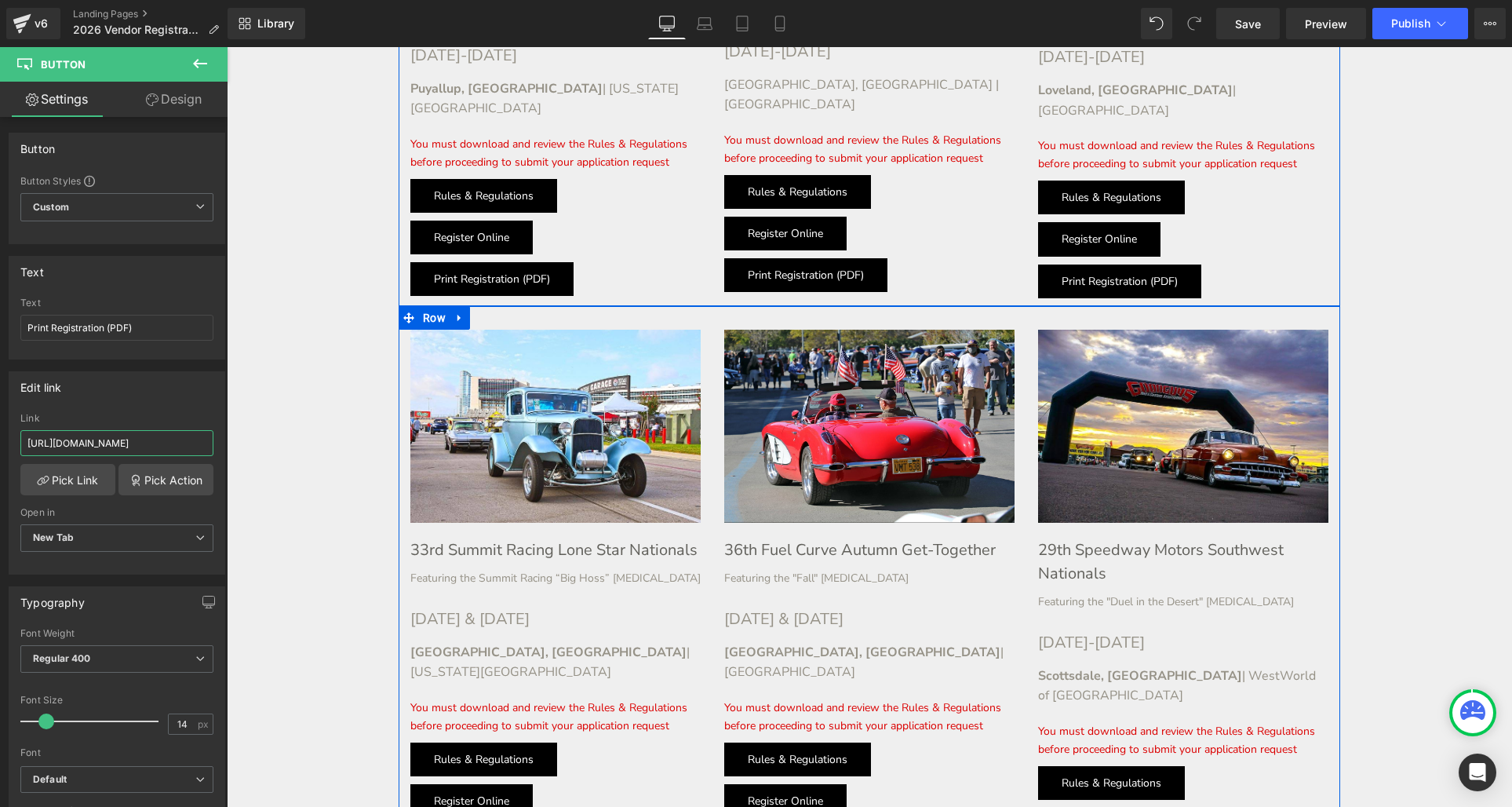
type input "[URL][DOMAIN_NAME]"
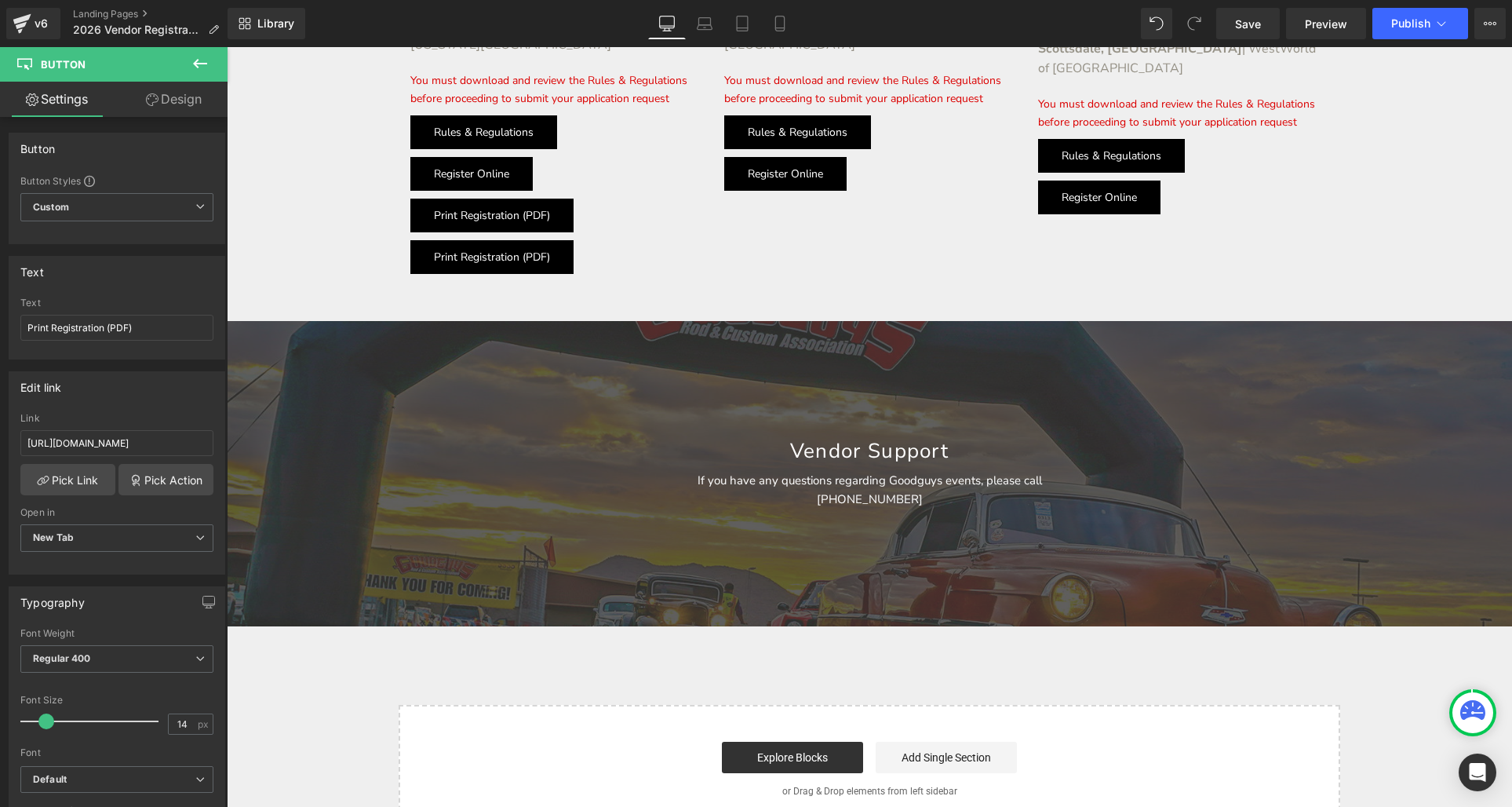
scroll to position [3294, 0]
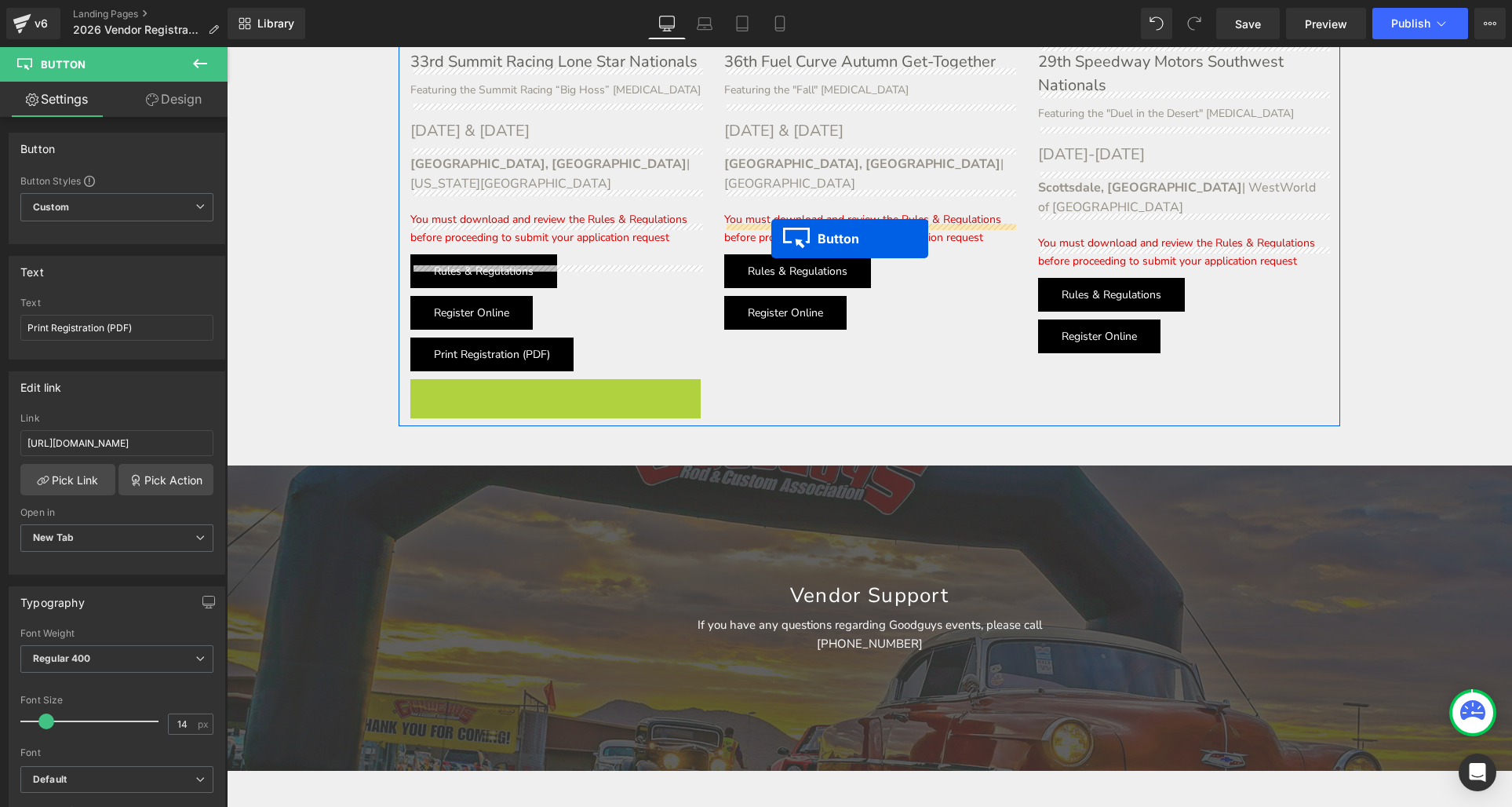
drag, startPoint x: 466, startPoint y: 290, endPoint x: 771, endPoint y: 239, distance: 309.2
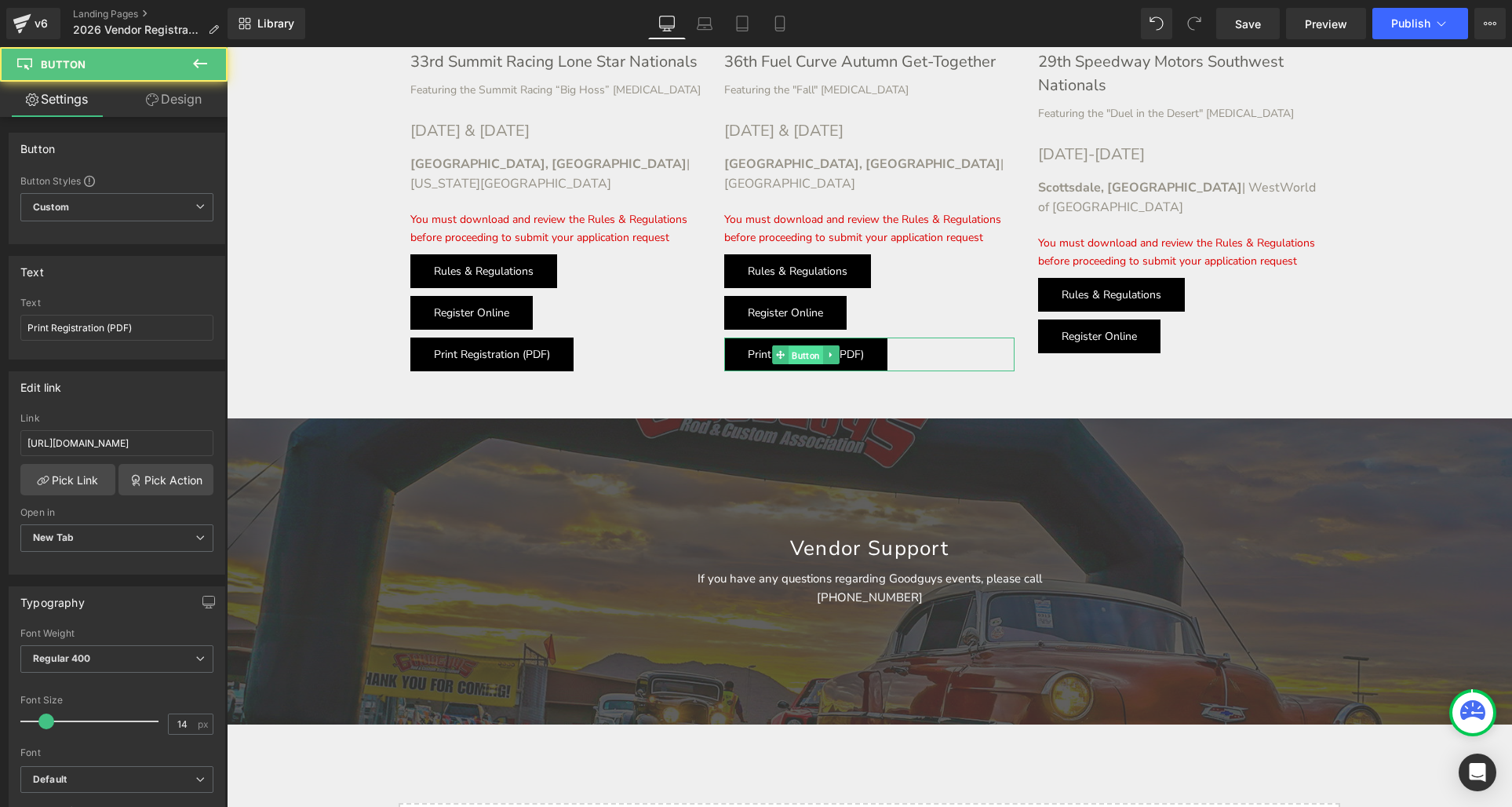
click at [795, 337] on div "Print Registration (PDF) Button" at bounding box center [869, 354] width 290 height 33
click at [793, 337] on div "Print Registration (PDF) Button" at bounding box center [869, 354] width 290 height 33
drag, startPoint x: 798, startPoint y: 248, endPoint x: 790, endPoint y: 249, distance: 8.1
click at [798, 337] on div "Print Registration (PDF) Button" at bounding box center [869, 354] width 290 height 33
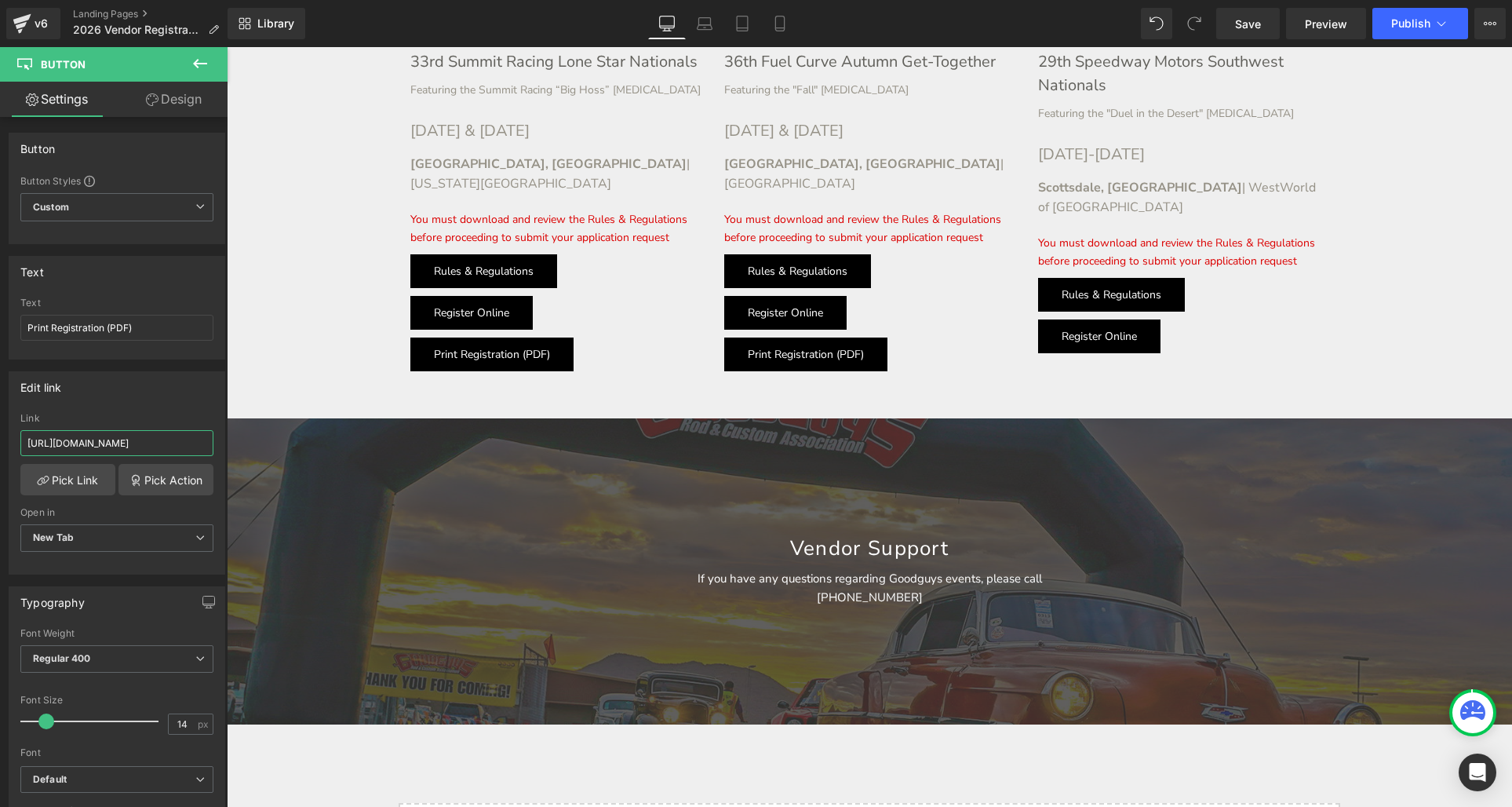
drag, startPoint x: 358, startPoint y: 493, endPoint x: 316, endPoint y: 443, distance: 65.3
drag, startPoint x: 173, startPoint y: 438, endPoint x: 180, endPoint y: 415, distance: 24.0
click at [173, 438] on input "[URL][DOMAIN_NAME]" at bounding box center [116, 442] width 193 height 26
type input "[URL][DOMAIN_NAME]"
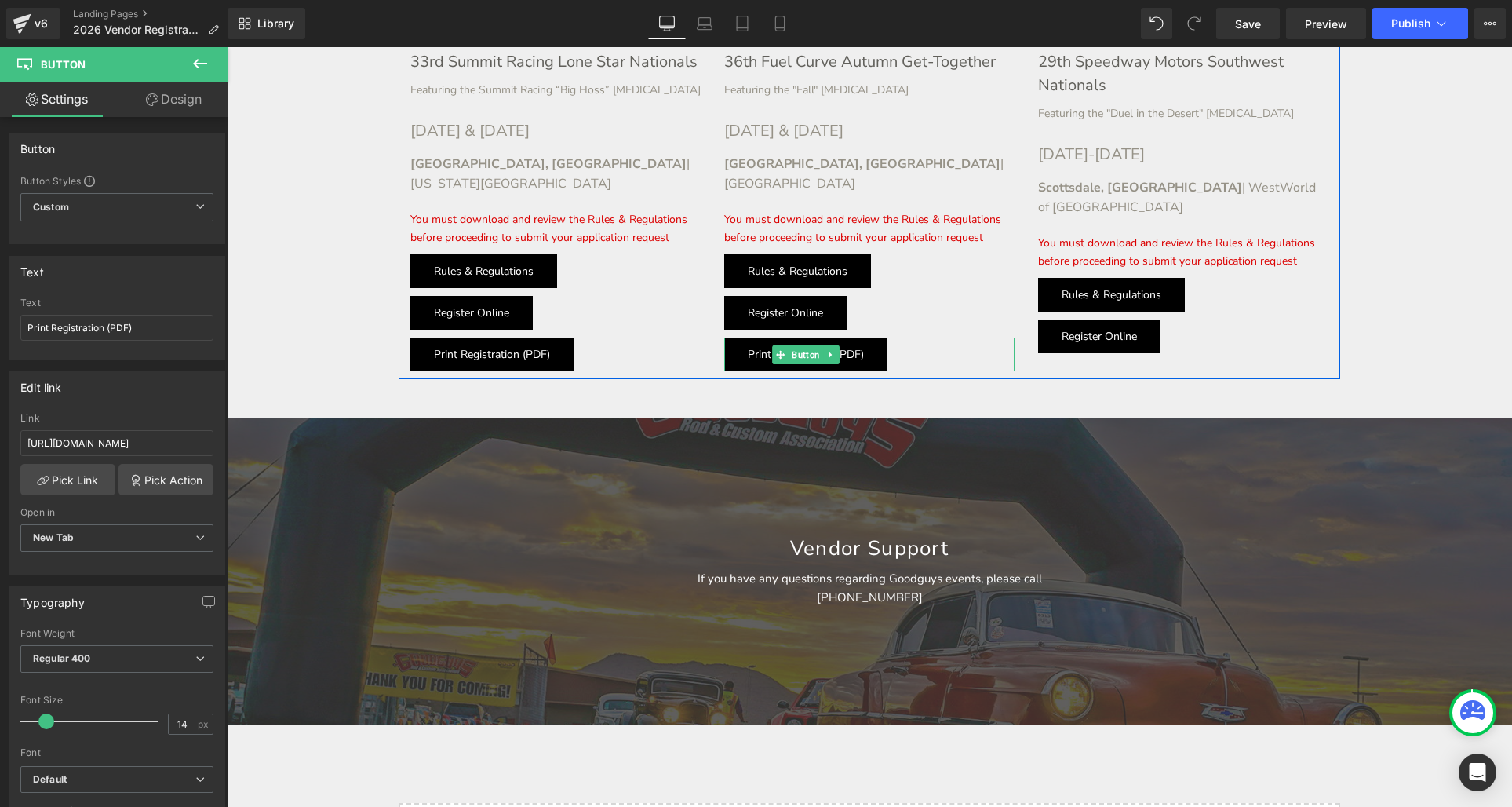
drag, startPoint x: 831, startPoint y: 246, endPoint x: 825, endPoint y: 255, distance: 10.8
click at [831, 352] on icon at bounding box center [831, 355] width 2 height 6
click at [825, 350] on icon at bounding box center [823, 354] width 9 height 9
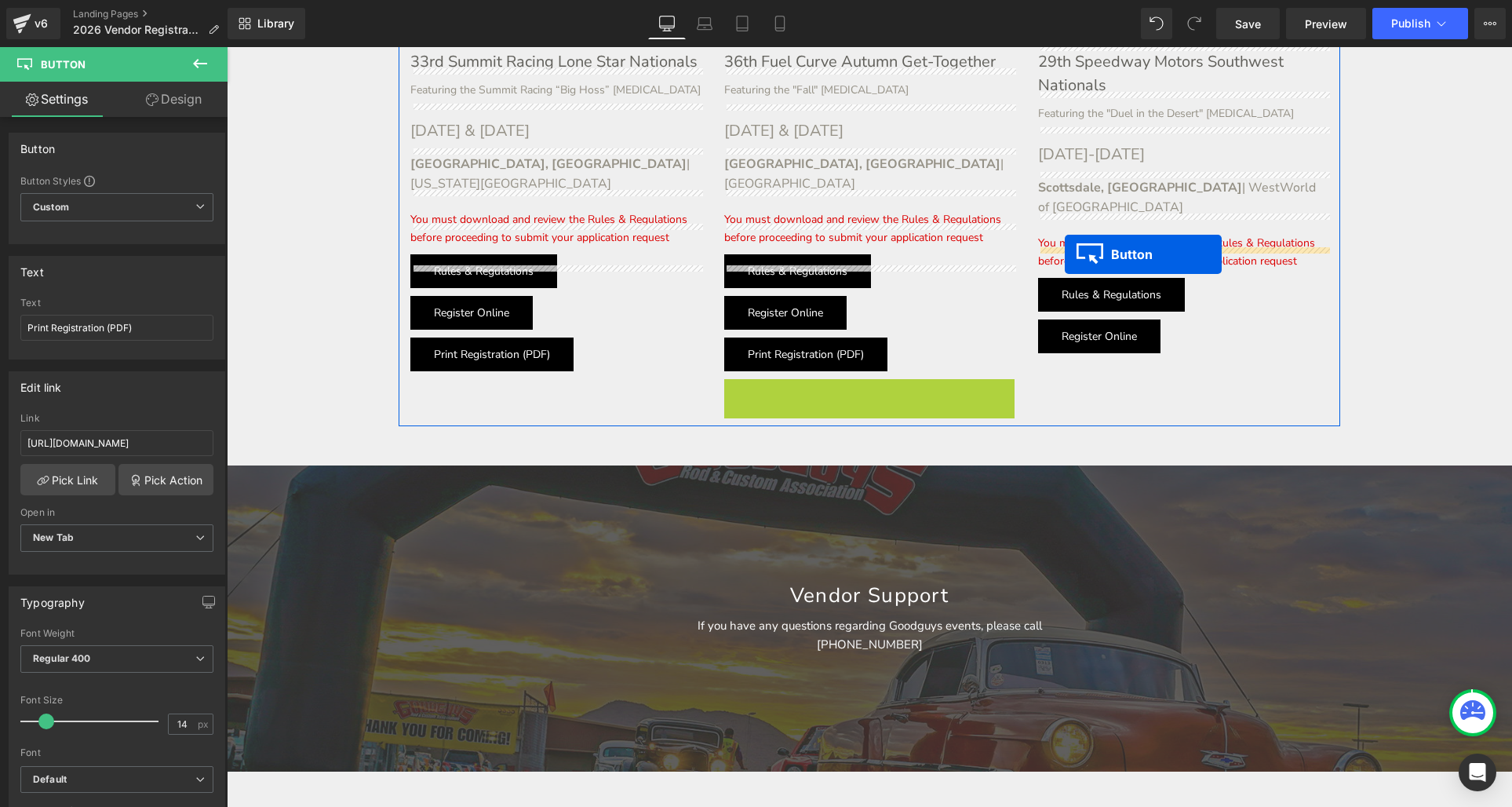
drag, startPoint x: 782, startPoint y: 291, endPoint x: 1065, endPoint y: 254, distance: 285.4
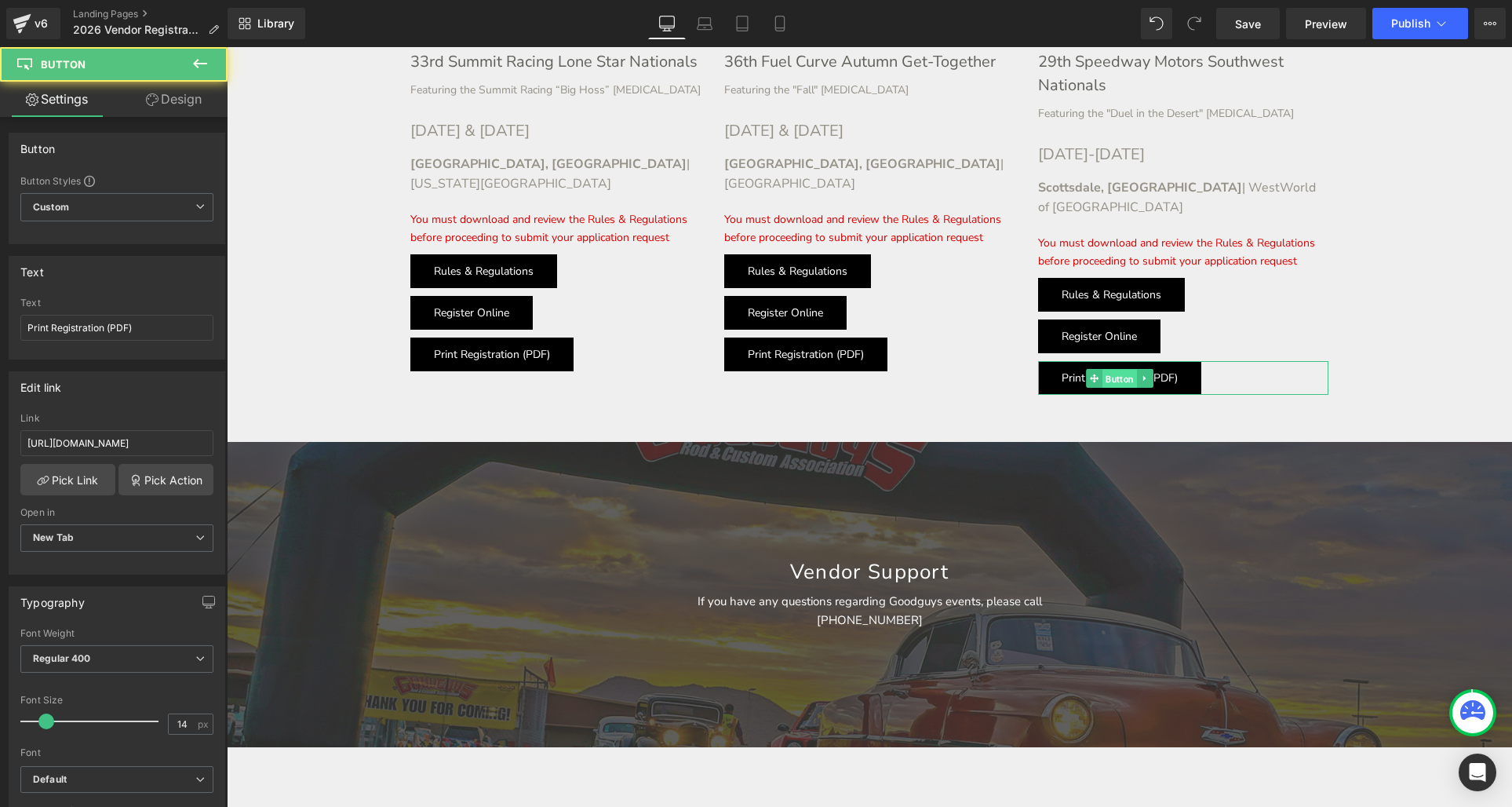
click at [1118, 361] on div "Print Registration (PDF) Button" at bounding box center [1182, 377] width 290 height 33
drag, startPoint x: 431, startPoint y: 489, endPoint x: 282, endPoint y: 439, distance: 157.2
click at [173, 437] on input "[URL][DOMAIN_NAME]" at bounding box center [116, 442] width 193 height 26
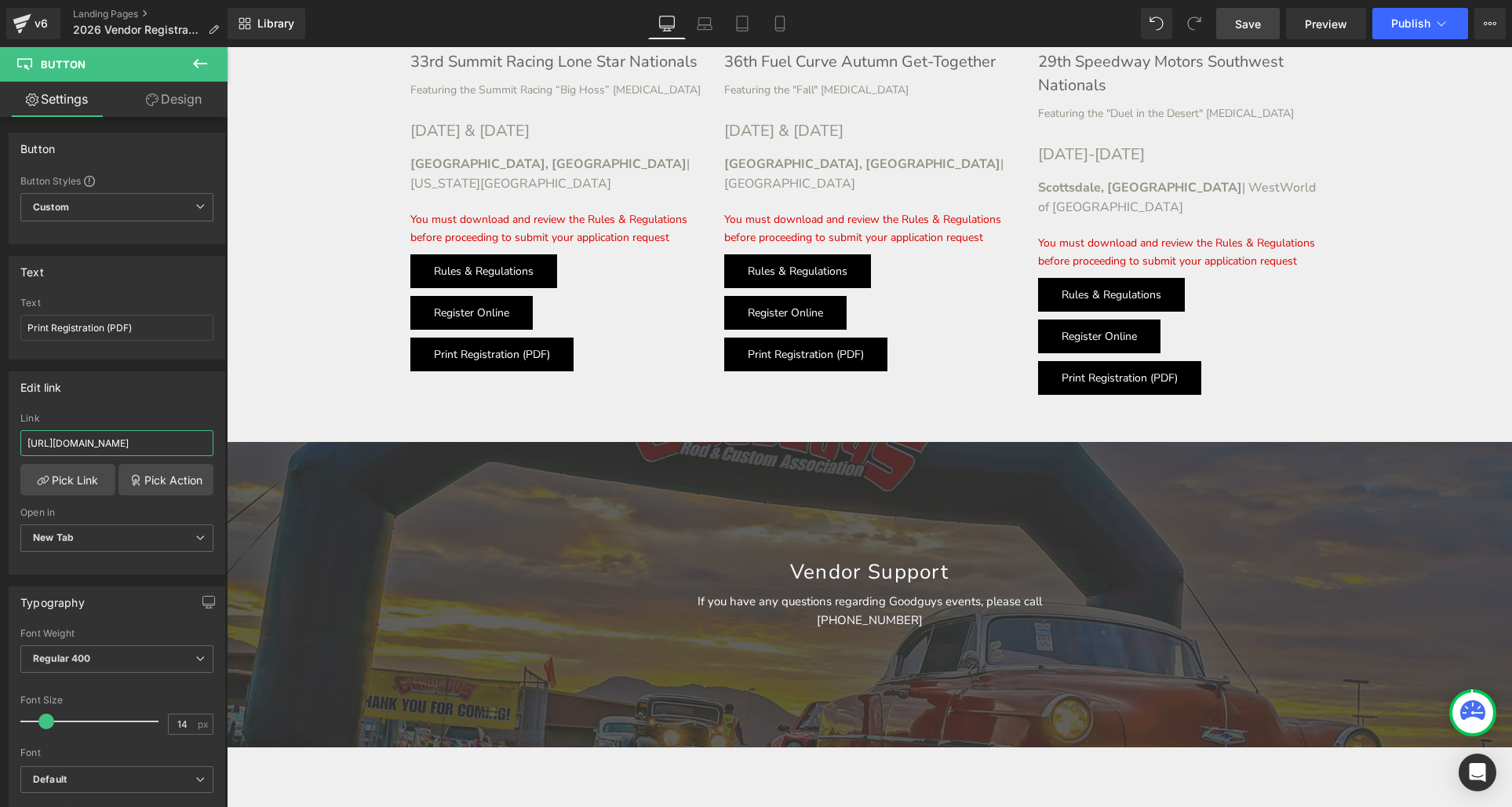
type input "[URL][DOMAIN_NAME]"
click at [1238, 25] on span "Save" at bounding box center [1247, 24] width 26 height 16
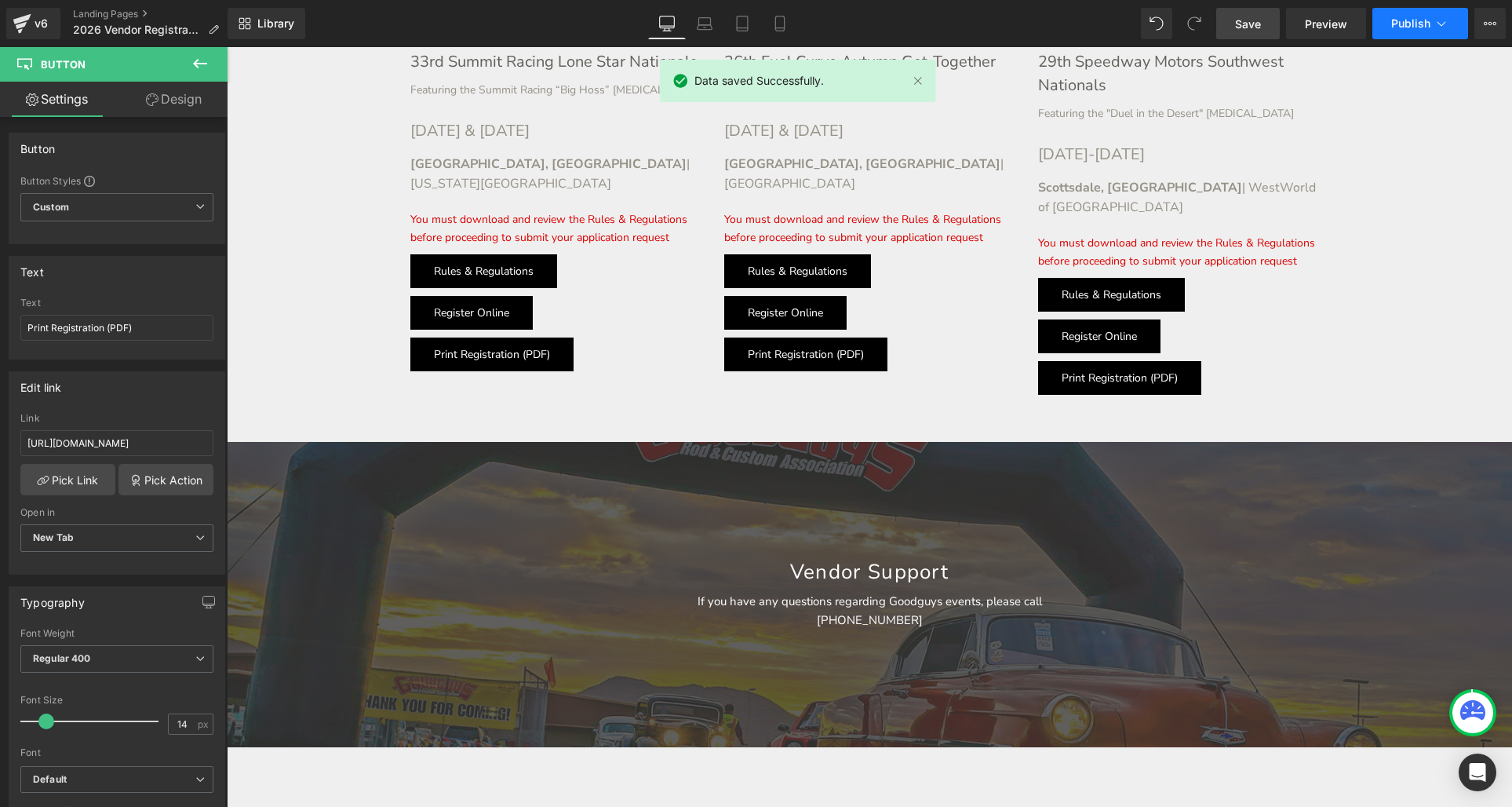
click at [1413, 30] on button "Publish" at bounding box center [1420, 23] width 96 height 31
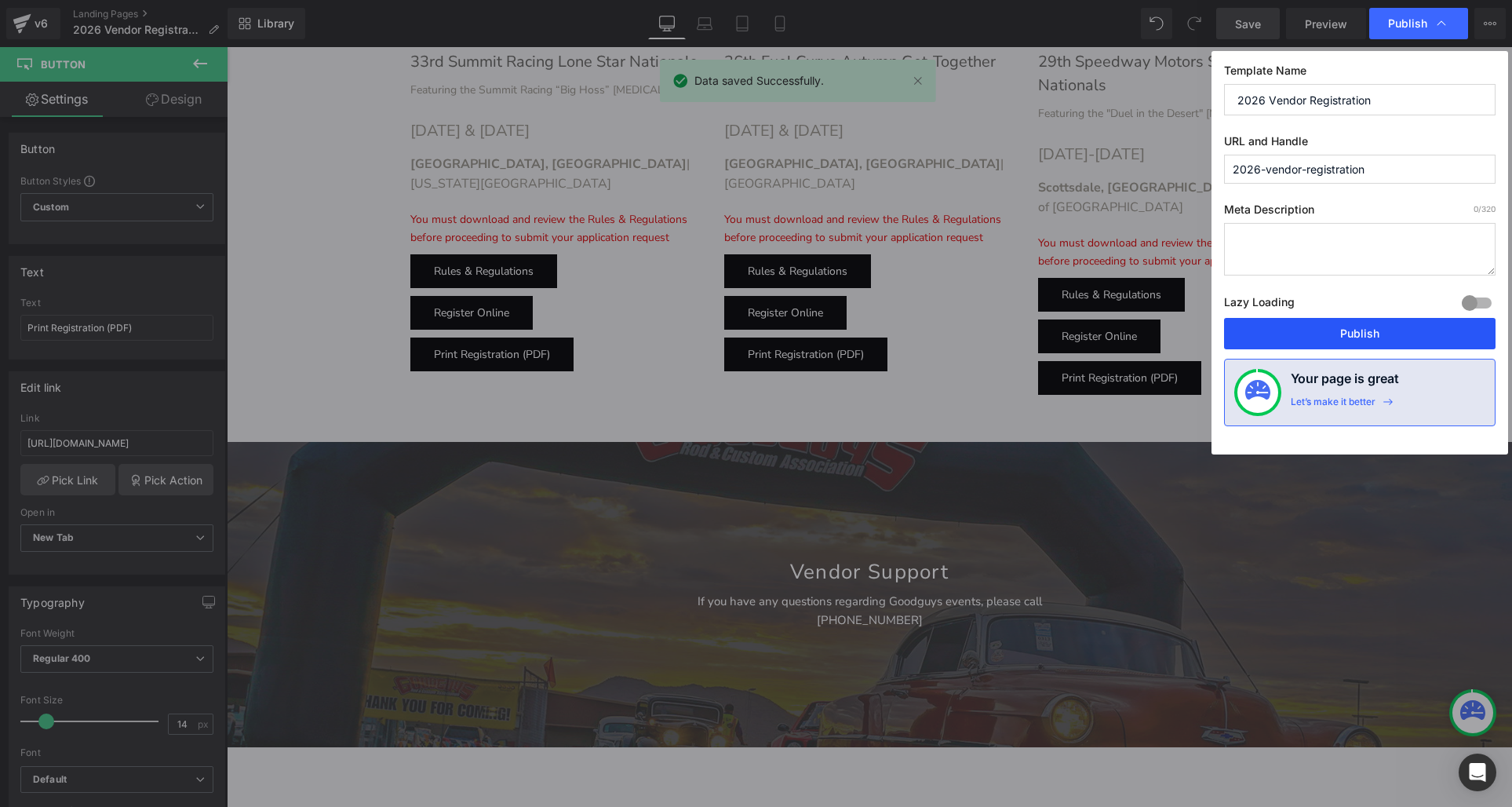
click at [1365, 324] on button "Publish" at bounding box center [1360, 333] width 272 height 31
